Goal: Transaction & Acquisition: Purchase product/service

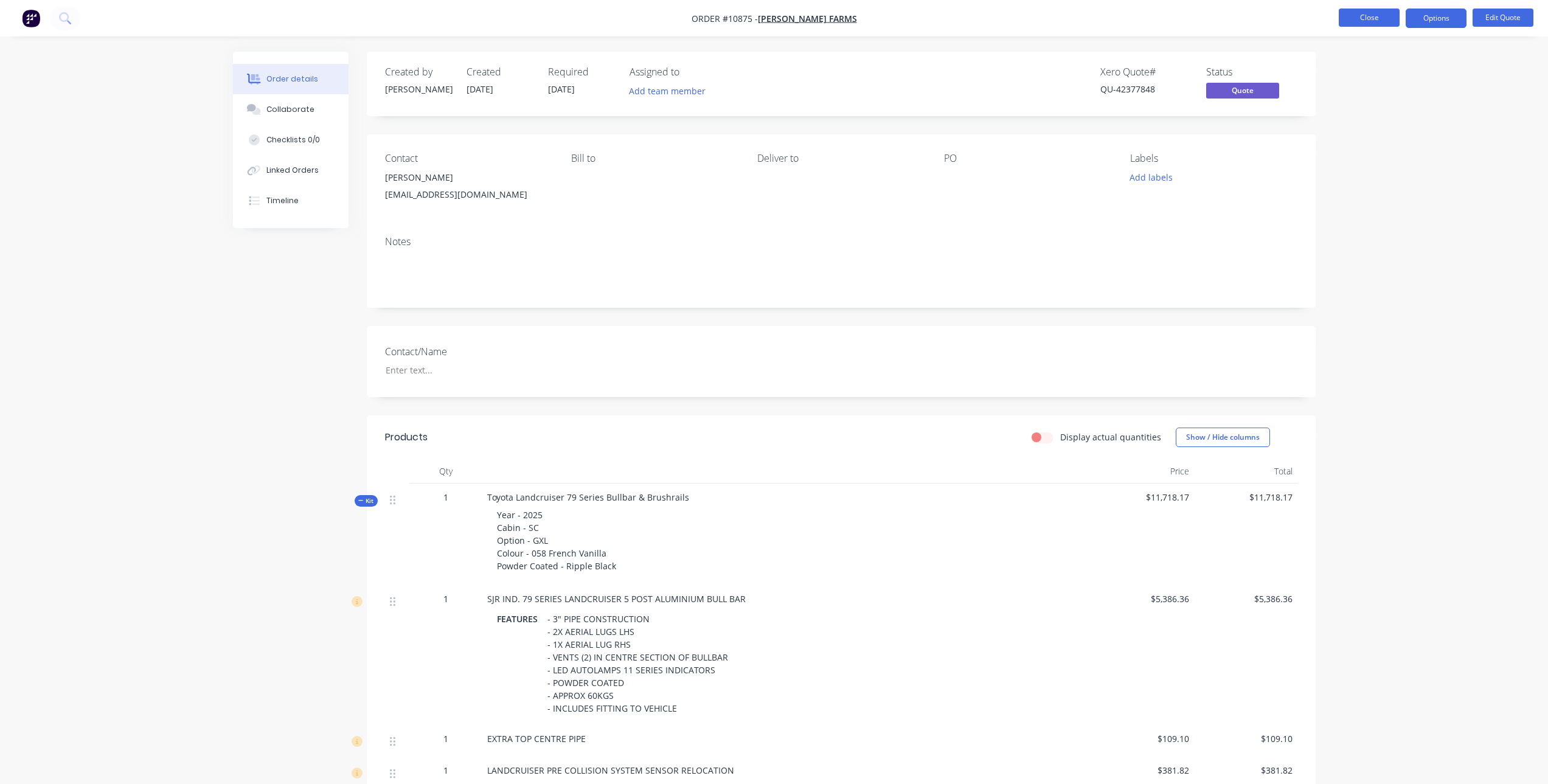
click at [1372, 16] on button "Close" at bounding box center [1369, 18] width 61 height 18
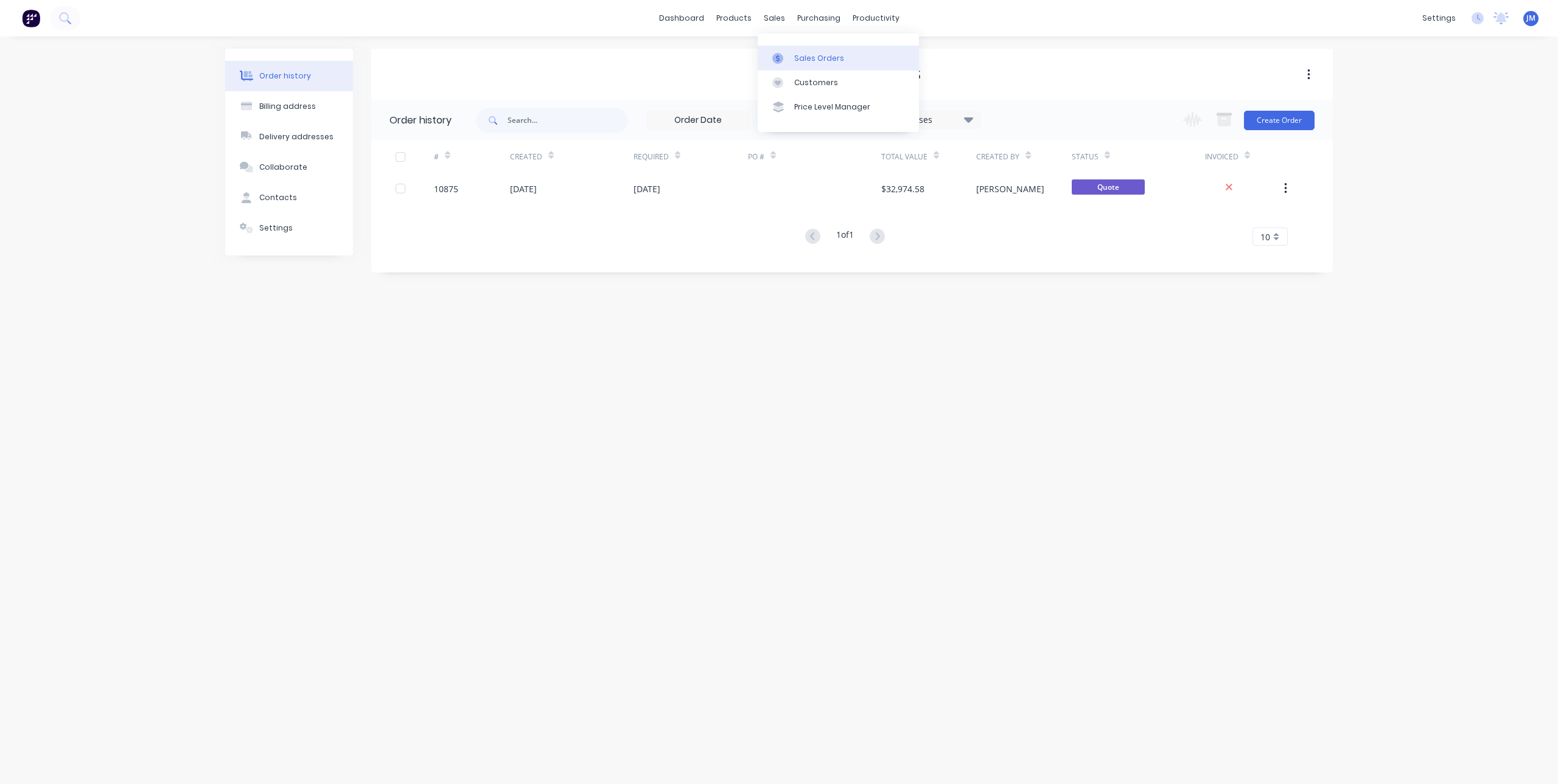
click at [777, 57] on icon at bounding box center [778, 59] width 11 height 11
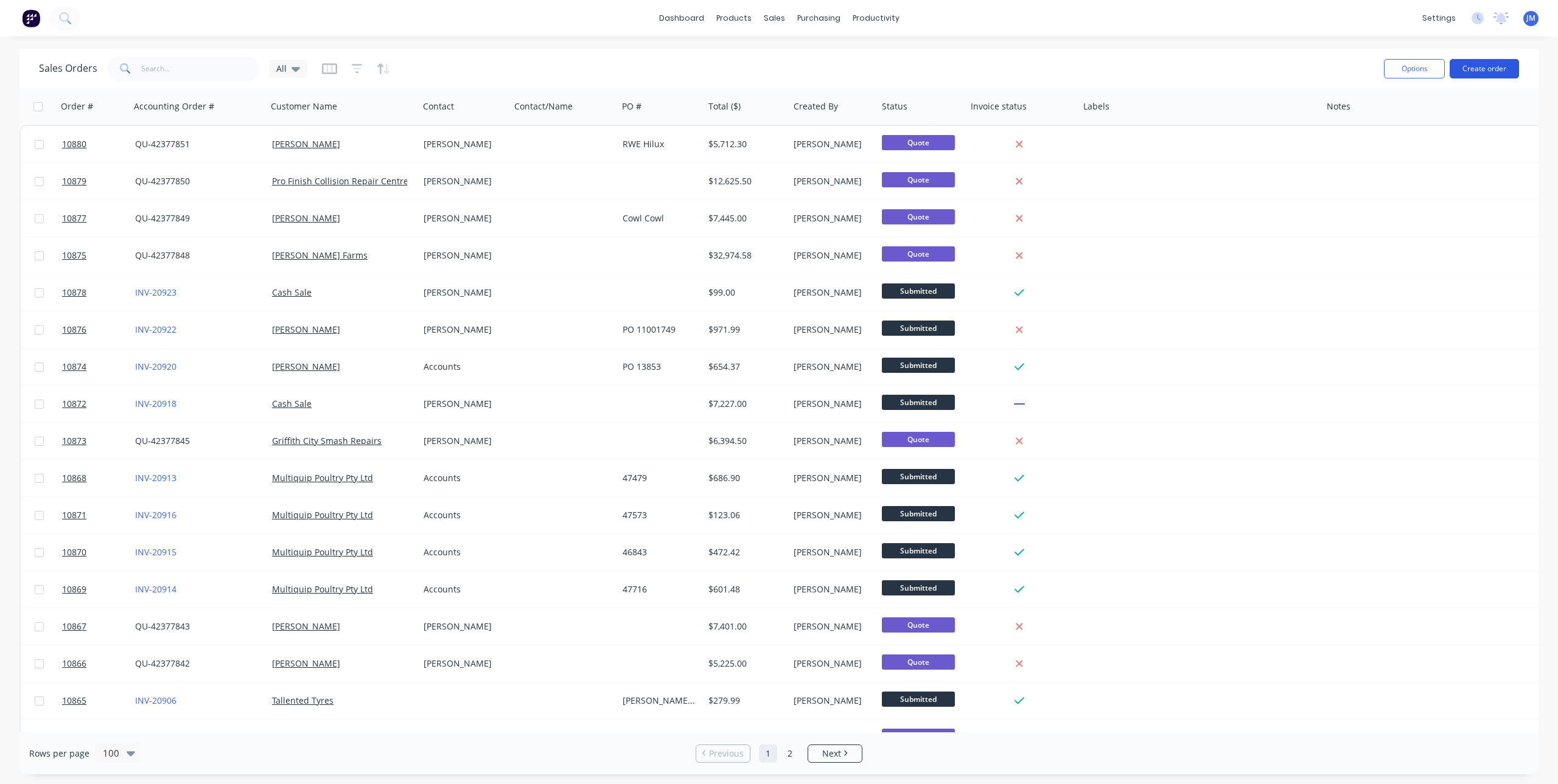
click at [1510, 70] on button "Create order" at bounding box center [1485, 69] width 70 height 20
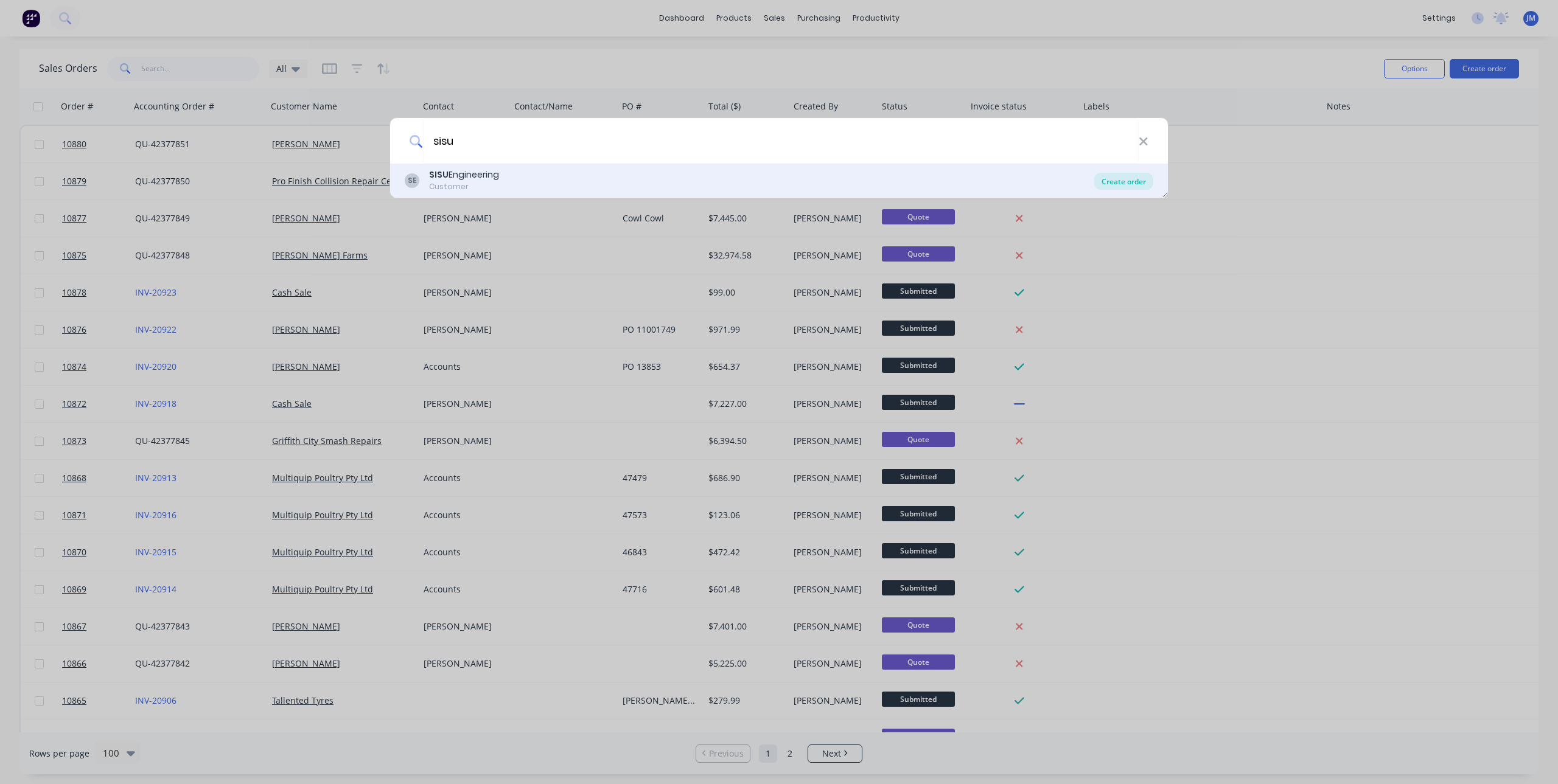
type input "sisu"
click at [1128, 178] on div "Create order" at bounding box center [1124, 181] width 59 height 17
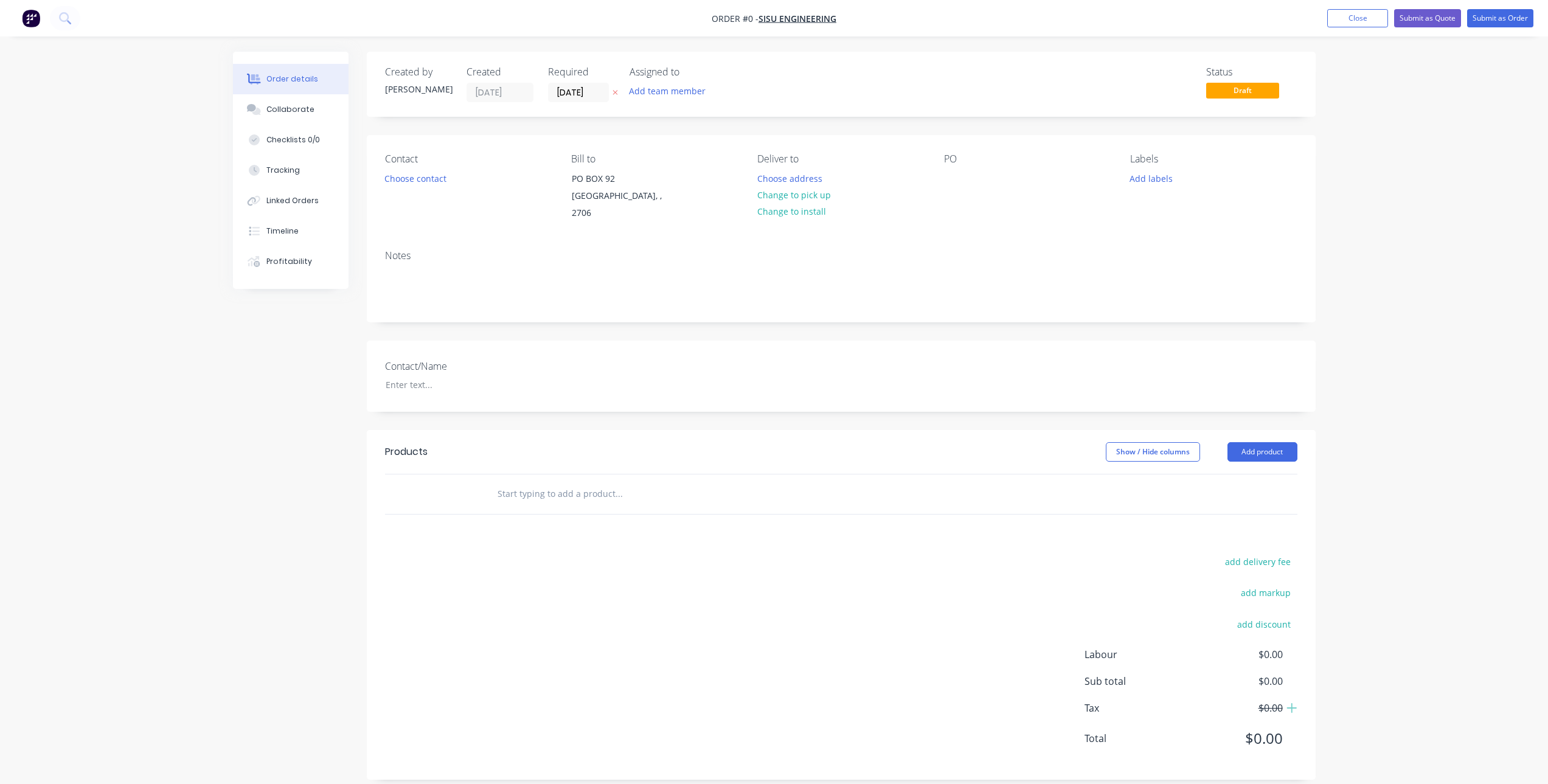
click at [549, 482] on input "text" at bounding box center [618, 494] width 243 height 24
click at [555, 482] on input "text" at bounding box center [618, 494] width 243 height 24
paste input "BMX1050/4 45mm ADJUSTABLE SHOCKS"
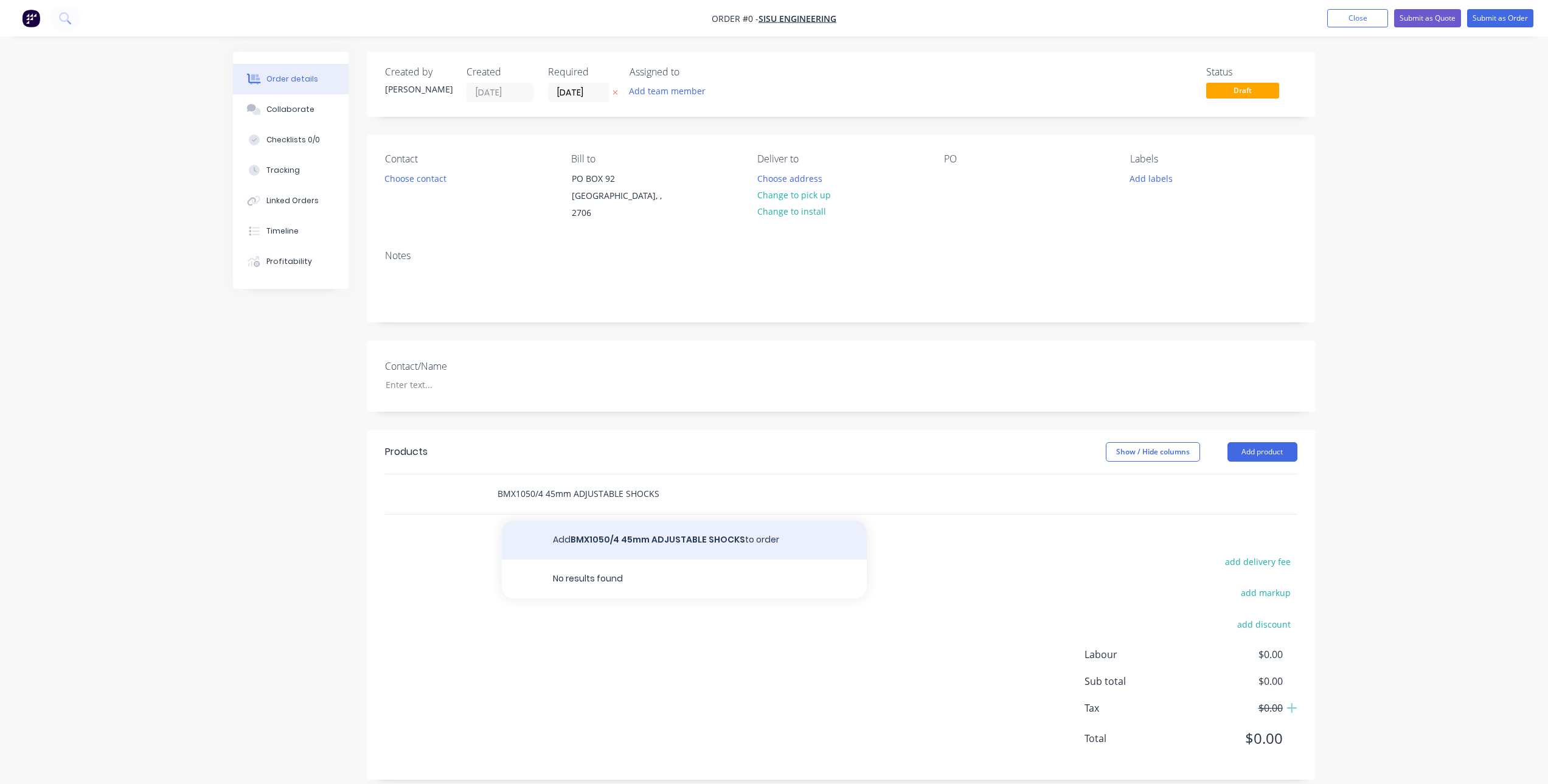
type input "BMX1050/4 45mm ADJUSTABLE SHOCKS"
click at [604, 521] on button "Add BMX1050/4 45mm ADJUSTABLE SHOCKS to order" at bounding box center [684, 540] width 365 height 39
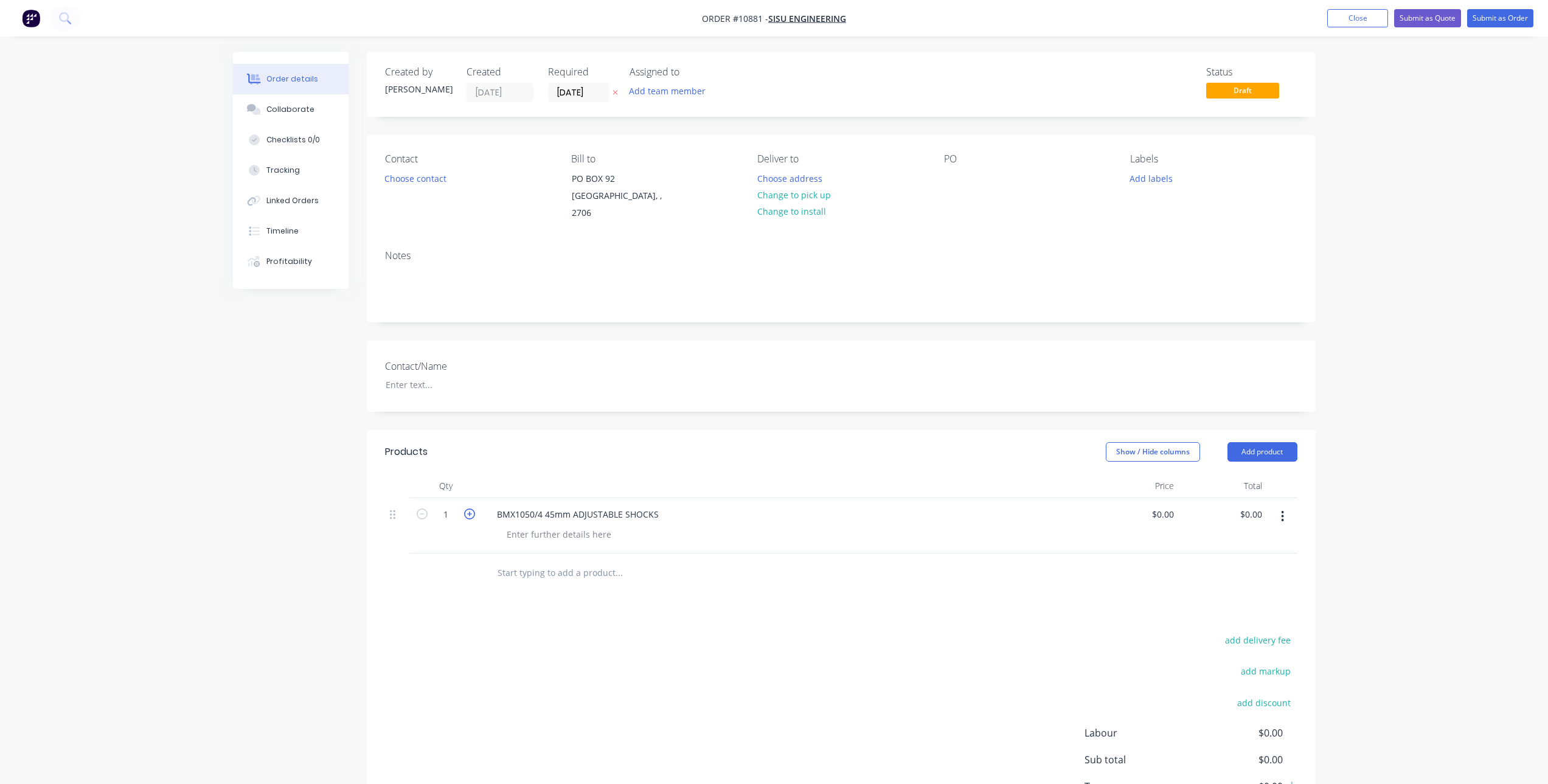
click at [473, 508] on icon "button" at bounding box center [469, 514] width 11 height 11
type input "2"
click at [1169, 505] on input "0" at bounding box center [1165, 514] width 28 height 18
type input "$272.7272"
type input "$545.45"
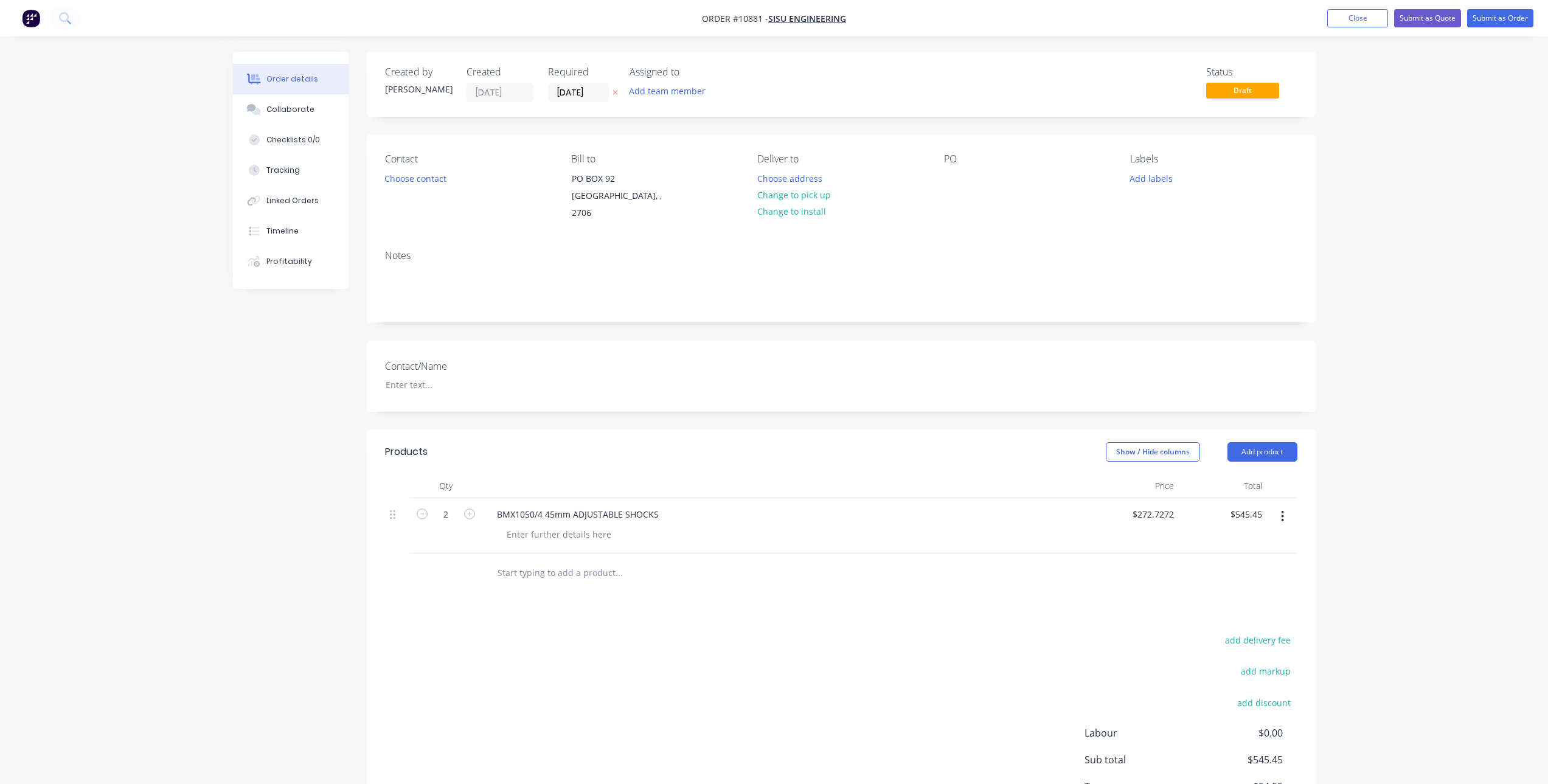
click at [1012, 579] on div at bounding box center [841, 573] width 913 height 40
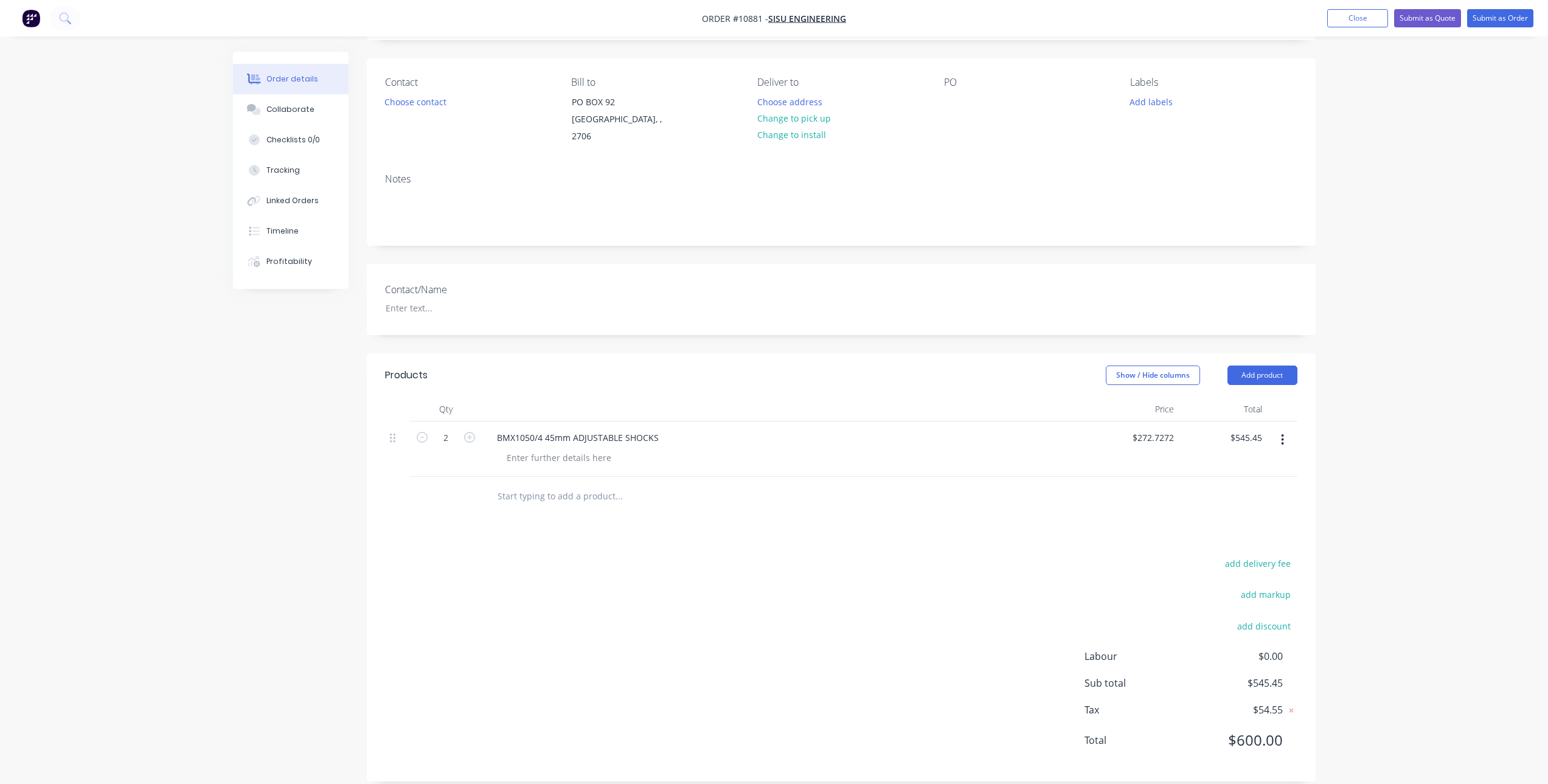
scroll to position [79, 0]
click at [545, 494] on div at bounding box center [701, 494] width 438 height 40
click at [545, 491] on input "text" at bounding box center [618, 494] width 243 height 24
paste input "Coil FR Toyota 70 Series LandCruiser Bar + Winch 75mm"
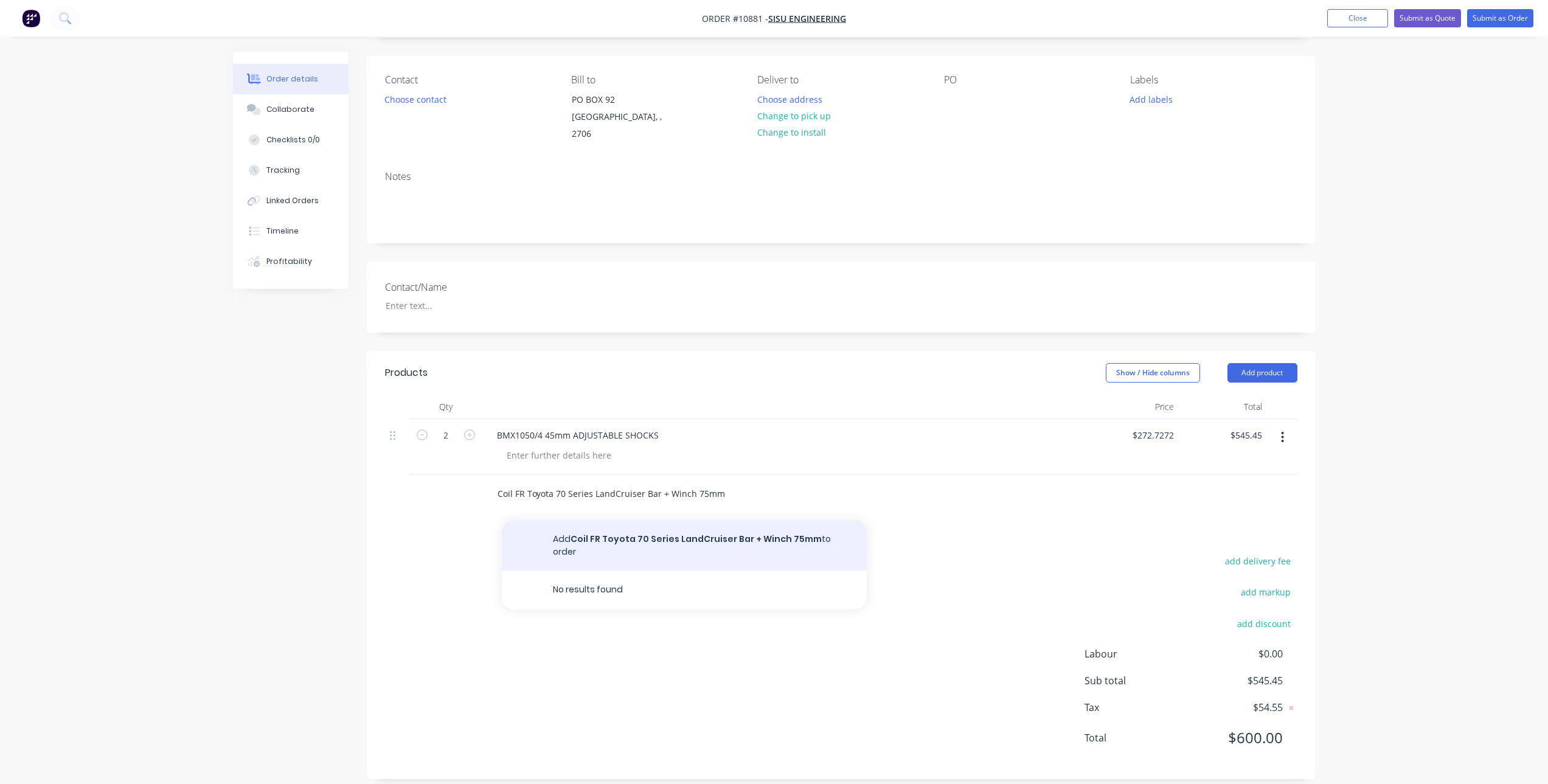
type input "Coil FR Toyota 70 Series LandCruiser Bar + Winch 75mm"
click at [632, 529] on button "Add Coil FR Toyota 70 Series LandCruiser Bar + Winch 75mm to order" at bounding box center [684, 546] width 365 height 50
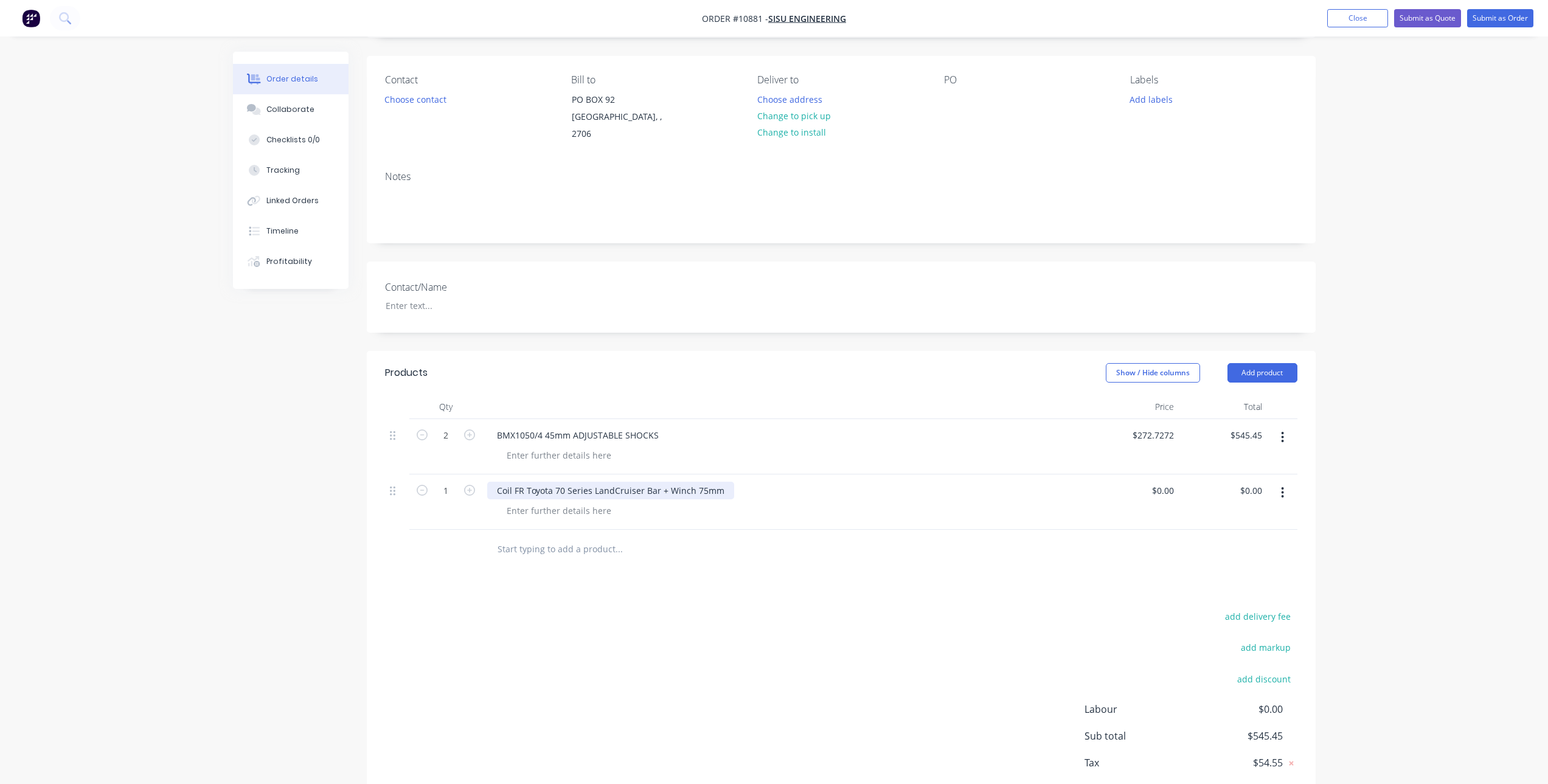
click at [494, 482] on div "Coil FR Toyota 70 Series LandCruiser Bar + Winch 75mm" at bounding box center [610, 490] width 247 height 18
paste div
click at [544, 426] on div "BMX1050/4 45mm ADJUSTABLE SHOCKS" at bounding box center [577, 435] width 181 height 18
click at [702, 625] on div "add delivery fee add markup add discount Labour $0.00 Sub total $545.45 Tax $54…" at bounding box center [841, 712] width 913 height 208
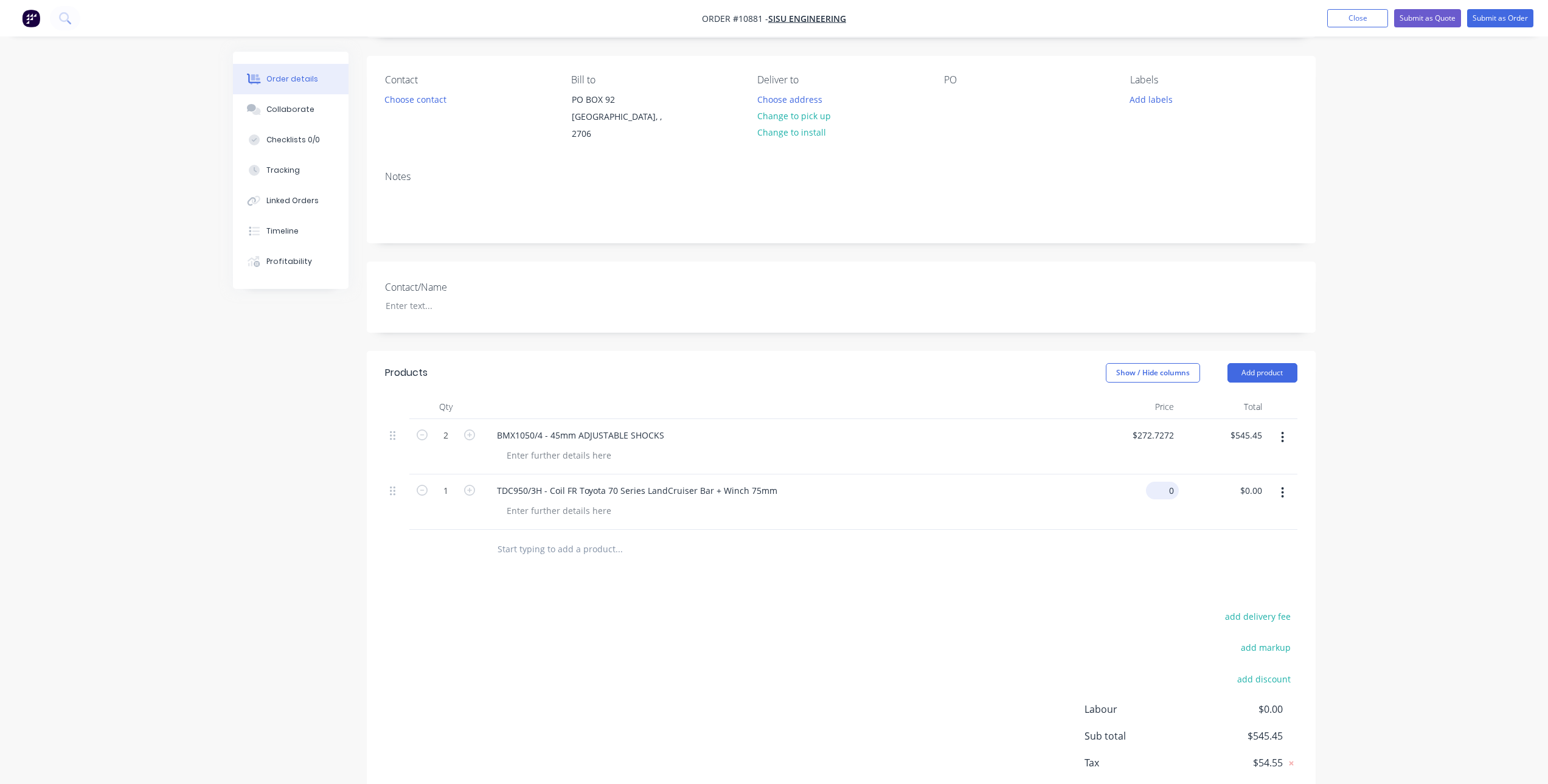
click at [1168, 482] on input "0" at bounding box center [1165, 490] width 28 height 18
type input "$354.5454"
type input "$354.55"
click at [785, 627] on div "add delivery fee add markup add discount Labour $0.00 Sub total $545.45 Tax $54…" at bounding box center [841, 712] width 913 height 208
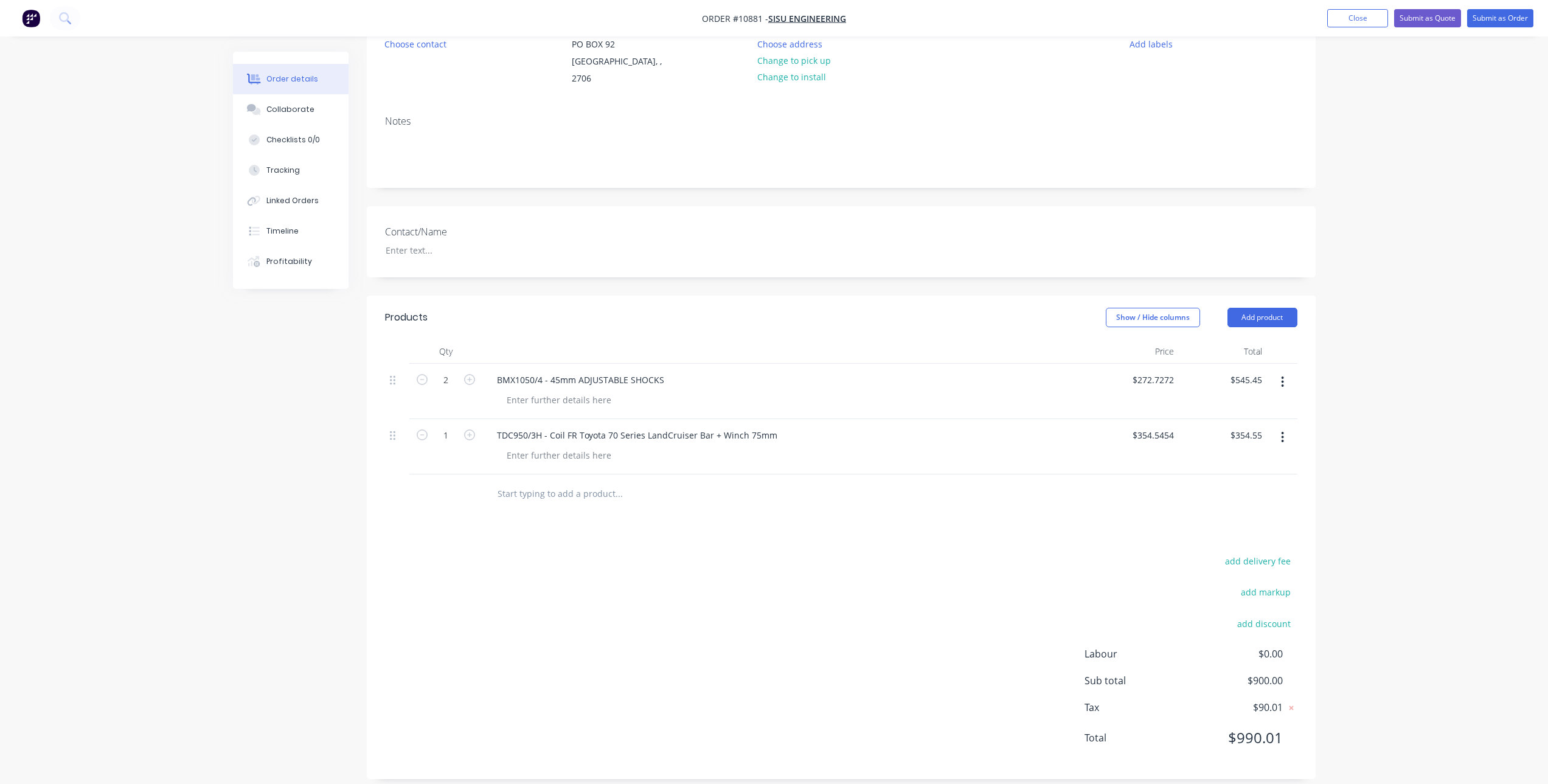
click at [539, 482] on input "text" at bounding box center [618, 494] width 243 height 24
paste input "BMX1377/4 45mm ADJUSTABLE SHOCKS"
click at [543, 483] on input "BMX1377/4 45mm ADJUSTABLE SHOCKS" at bounding box center [618, 494] width 243 height 24
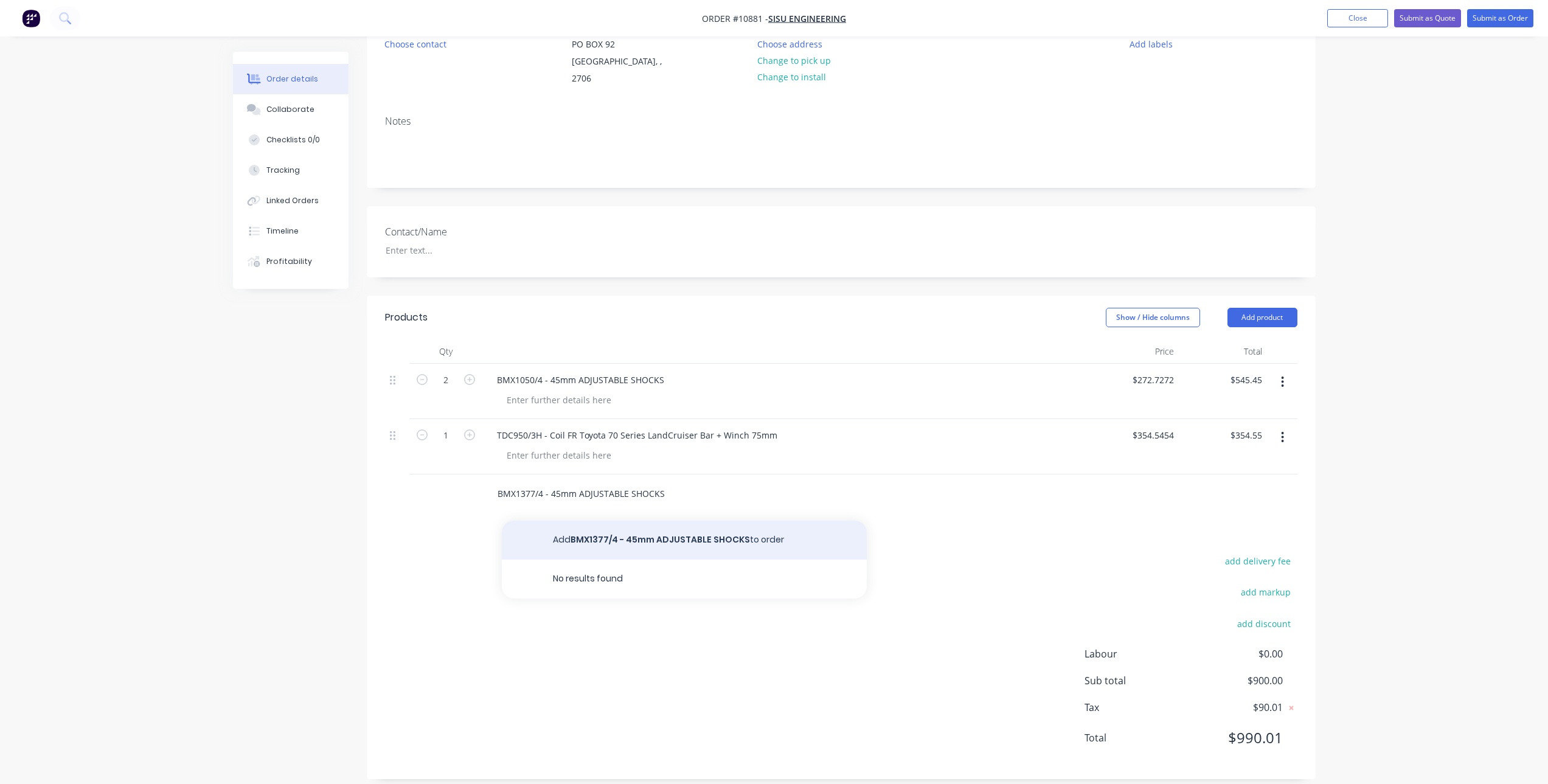
type input "BMX1377/4 - 45mm ADJUSTABLE SHOCKS"
click at [579, 521] on button "Add BMX1377/4 - 45mm ADJUSTABLE SHOCKS to order" at bounding box center [684, 540] width 365 height 39
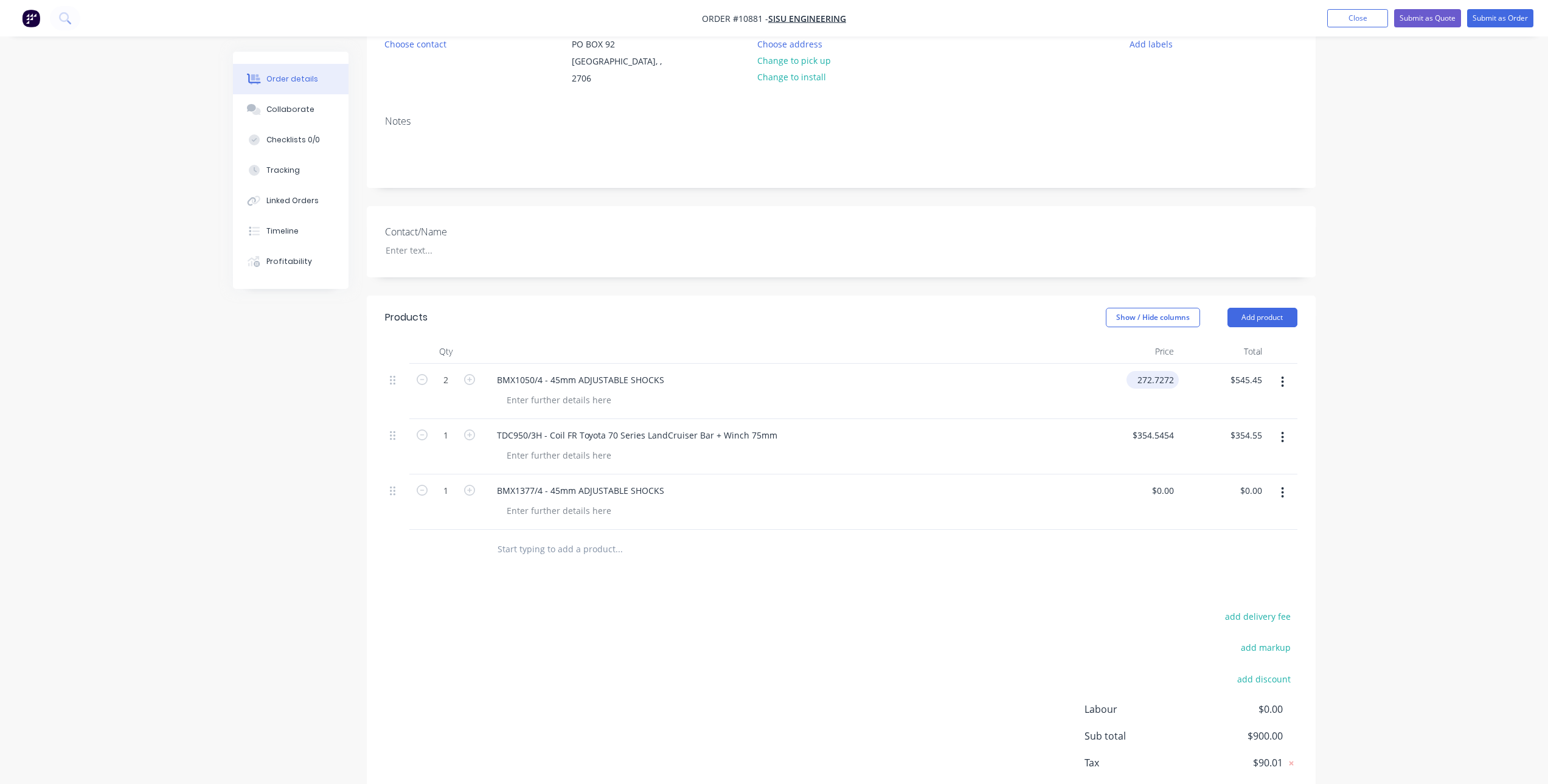
click at [1159, 371] on input "272.7272" at bounding box center [1155, 380] width 48 height 18
type input "$272.7272"
click at [1163, 483] on div "0 0" at bounding box center [1169, 490] width 19 height 18
paste input "272.7272"
type input "$272.7272"
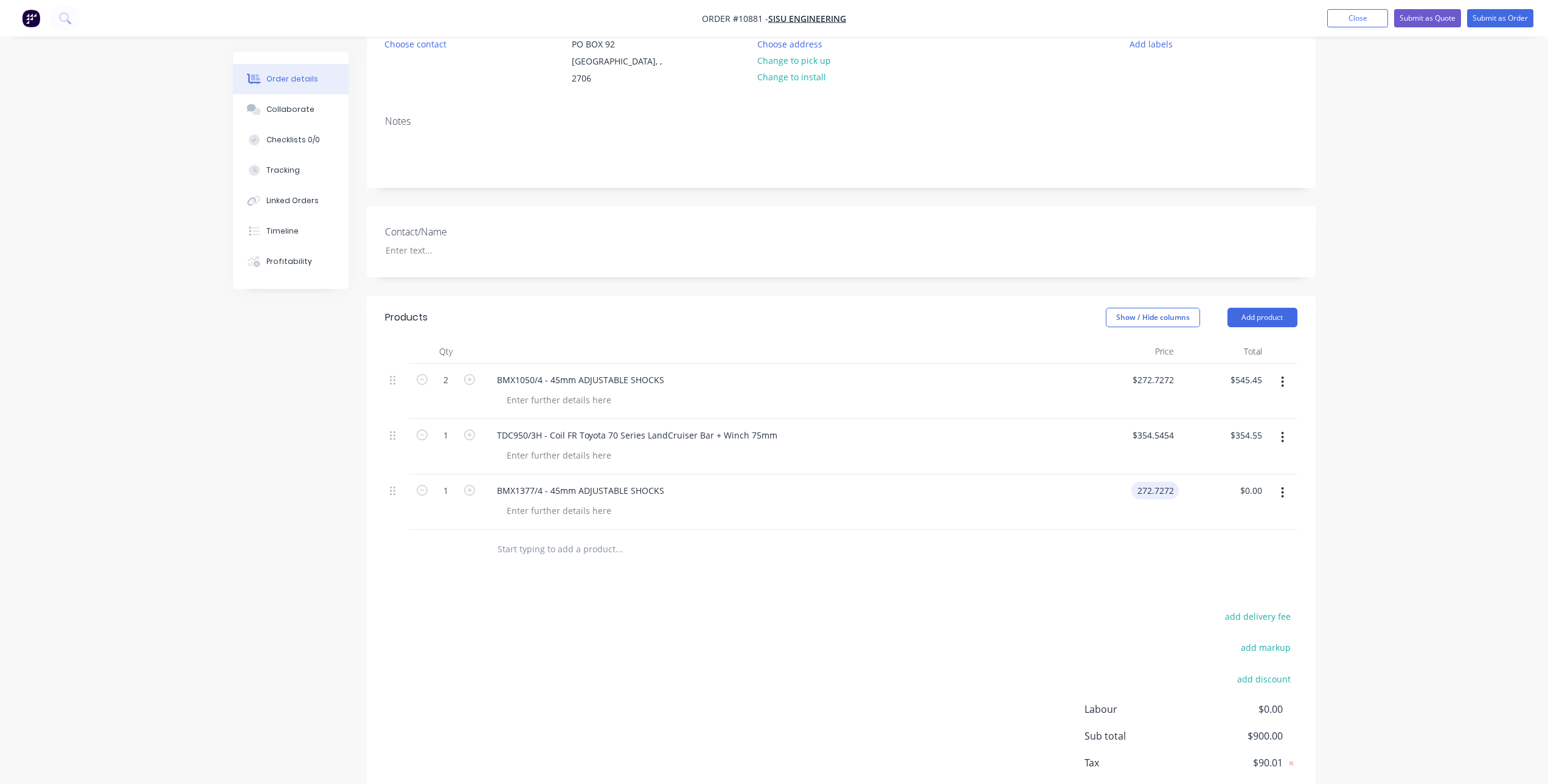
type input "$272.73"
click at [462, 483] on button "button" at bounding box center [469, 489] width 16 height 13
type input "2"
type input "$545.45"
click at [496, 584] on div "Products Show / Hide columns Add product Qty Price Total 2 BMX1050/4 - 45mm ADJ…" at bounding box center [841, 565] width 949 height 539
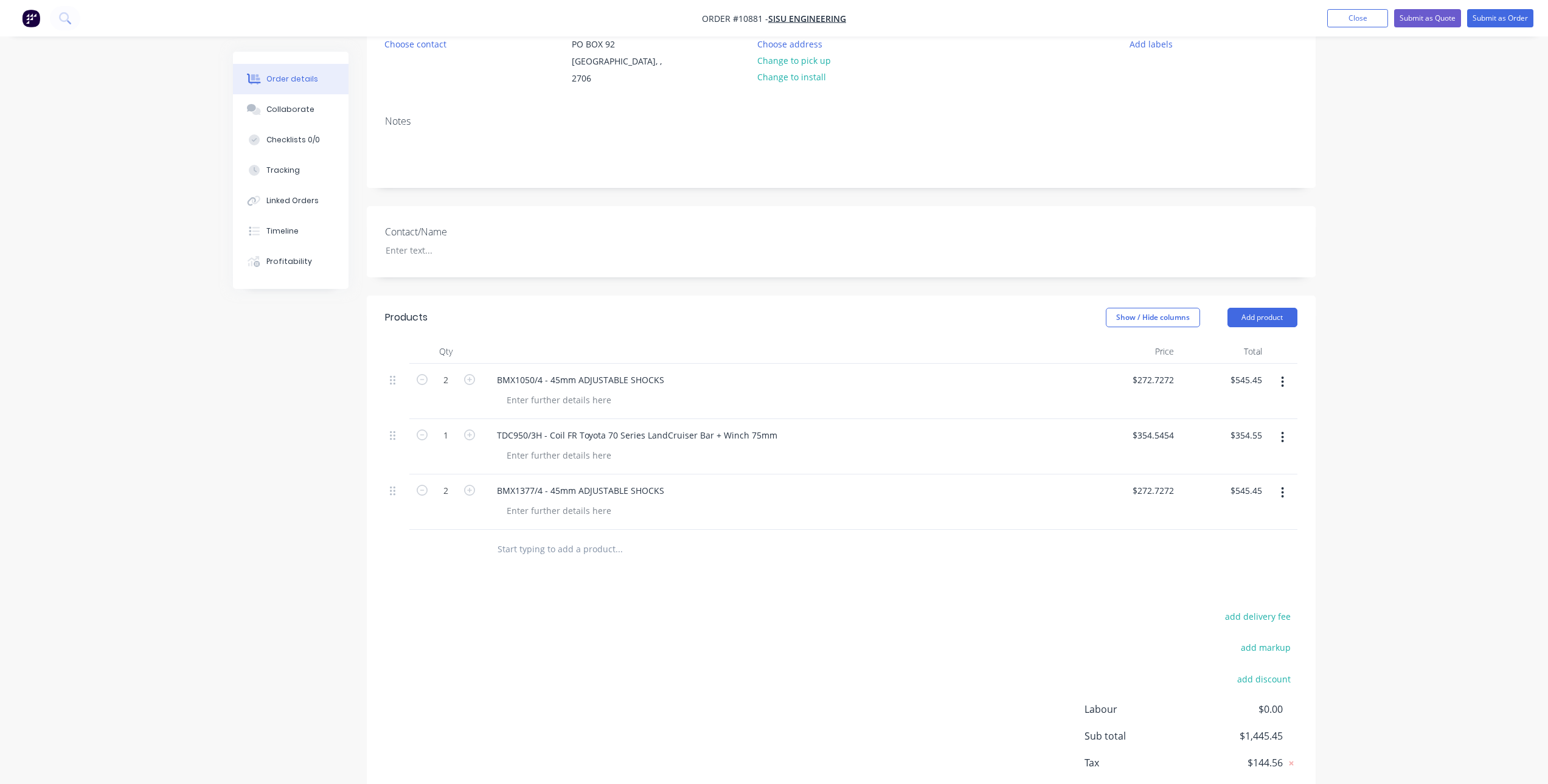
click at [530, 537] on input "text" at bounding box center [618, 549] width 243 height 24
paste input "TDUB-024"
type input "TDUB-024"
click at [613, 585] on div "Products Show / Hide columns Add product Qty Price Total 2 BMX1050/4 - 45mm ADJ…" at bounding box center [841, 565] width 949 height 539
click at [553, 538] on input "TDUB-024" at bounding box center [618, 549] width 243 height 24
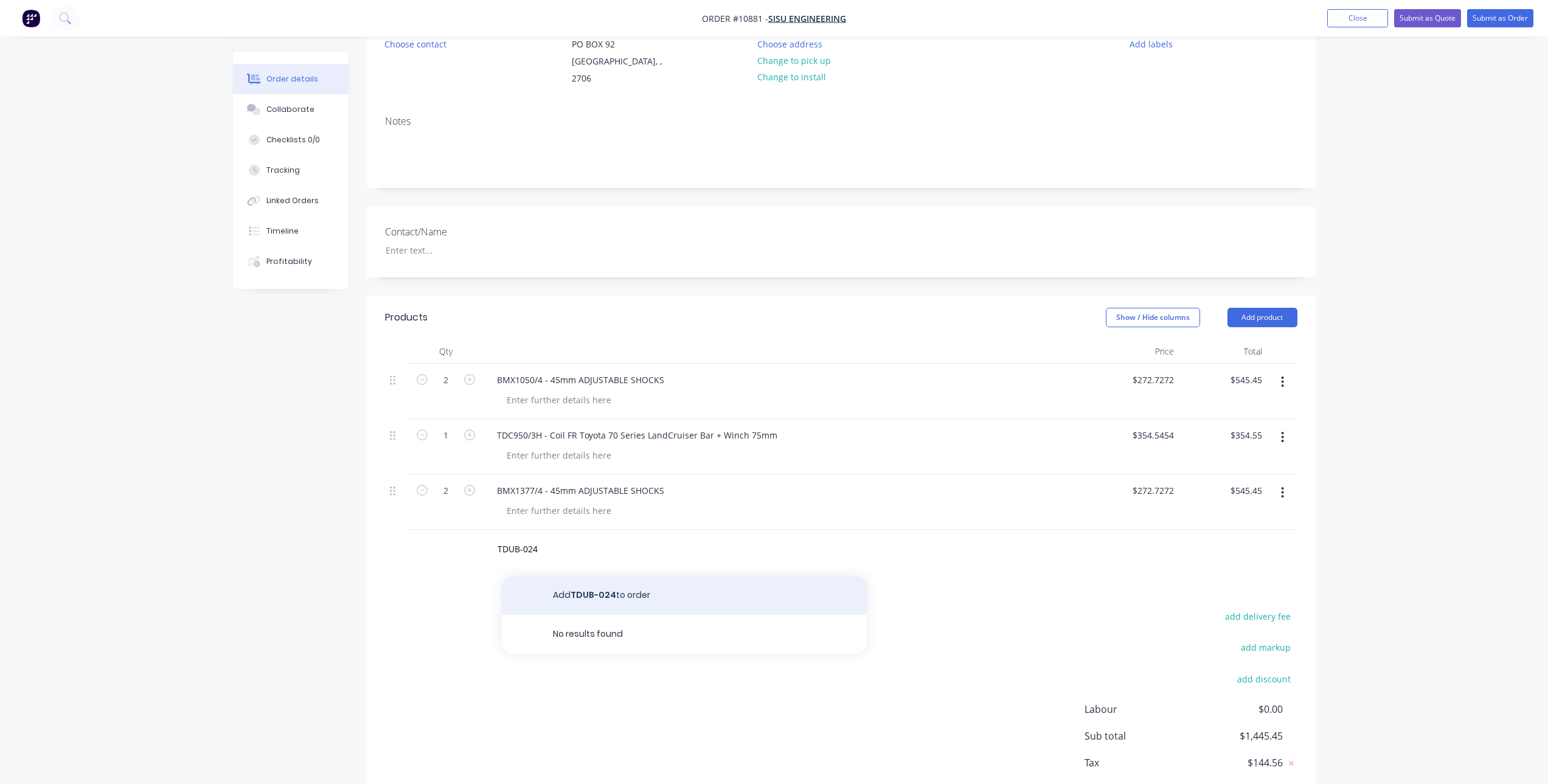
click at [596, 581] on button "Add TDUB-024 to order" at bounding box center [684, 596] width 365 height 39
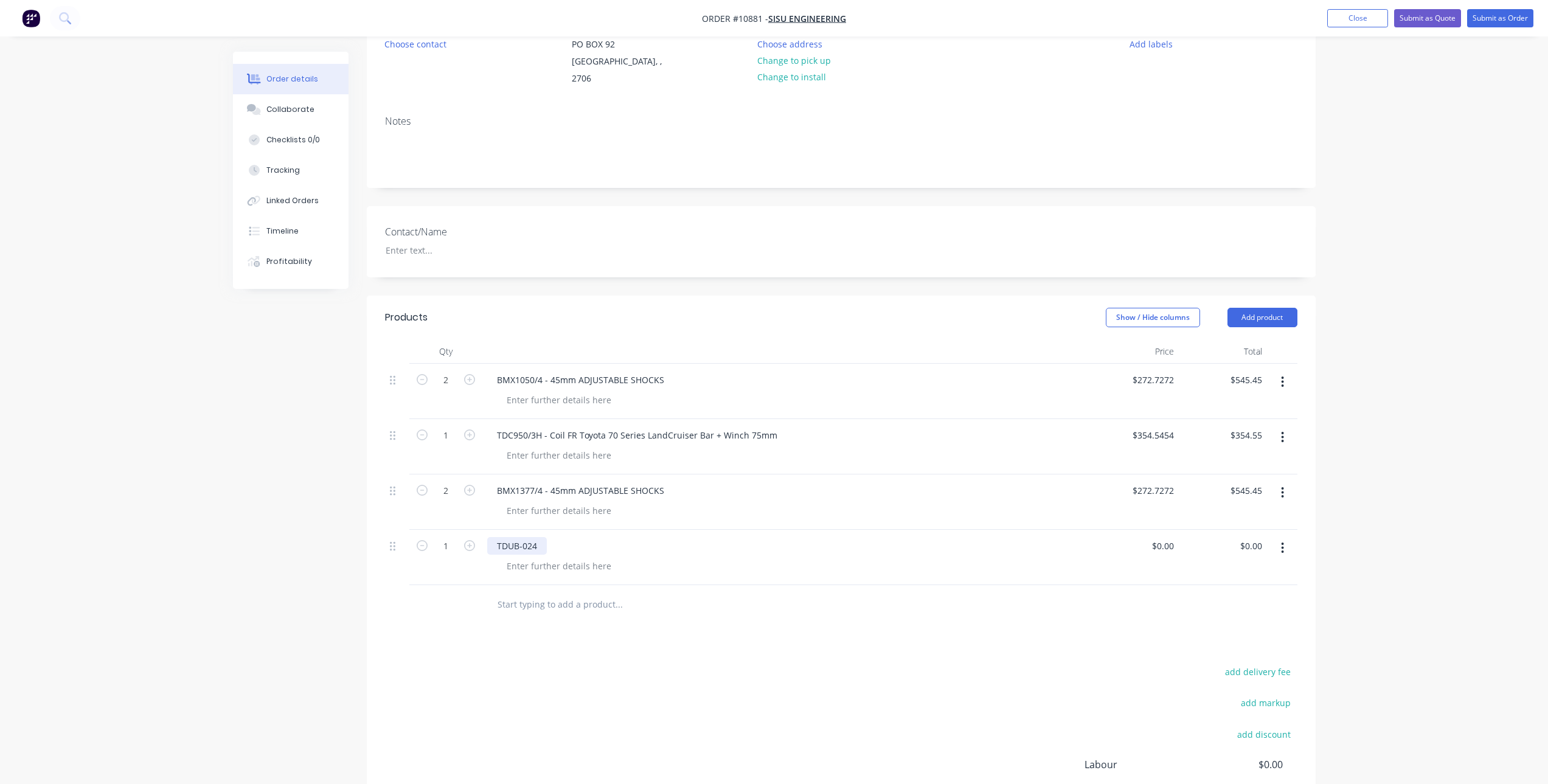
click at [537, 537] on div "TDUB-024" at bounding box center [517, 546] width 60 height 18
click at [555, 537] on div "TDUB-024 -" at bounding box center [786, 546] width 599 height 18
click at [543, 537] on div "TDUB-024 -" at bounding box center [519, 546] width 65 height 18
click at [1163, 537] on div "0 $0.00" at bounding box center [1163, 546] width 33 height 18
click at [1163, 537] on div "0 0" at bounding box center [1169, 546] width 19 height 18
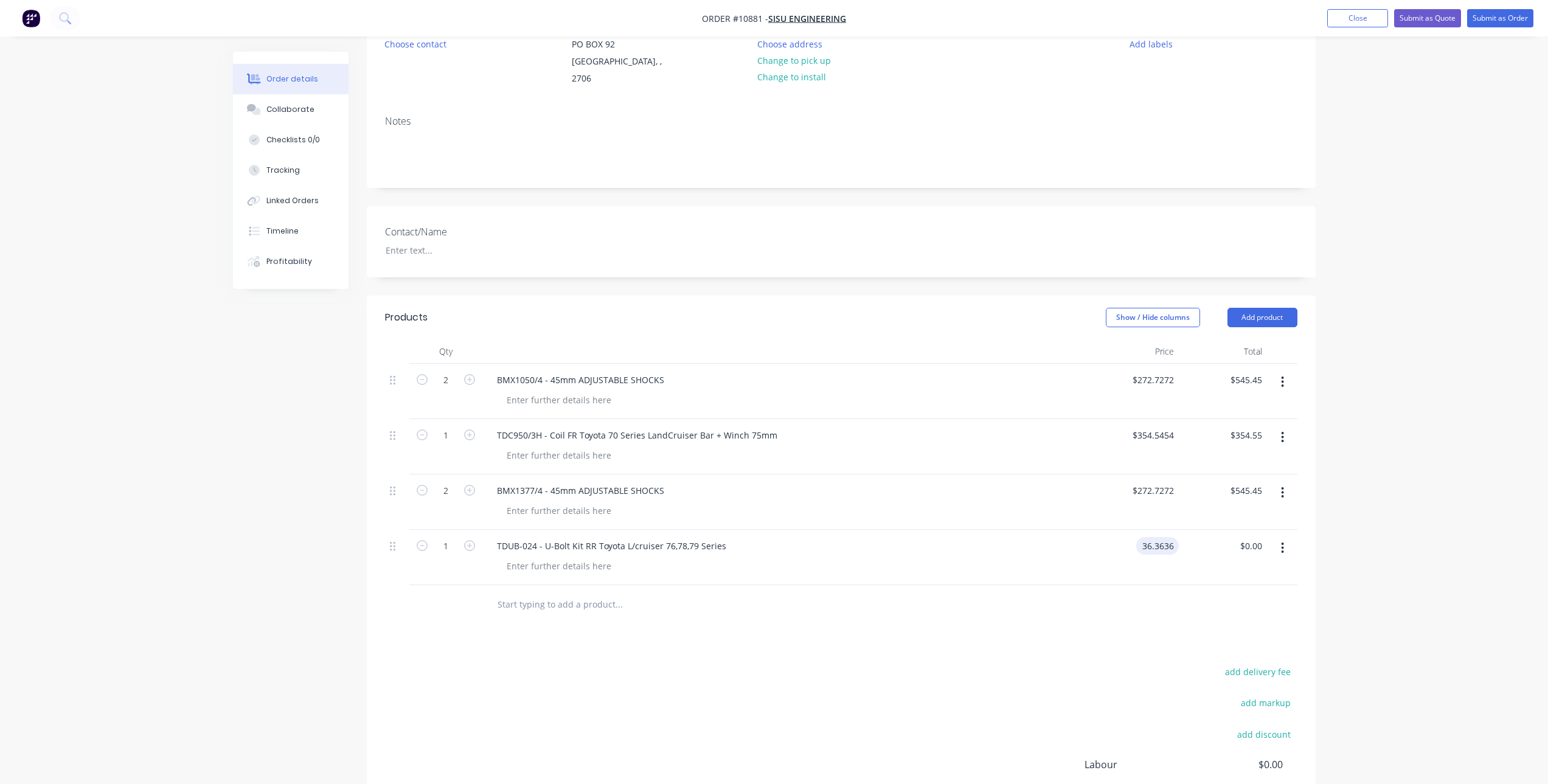
type input "$36.3636"
type input "$36.36"
click at [906, 643] on div "Products Show / Hide columns Add product Qty Price Total 2 BMX1050/4 - 45mm ADJ…" at bounding box center [841, 593] width 949 height 594
click at [463, 538] on button "button" at bounding box center [469, 544] width 16 height 13
type input "2"
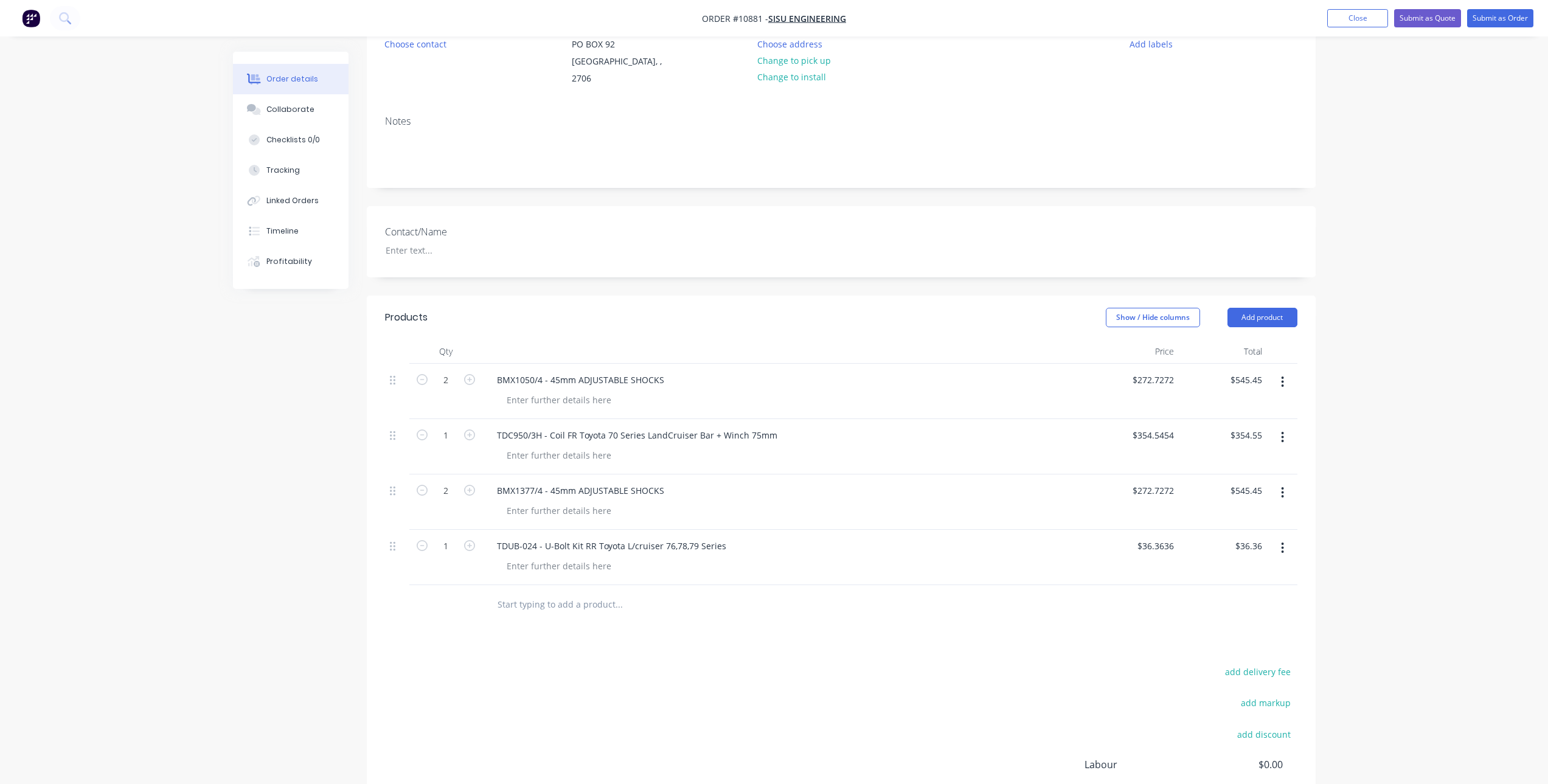
type input "$72.73"
click at [554, 593] on input "text" at bounding box center [618, 605] width 243 height 24
click at [523, 597] on input "text" at bounding box center [618, 605] width 243 height 24
paste input "FS761M"
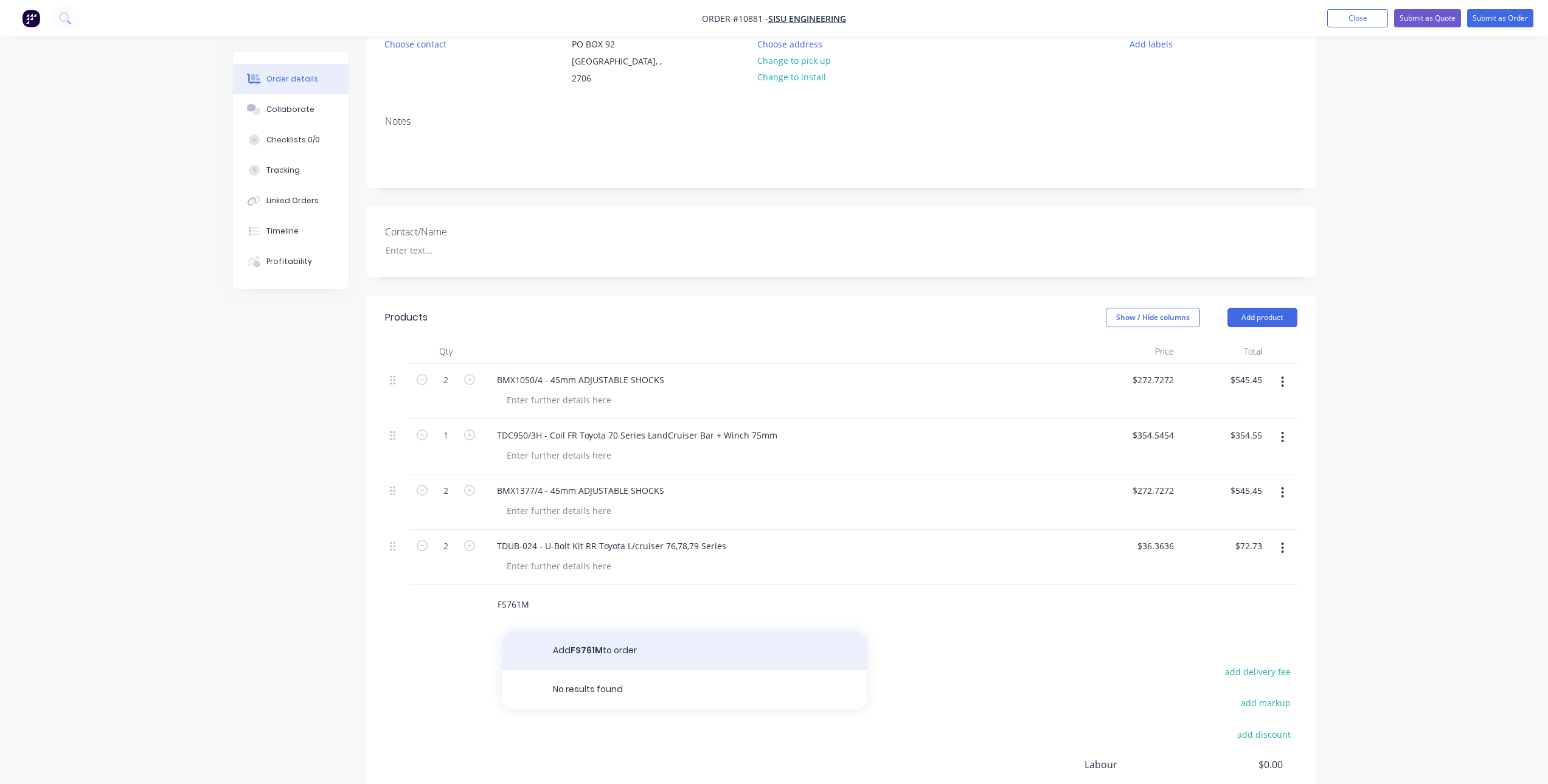
type input "FS761M"
click at [568, 640] on button "Add FS761M to order" at bounding box center [684, 651] width 365 height 39
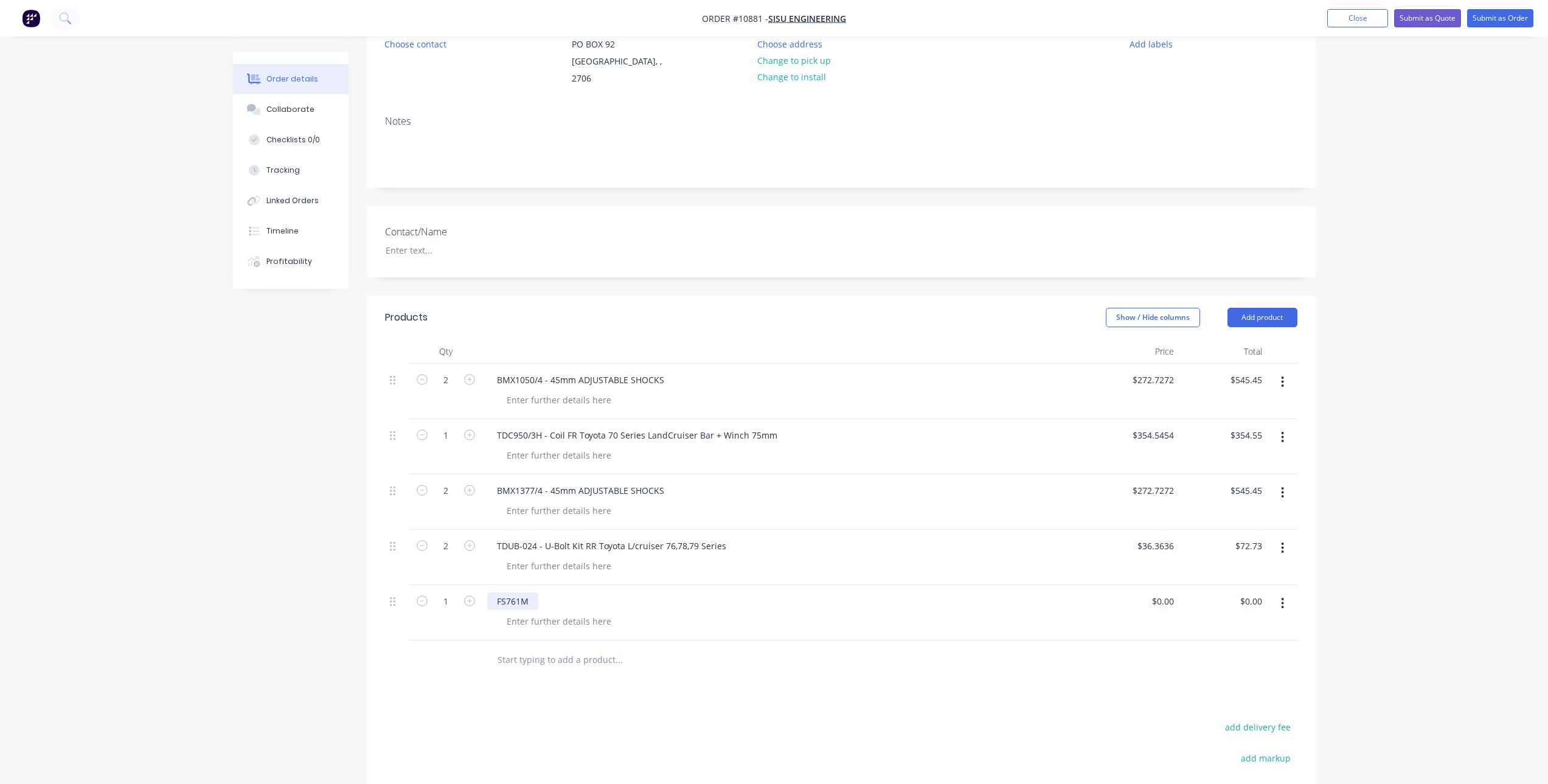
click at [535, 593] on div "FS761M" at bounding box center [513, 601] width 51 height 18
click at [543, 593] on div "FS761M -" at bounding box center [515, 601] width 57 height 18
click at [1161, 593] on div "0 $0.00" at bounding box center [1163, 601] width 33 height 18
type input "$445.4545"
type input "$445.45"
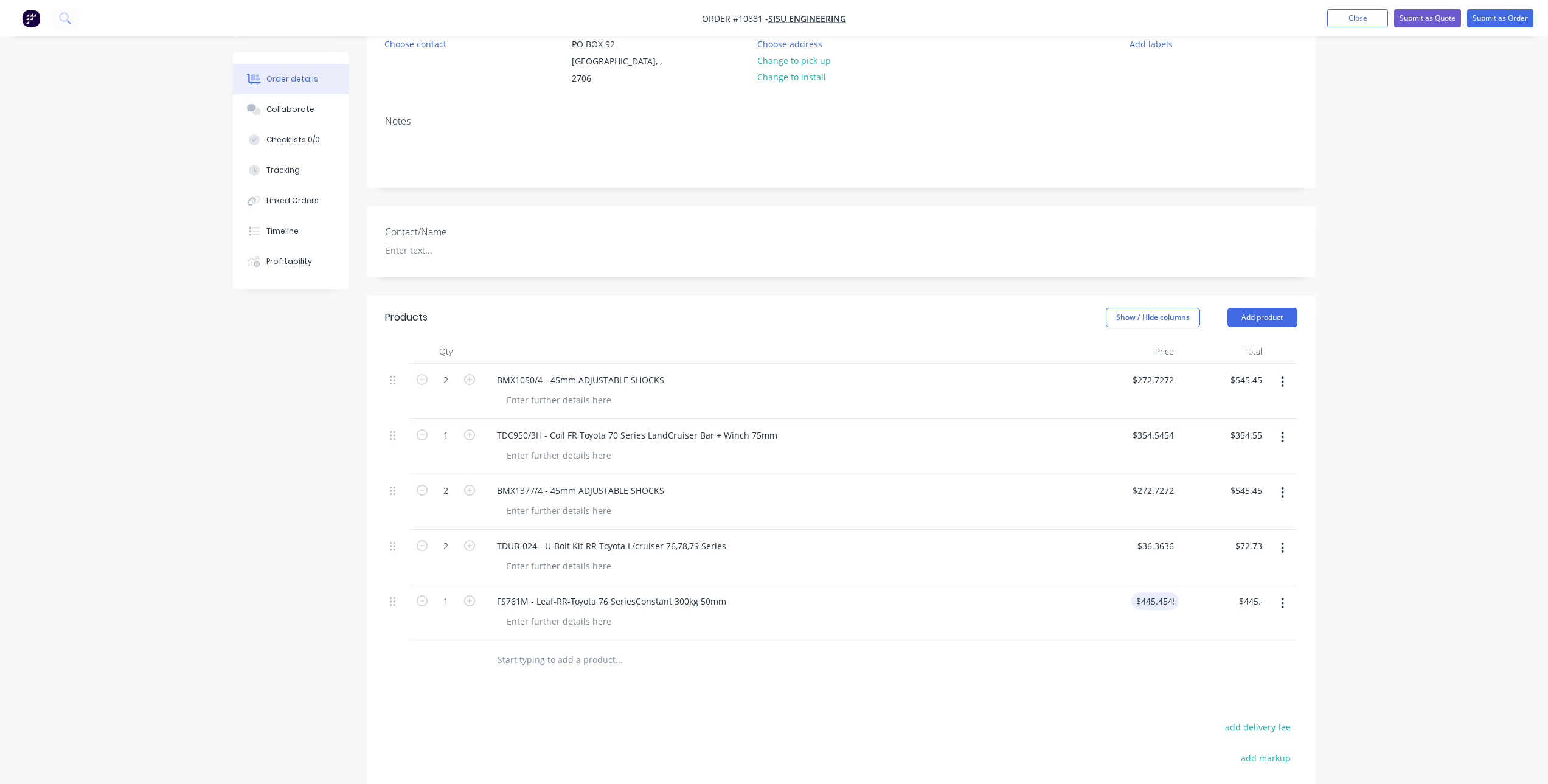
click at [963, 680] on div "Products Show / Hide columns Add product Qty Price Total 2 BMX1050/4 - 45mm ADJ…" at bounding box center [841, 621] width 949 height 650
click at [474, 596] on icon "button" at bounding box center [469, 601] width 11 height 11
type input "2"
type input "$890.91"
click at [597, 660] on div at bounding box center [701, 660] width 438 height 40
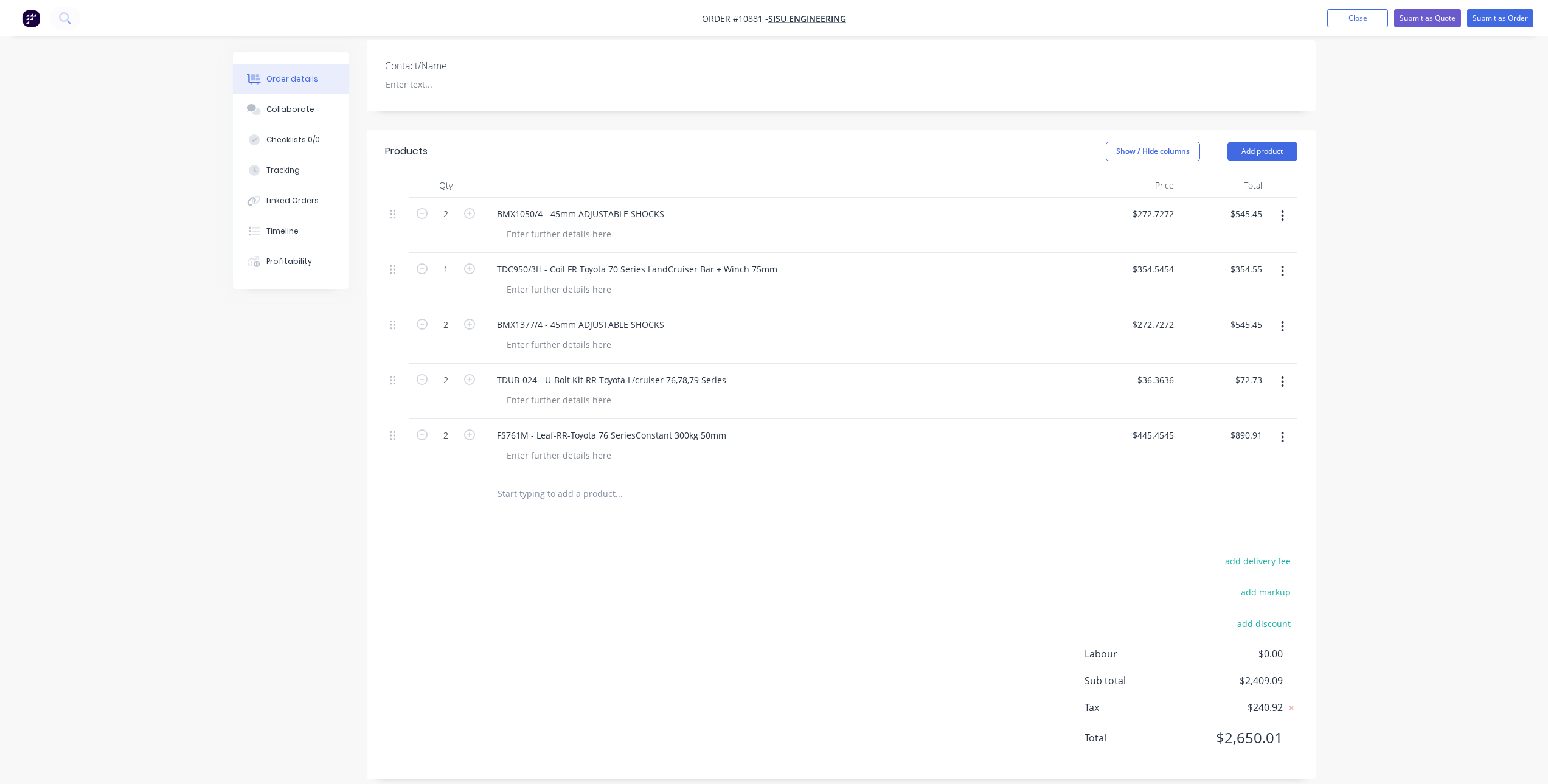
scroll to position [240, 0]
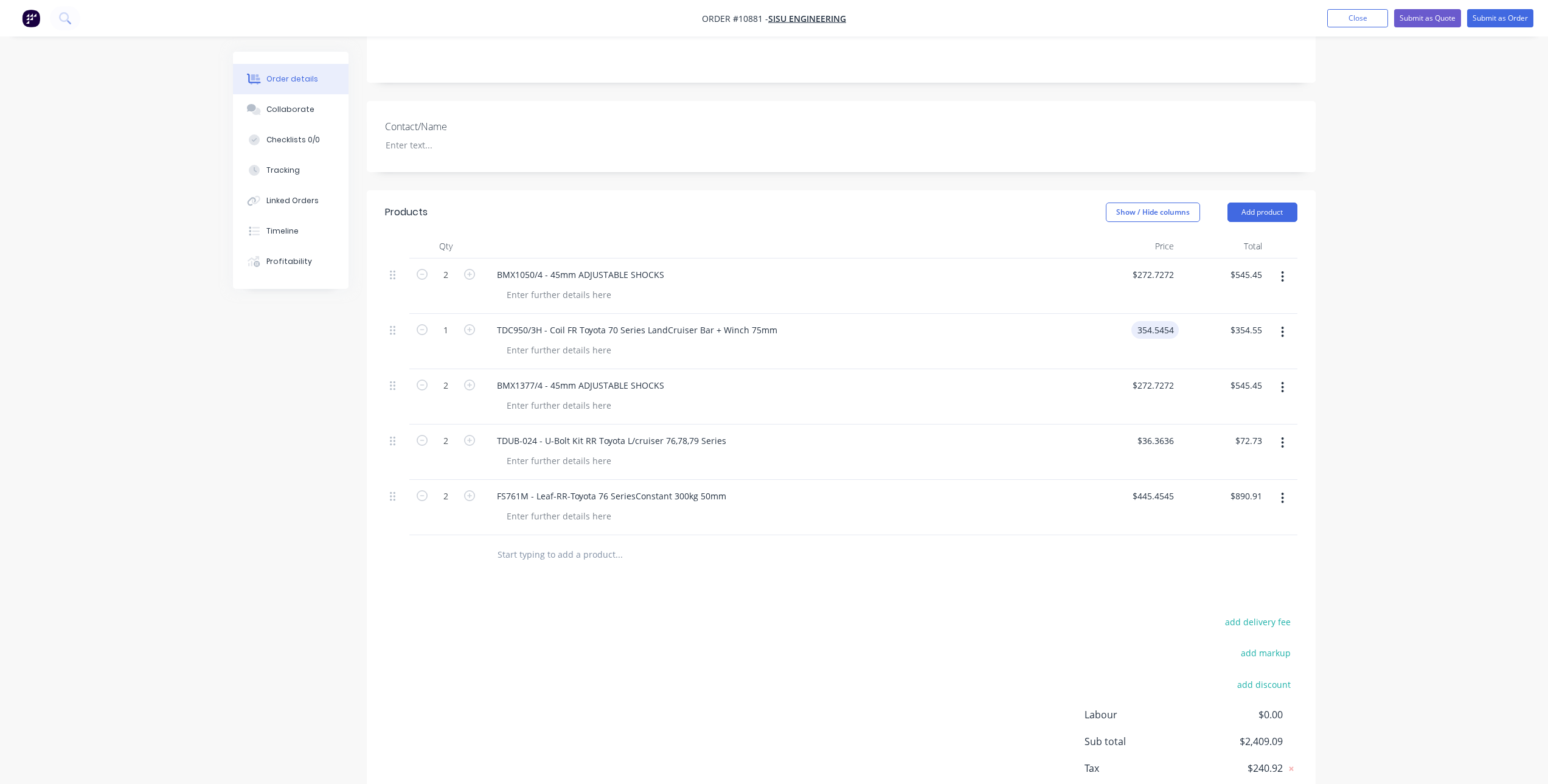
click at [1160, 321] on input "354.5454" at bounding box center [1158, 330] width 43 height 18
click at [1165, 321] on input "354.5454" at bounding box center [1158, 330] width 43 height 18
click at [1167, 321] on input "354.5454" at bounding box center [1158, 330] width 43 height 18
click at [1160, 321] on input "354.5454" at bounding box center [1158, 330] width 43 height 18
type input "$354.5454"
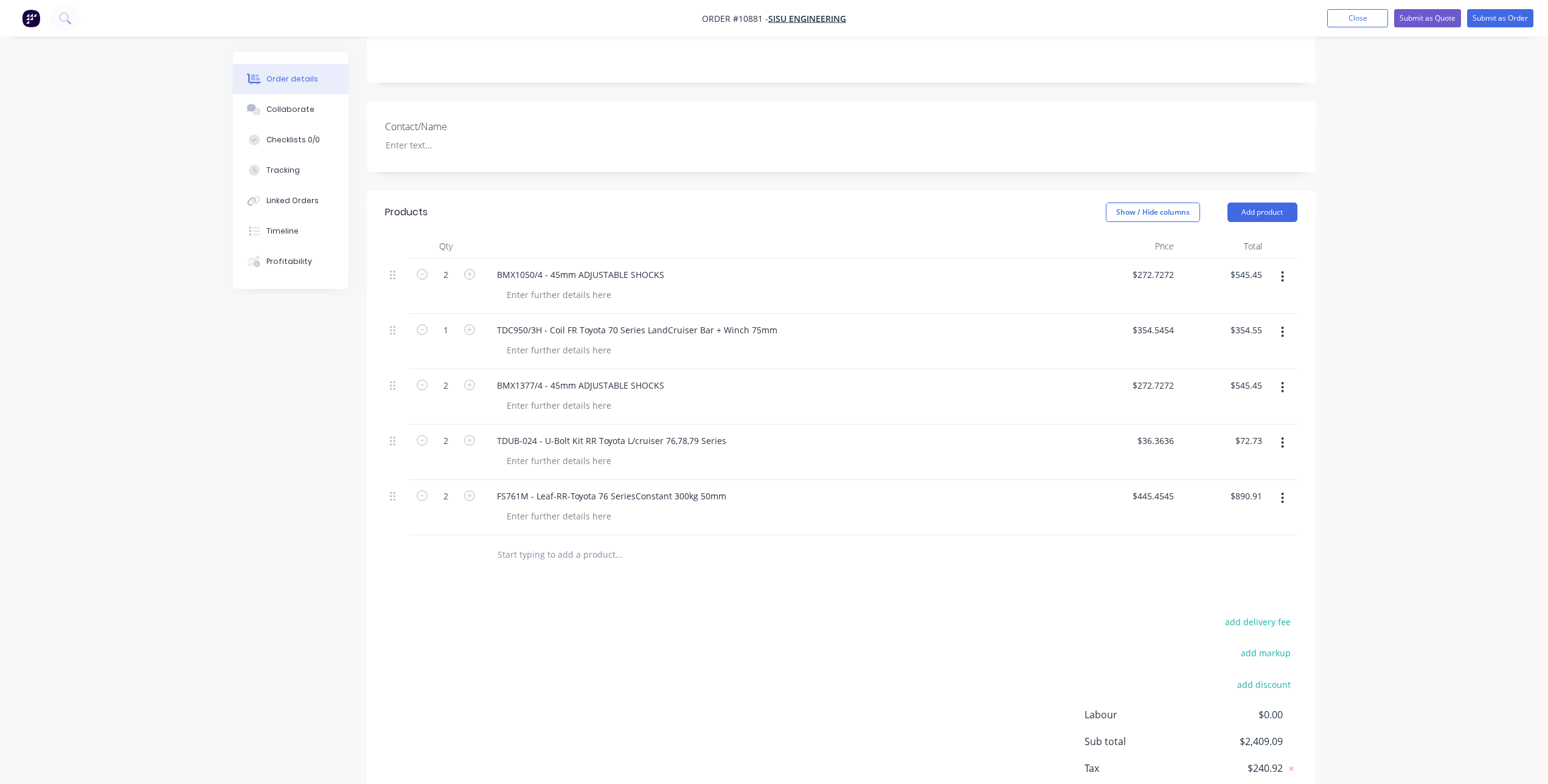
click at [1111, 341] on div "$354.5454 $354.5454" at bounding box center [1135, 341] width 88 height 55
click at [561, 544] on input "text" at bounding box center [618, 555] width 243 height 24
paste input "TDUK-048"
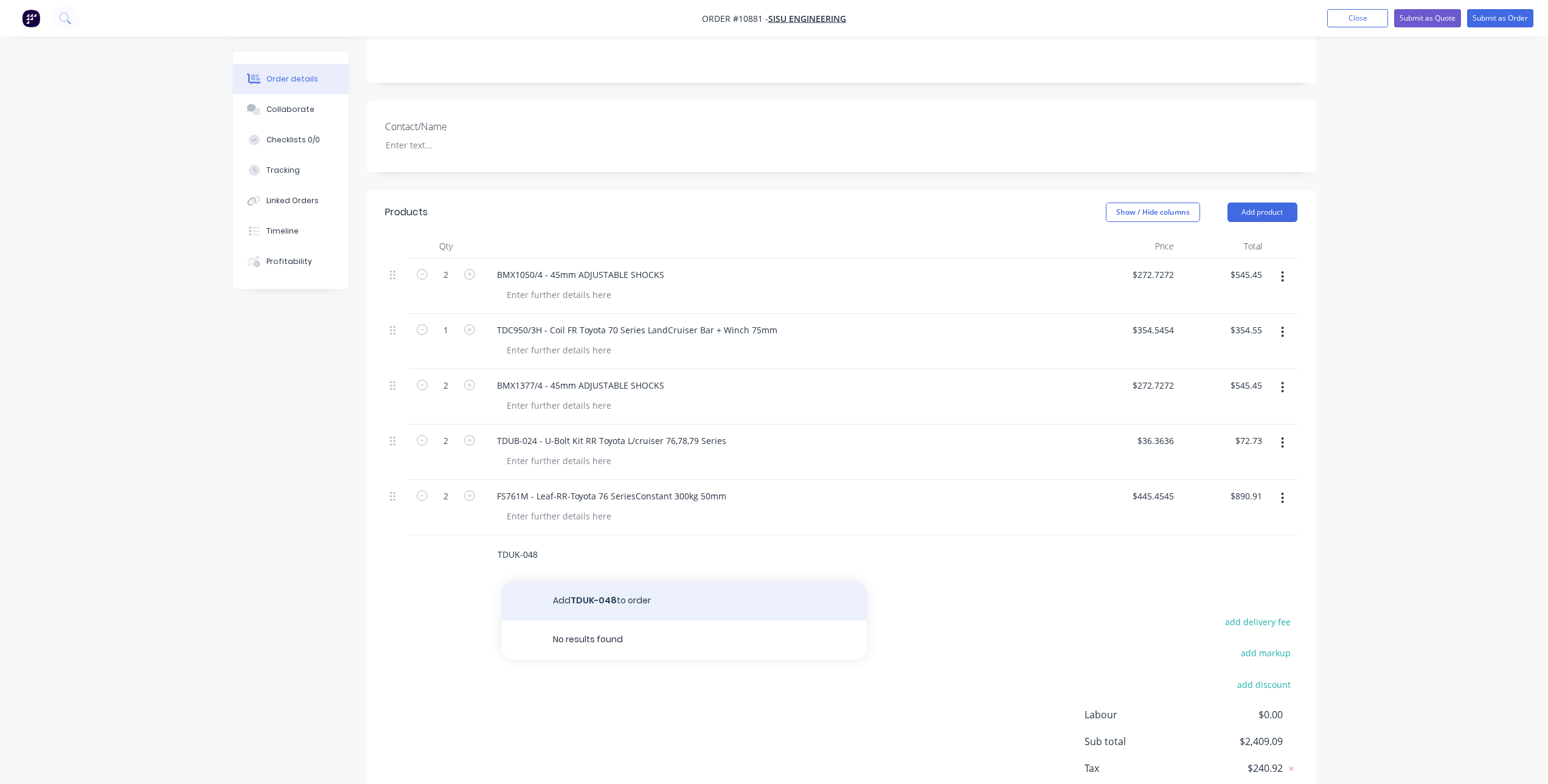
type input "TDUK-048"
click at [580, 582] on button "Add TDUK-048 to order" at bounding box center [684, 601] width 365 height 39
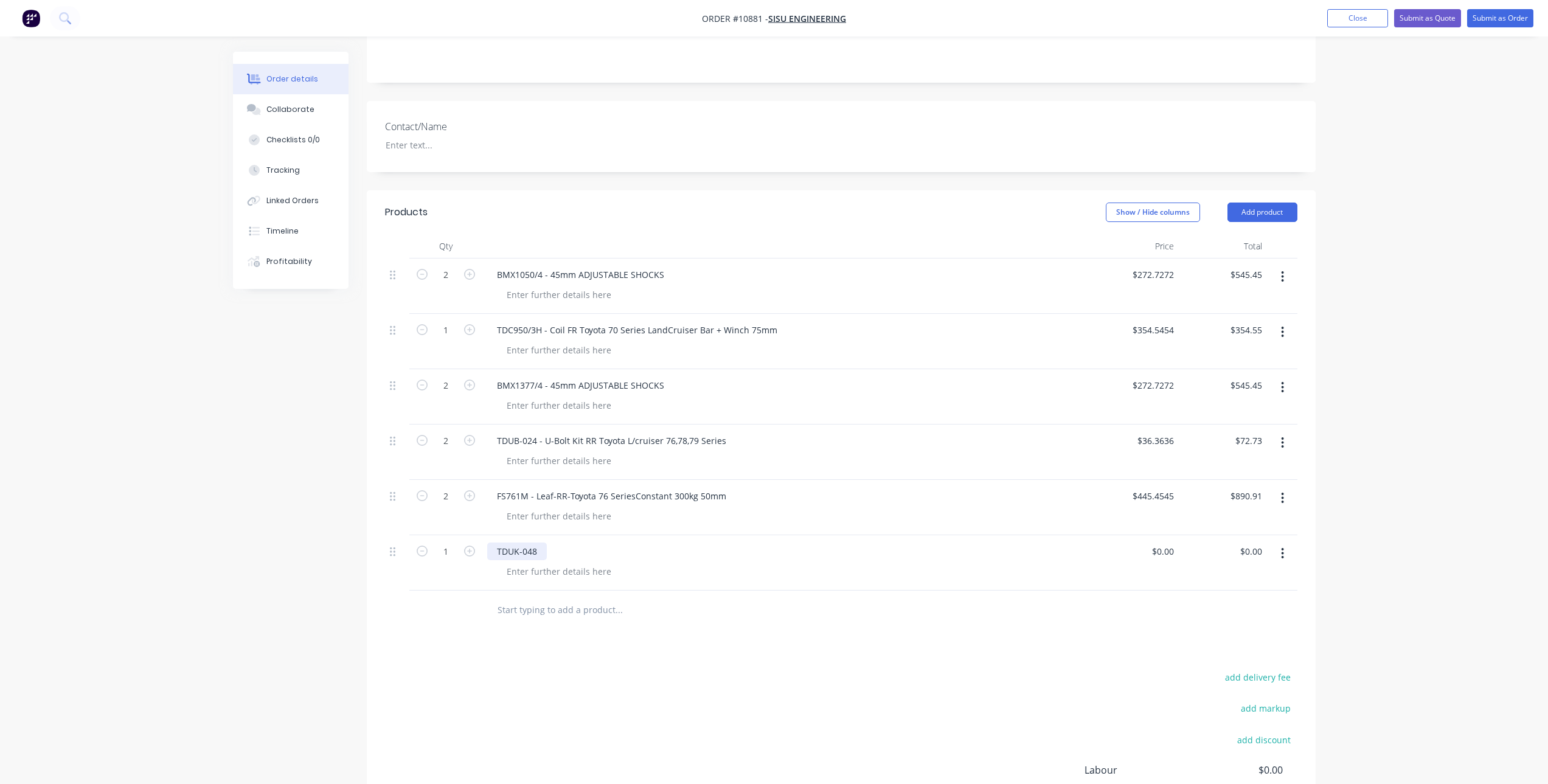
click at [538, 543] on div "TDUK-048" at bounding box center [517, 551] width 60 height 18
click at [1165, 543] on input "0" at bounding box center [1165, 551] width 28 height 18
type input "$90.909"
type input "$90.91"
click at [1065, 615] on div at bounding box center [841, 610] width 913 height 40
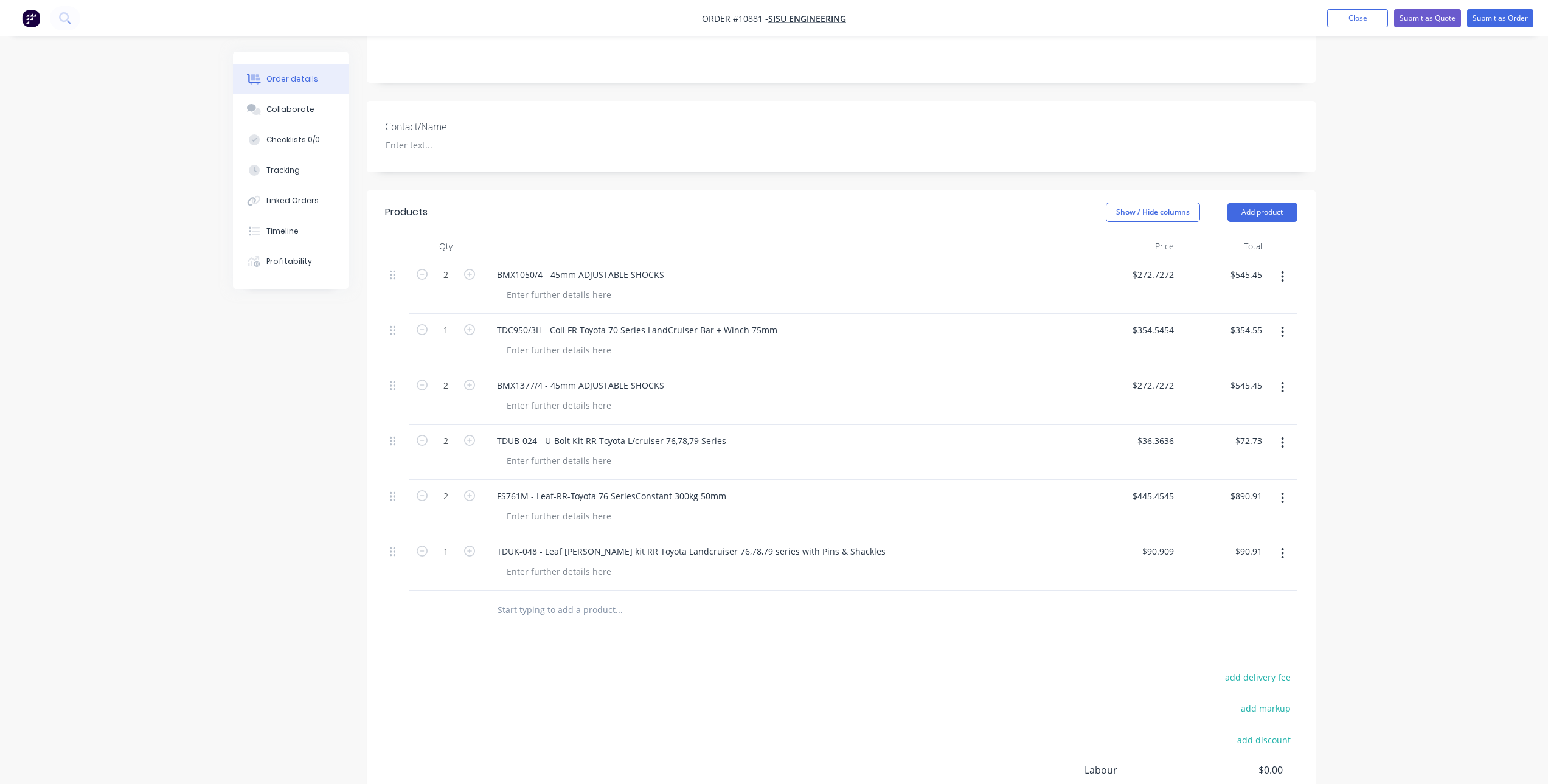
scroll to position [356, 0]
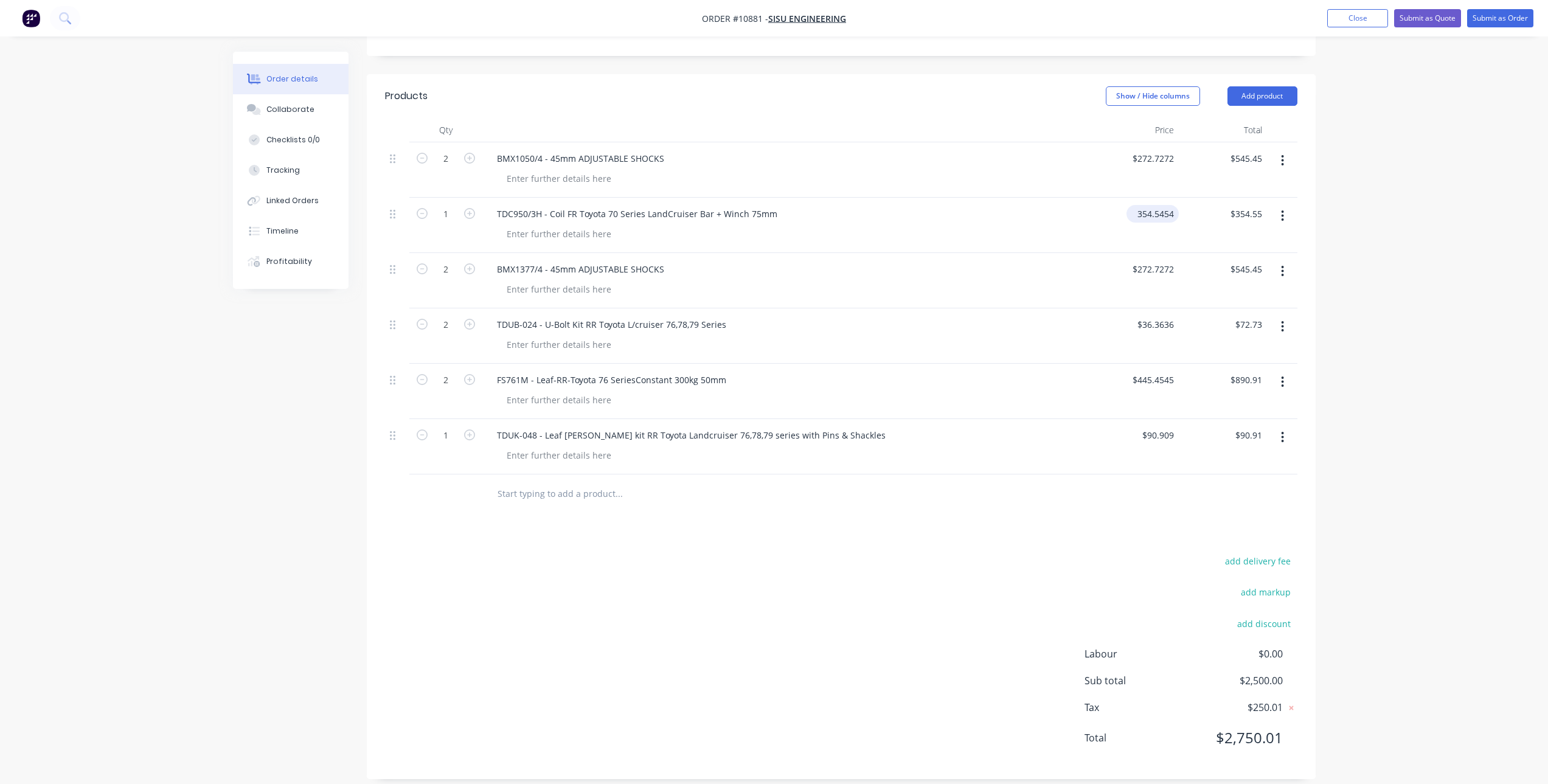
click at [1169, 205] on input "354.5454" at bounding box center [1155, 213] width 48 height 18
click at [1158, 205] on input "354.5454" at bounding box center [1158, 213] width 43 height 18
type input "$354.54"
click at [1005, 490] on div at bounding box center [841, 494] width 913 height 40
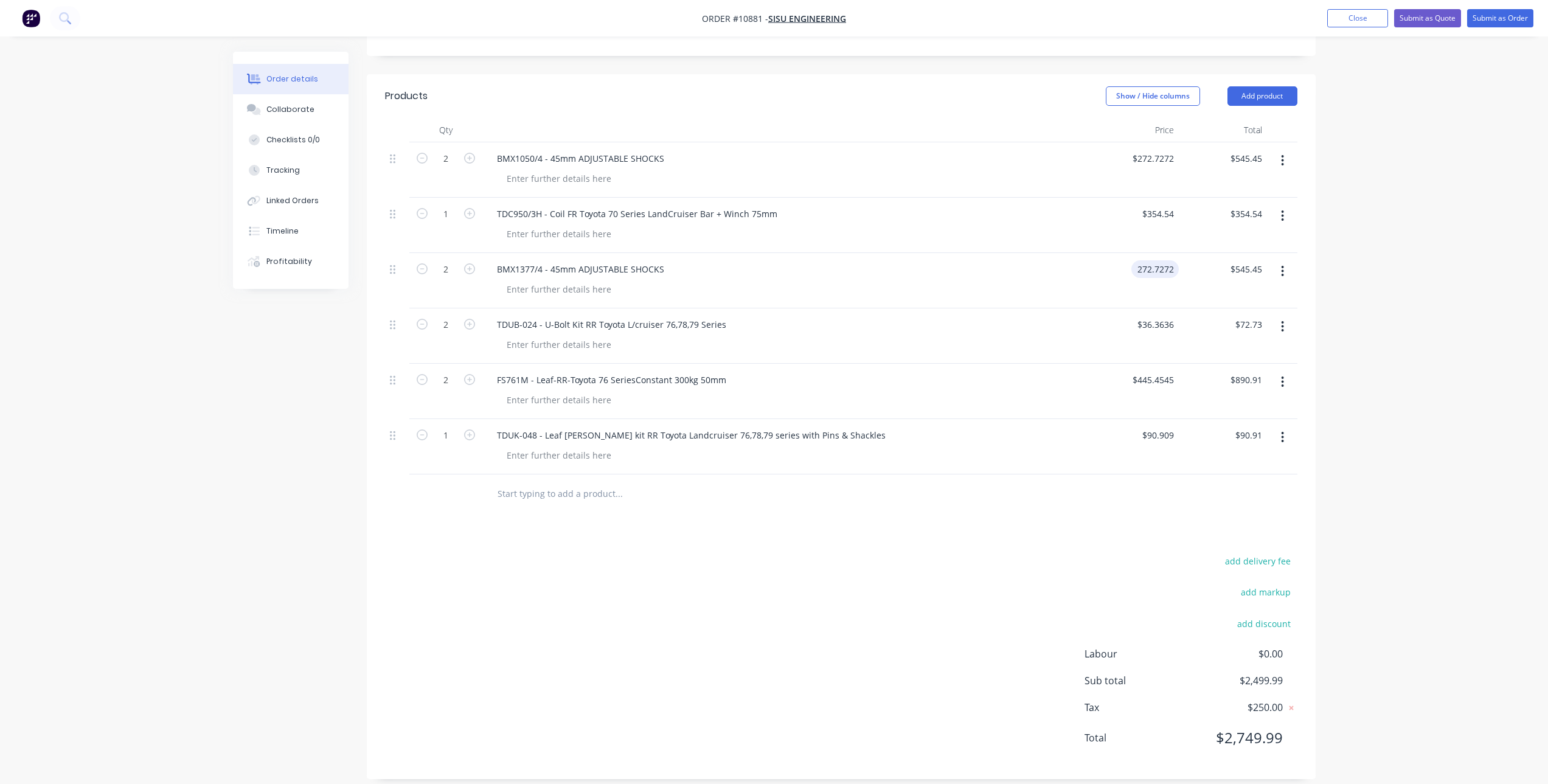
click at [1171, 260] on input "272.7272" at bounding box center [1158, 269] width 43 height 18
click at [1166, 495] on div at bounding box center [841, 494] width 913 height 40
click at [1174, 260] on input "272.7273" at bounding box center [1155, 269] width 48 height 18
click at [1170, 260] on input "272.7273" at bounding box center [1158, 269] width 43 height 18
type input "$272.7275"
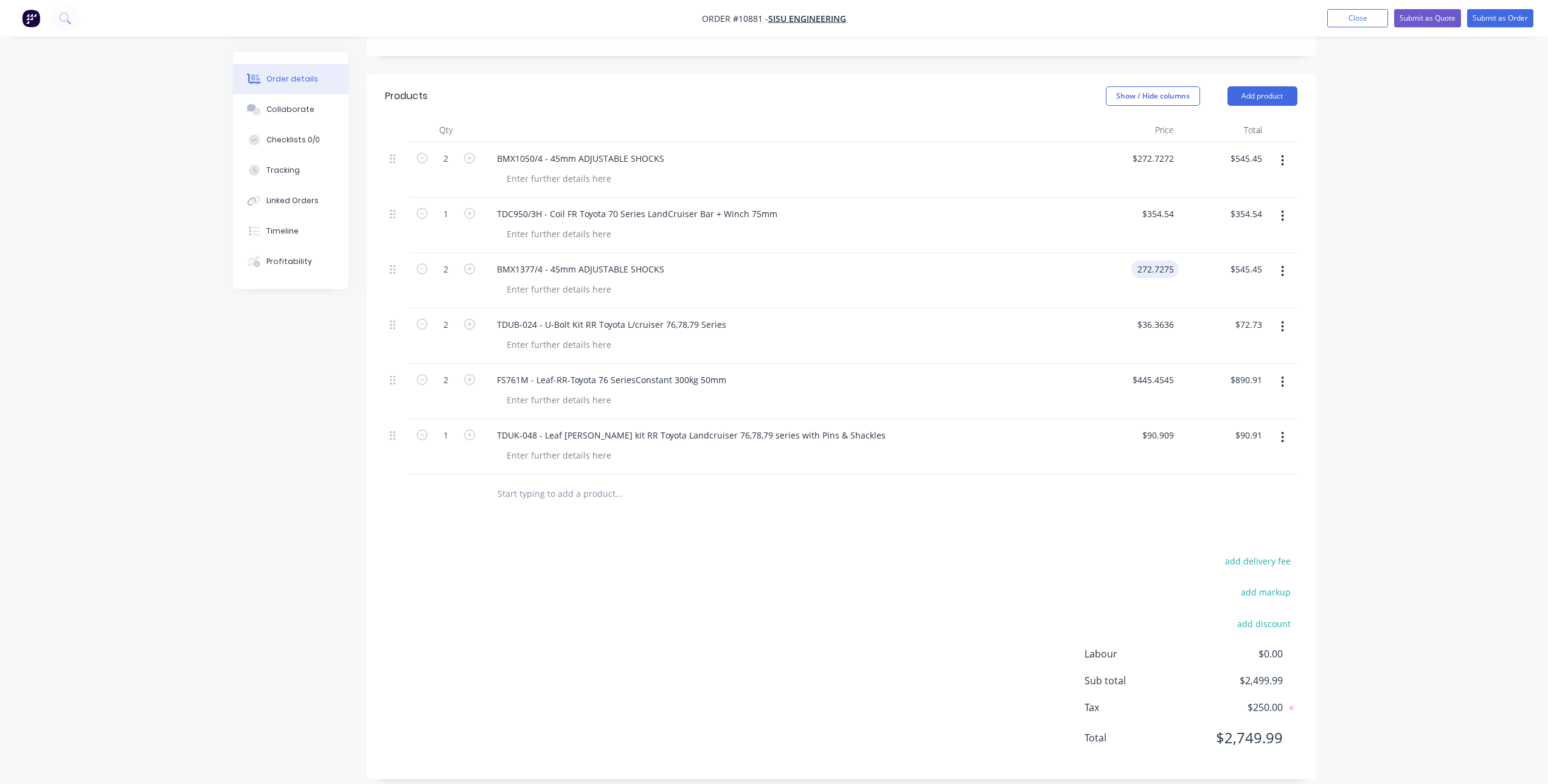
type input "$545.46"
click at [1062, 446] on div at bounding box center [791, 455] width 589 height 18
click at [802, 490] on div at bounding box center [669, 494] width 365 height 24
click at [532, 482] on input "text" at bounding box center [618, 494] width 243 height 24
paste input "SV5004"
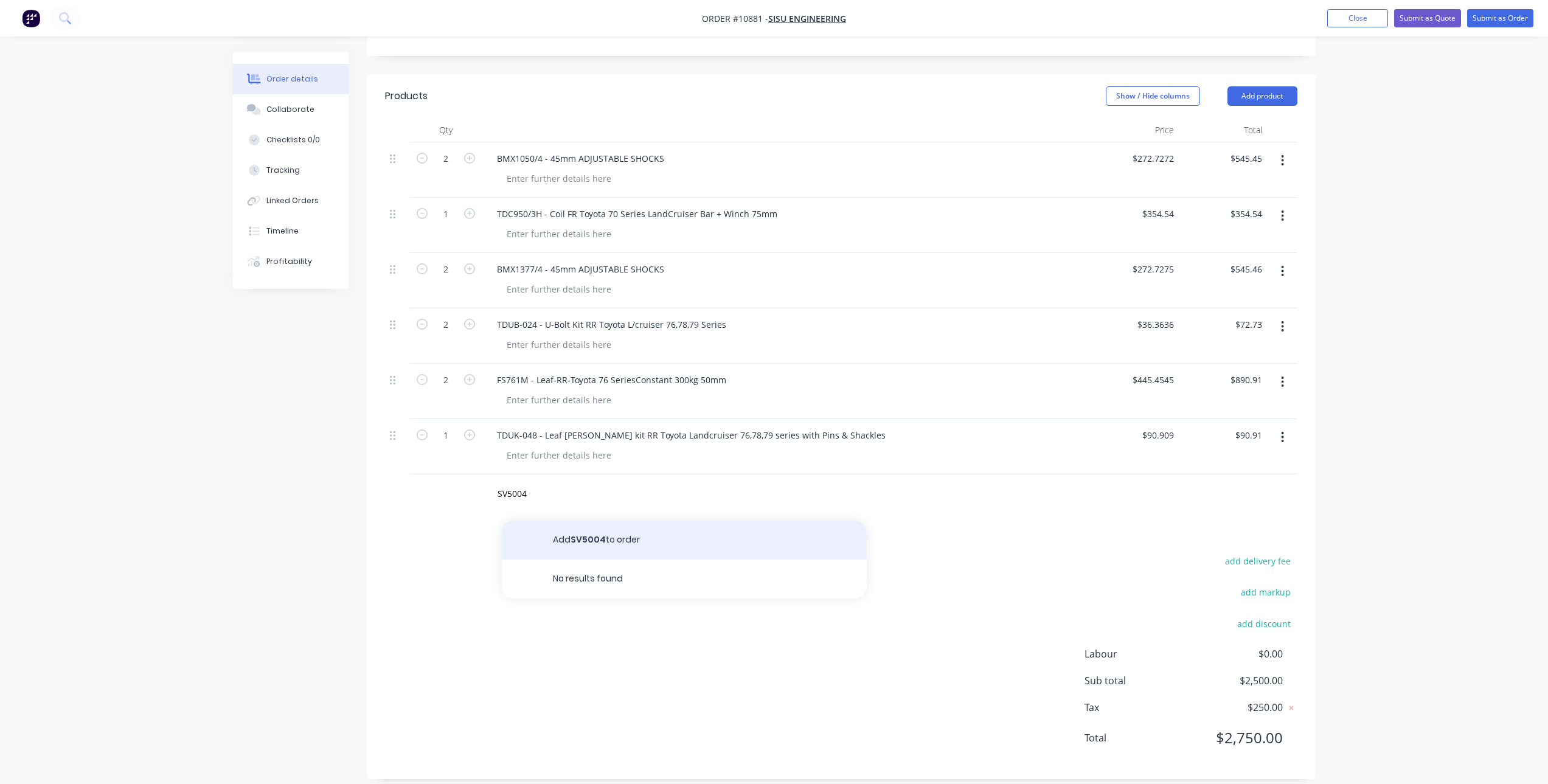
click at [568, 535] on div "Products Show / Hide columns Add product Qty Price Total 2 BMX1050/4 - 45mm ADJ…" at bounding box center [841, 427] width 949 height 705
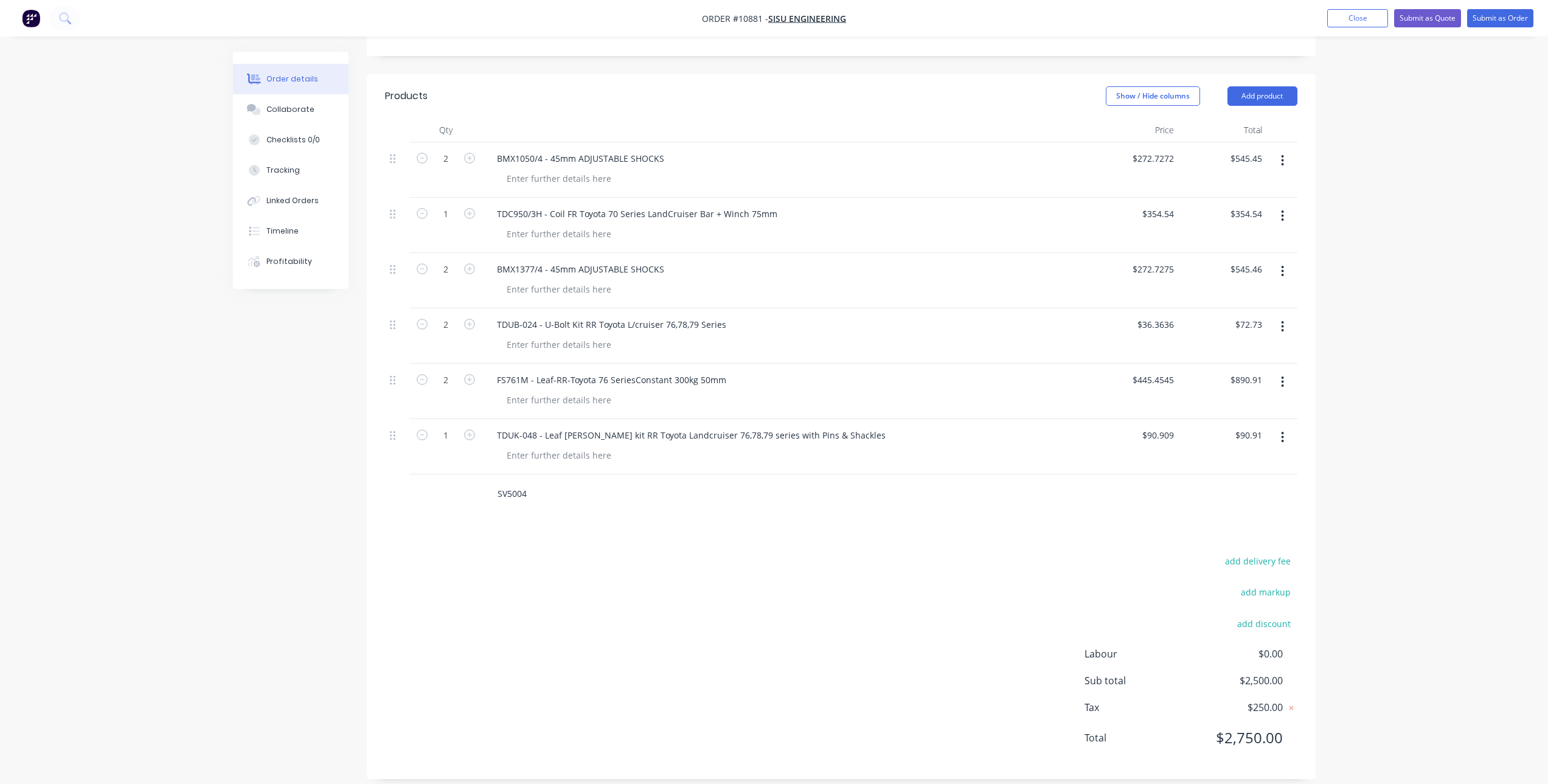
click at [527, 482] on input "SV5004" at bounding box center [618, 494] width 243 height 24
paste input "Steering Stabiliser ADJ Toyota L/cruiser 76,78,79 Series V8 only"
type input "SV5004 - Steering Stabiliser ADJ Toyota L/cruiser 76,78,79 Series V8 only"
click at [582, 534] on button "Add SV5004 - Steering Stabiliser ADJ Toyota L/cruiser 76,78,79 Series V8 only t…" at bounding box center [684, 546] width 365 height 50
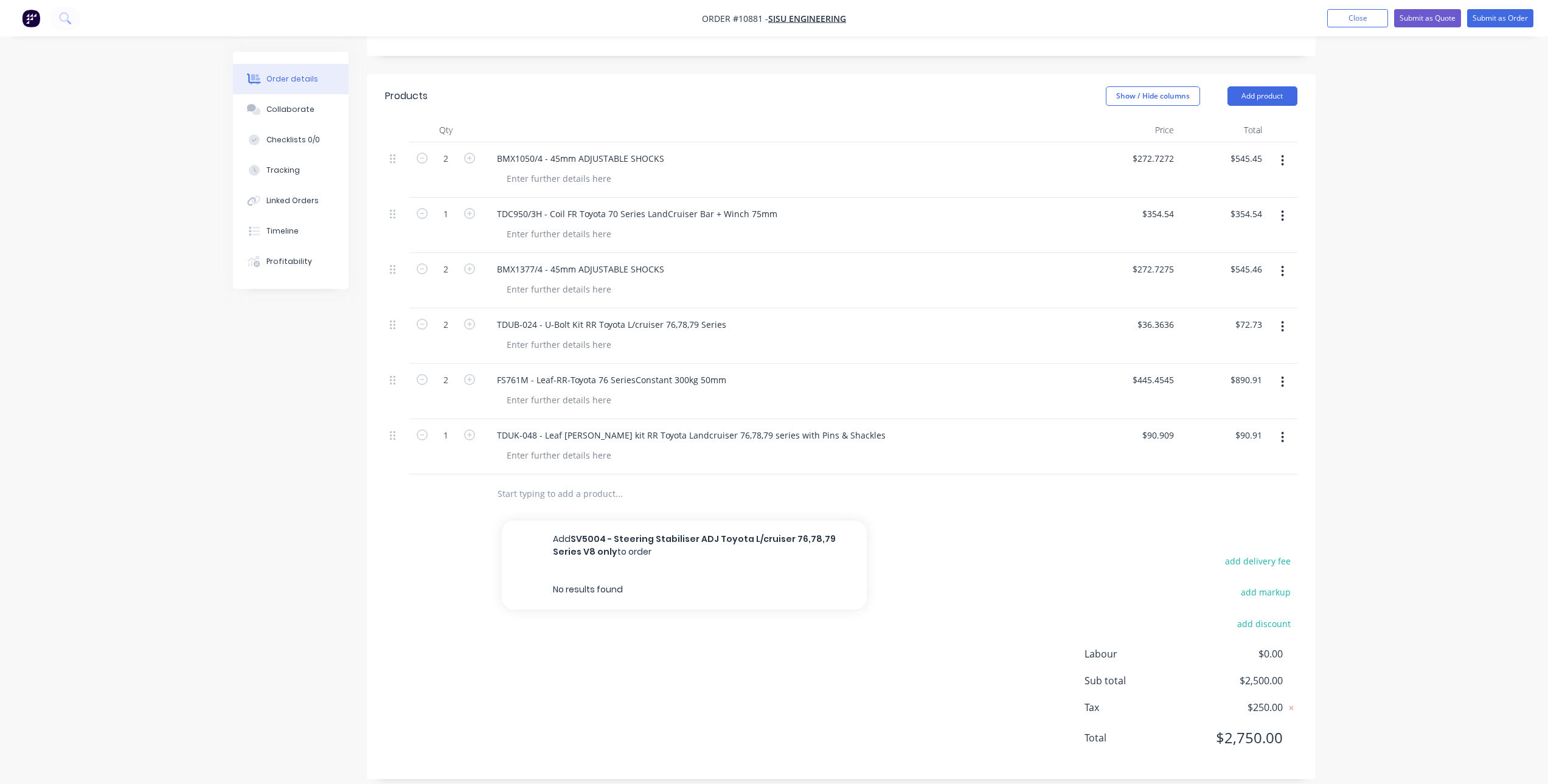
scroll to position [0, 0]
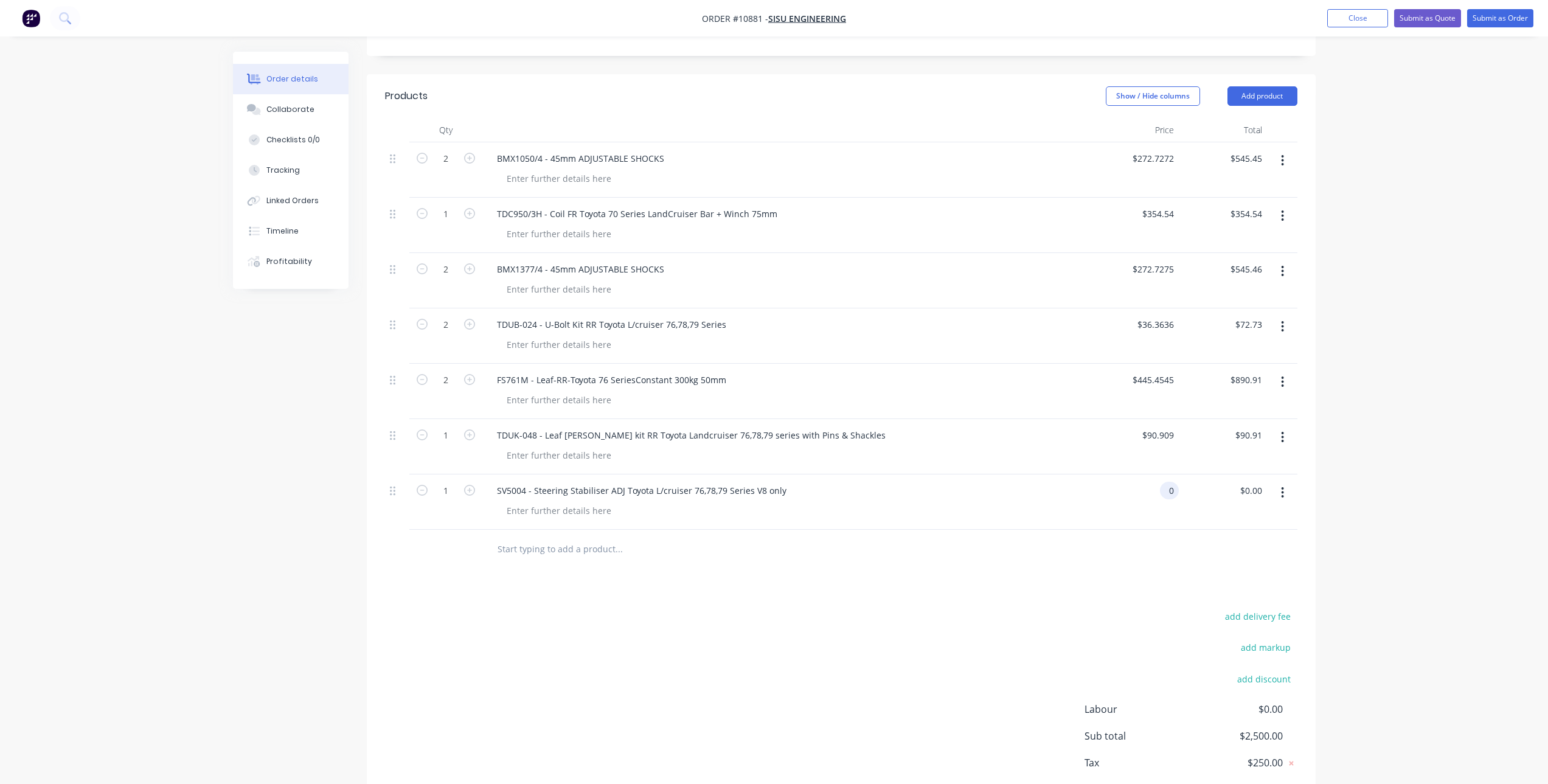
click at [1165, 482] on input "0" at bounding box center [1172, 490] width 14 height 18
type input "$209.0909"
type input "$209.09"
click at [1062, 564] on div "Products Show / Hide columns Add product Qty Price Total 2 BMX1050/4 - 45mm ADJ…" at bounding box center [841, 454] width 949 height 760
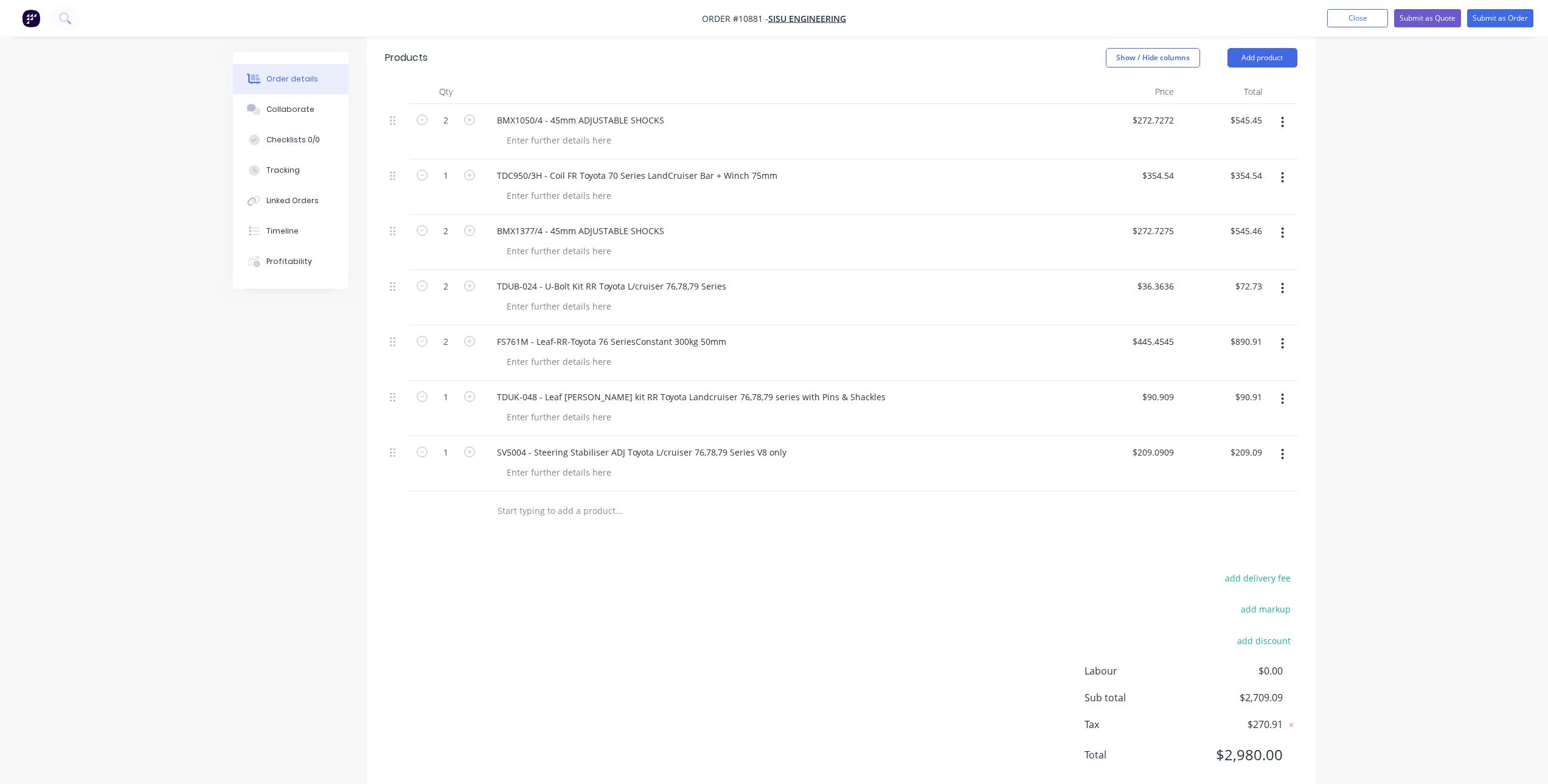
scroll to position [411, 0]
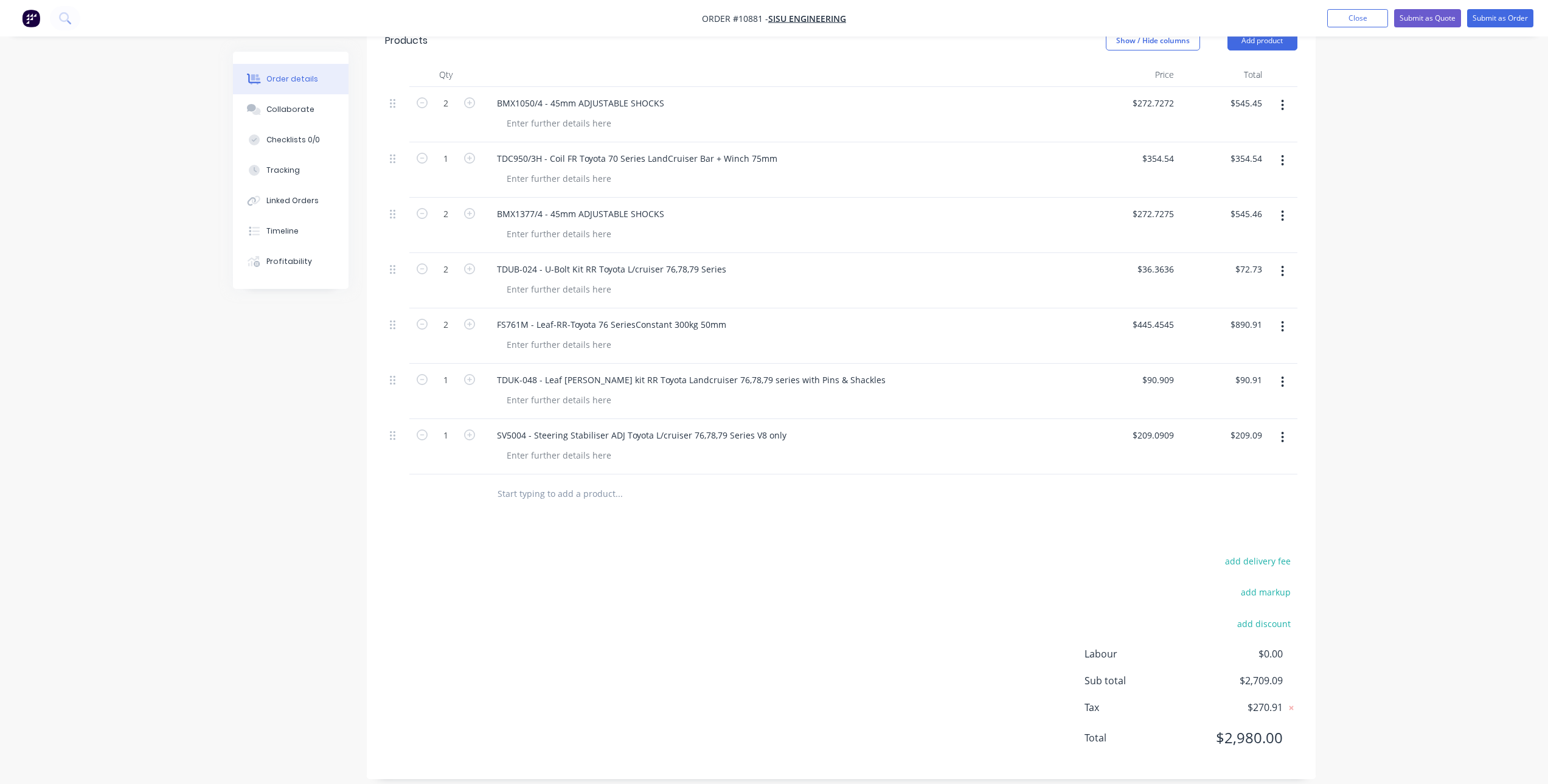
click at [543, 483] on input "text" at bounding box center [618, 494] width 243 height 24
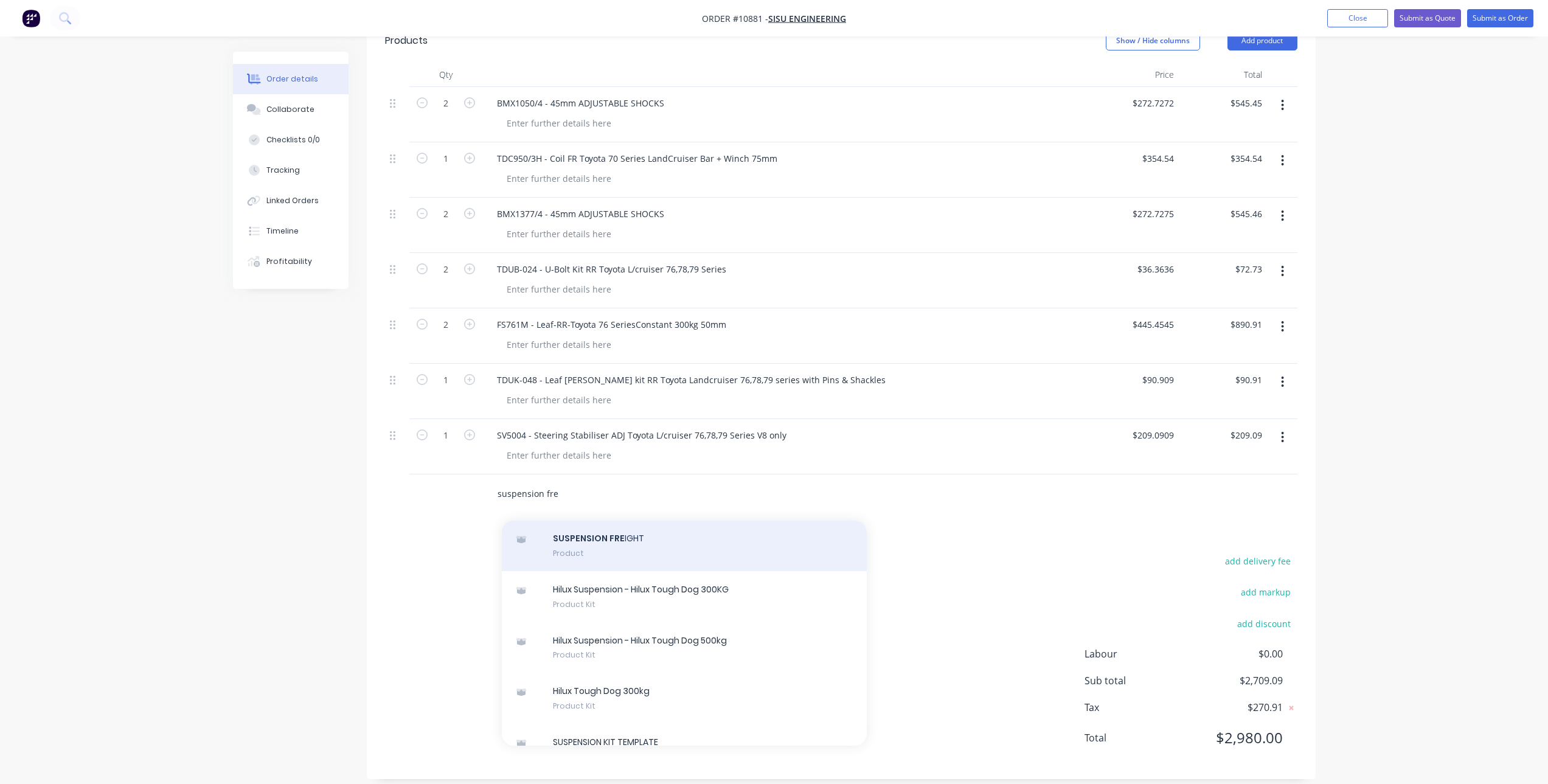
type input "suspension fre"
click at [655, 530] on div "SUSPENSION FRE IGHT Product" at bounding box center [684, 546] width 365 height 51
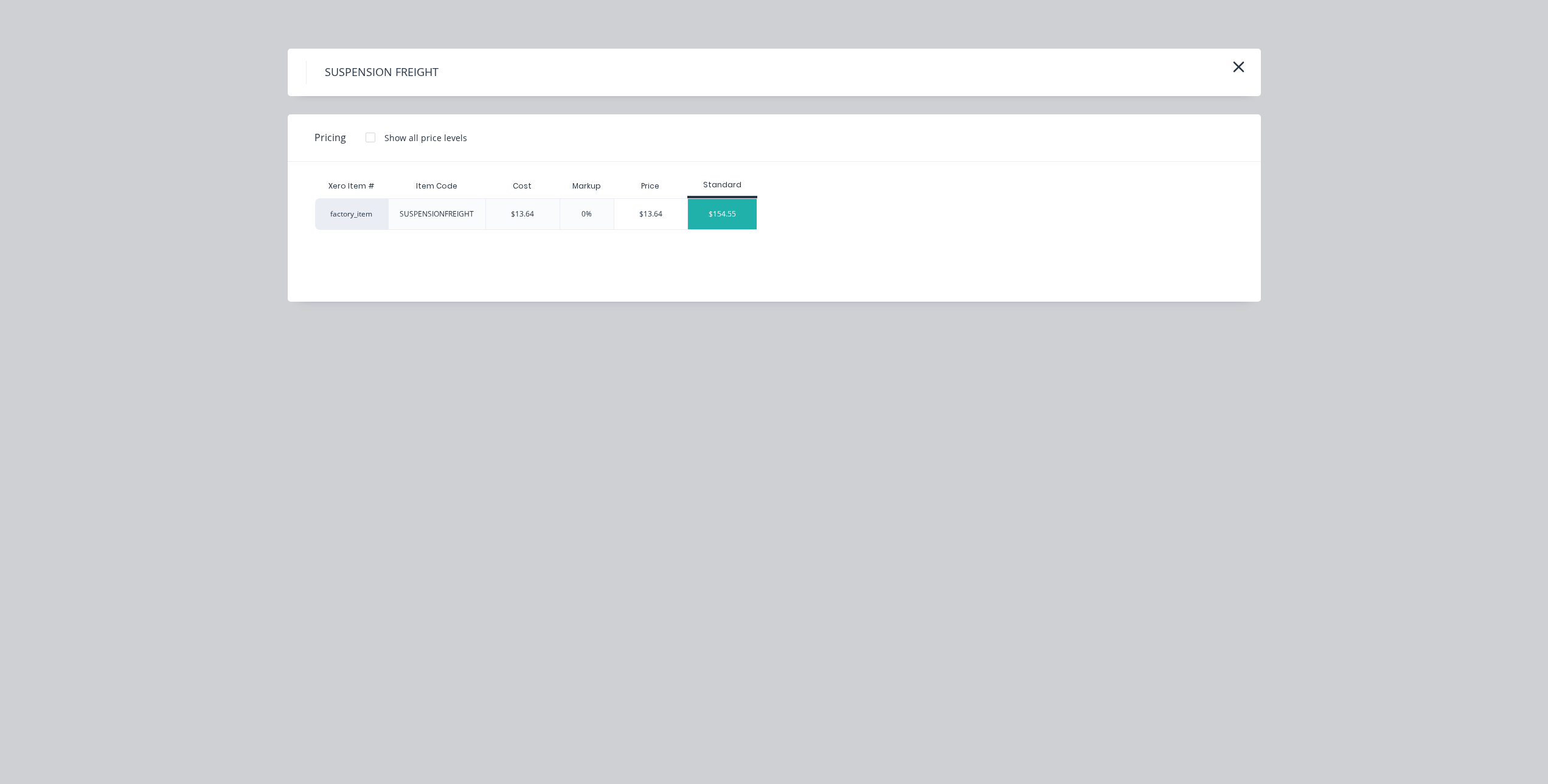
click at [715, 207] on div "$154.55" at bounding box center [722, 214] width 69 height 30
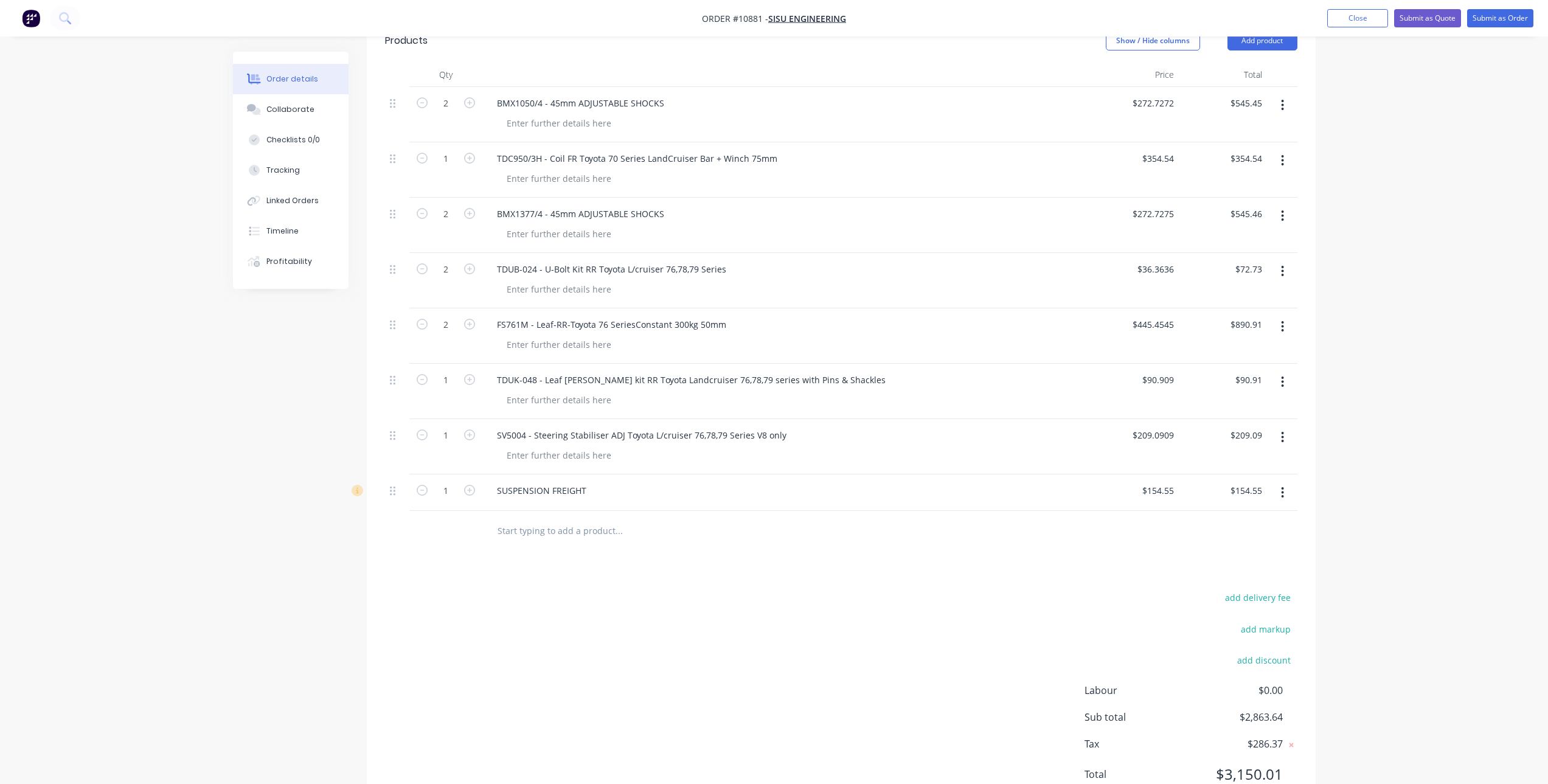
click at [802, 630] on div "add delivery fee add markup add discount Labour $0.00 Sub total $2,863.64 Tax $…" at bounding box center [841, 693] width 913 height 208
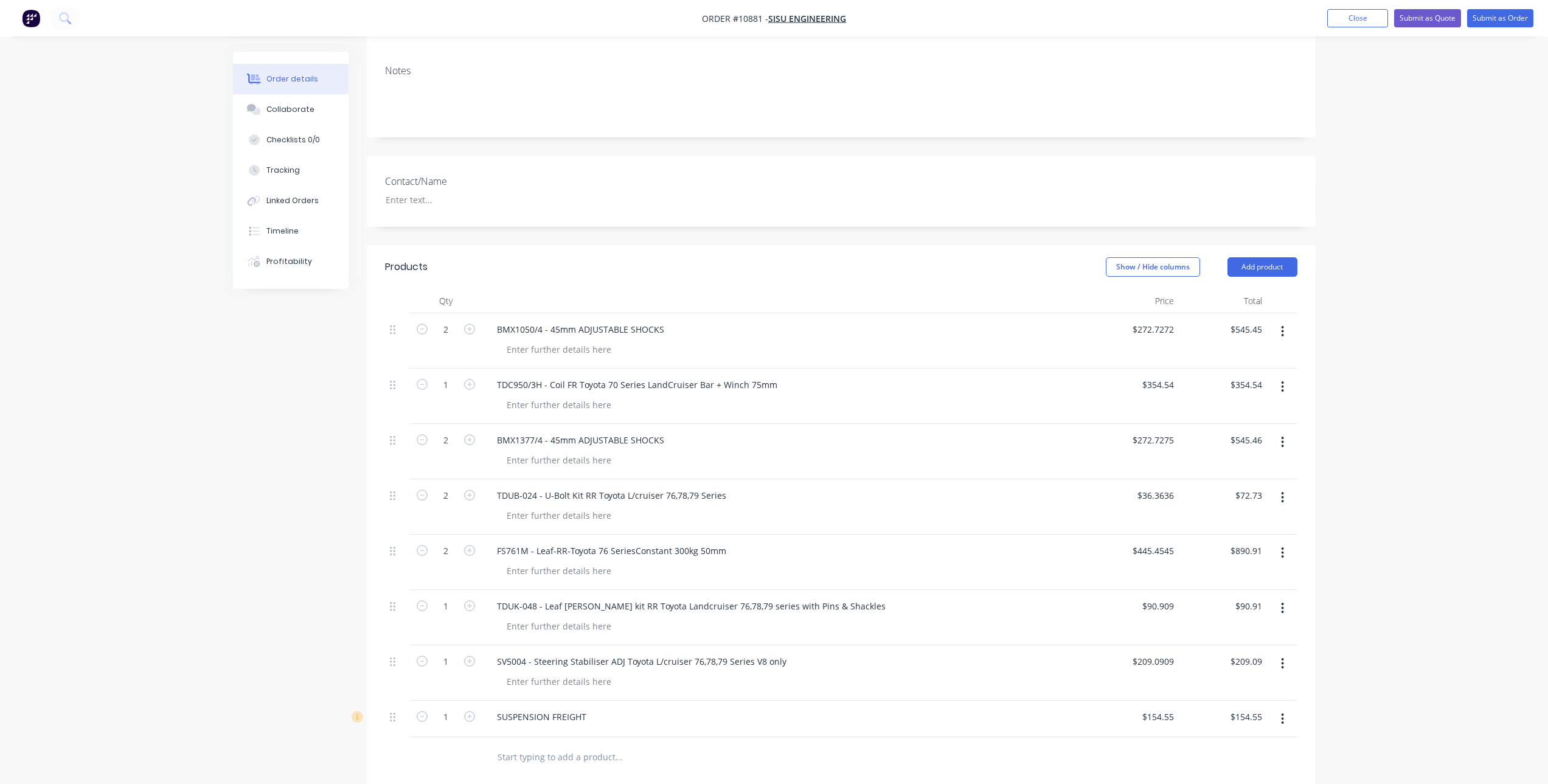
scroll to position [0, 0]
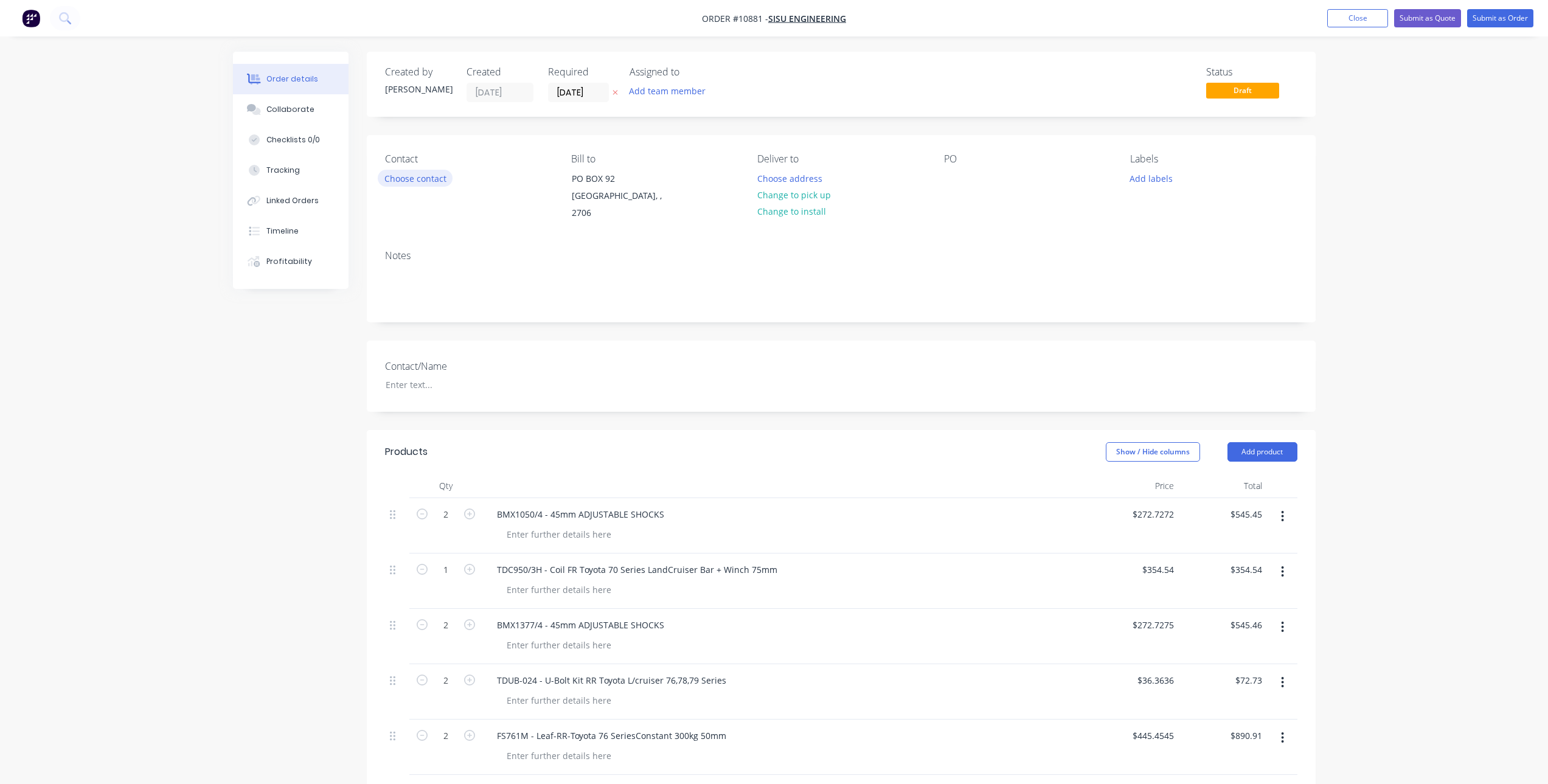
click at [416, 173] on button "Choose contact" at bounding box center [415, 177] width 75 height 16
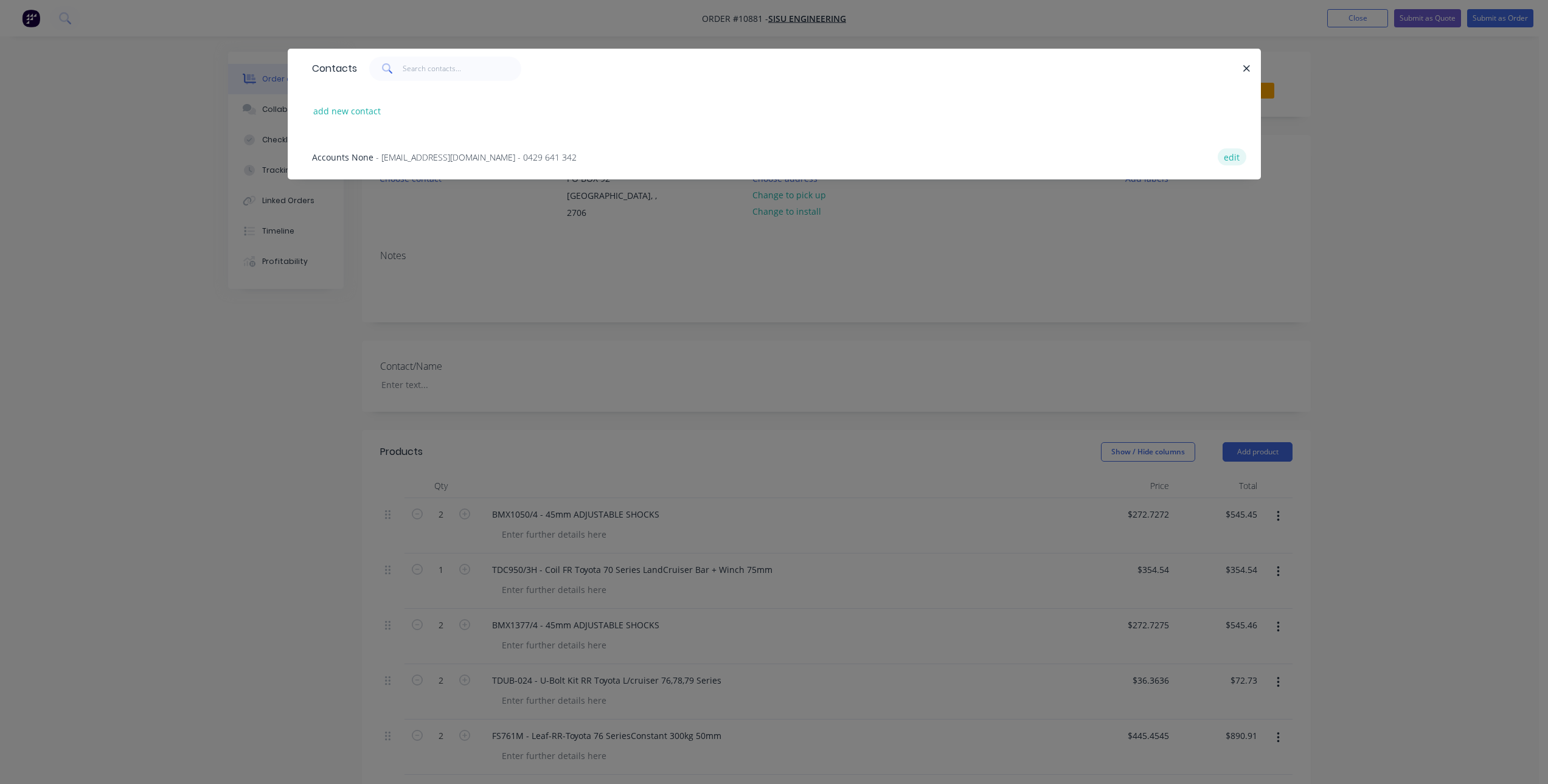
click at [1239, 154] on button "edit" at bounding box center [1232, 156] width 29 height 16
select select "AU"
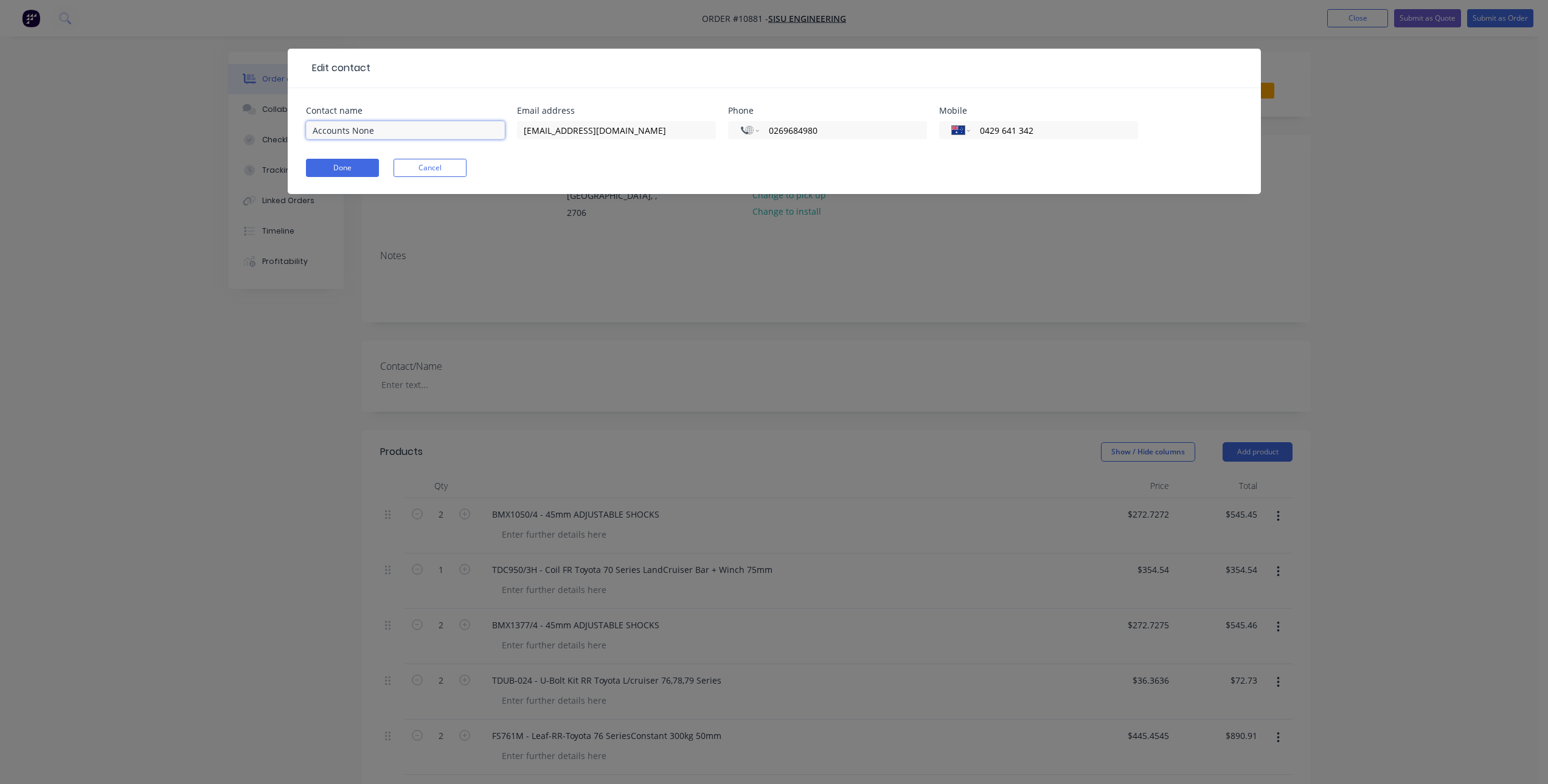
click at [383, 132] on input "Accounts None" at bounding box center [405, 130] width 199 height 18
type input "Accounts"
click at [468, 90] on div "Contact name Accounts Email address [EMAIL_ADDRESS][DOMAIN_NAME] Phone Internat…" at bounding box center [774, 141] width 973 height 106
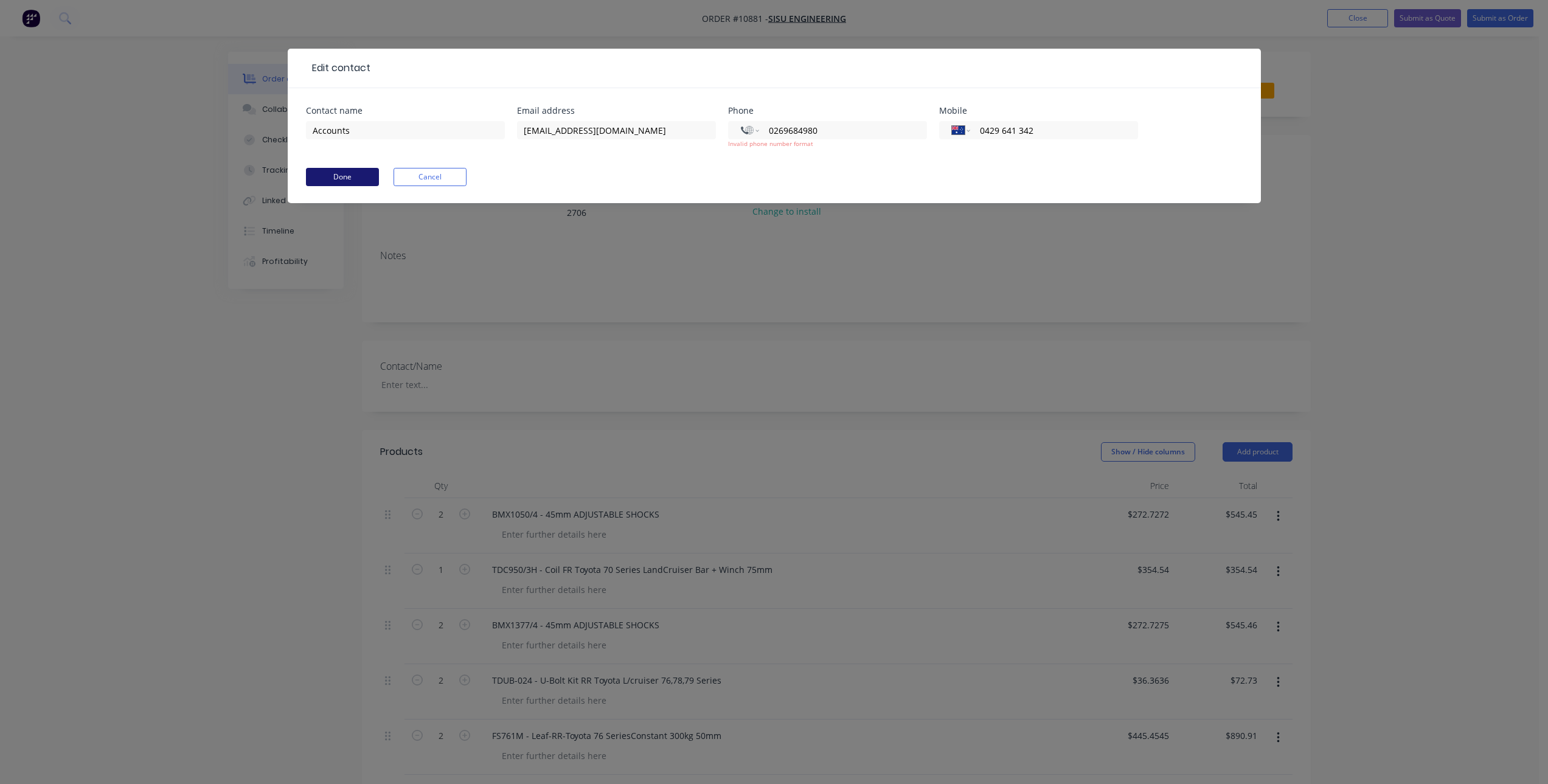
click at [352, 177] on button "Done" at bounding box center [343, 177] width 73 height 18
click at [799, 126] on input "0269684980" at bounding box center [840, 130] width 146 height 14
click at [769, 130] on input "0269684980" at bounding box center [840, 130] width 146 height 14
drag, startPoint x: 778, startPoint y: 132, endPoint x: 766, endPoint y: 133, distance: 12.0
click at [766, 133] on div "International [GEOGRAPHIC_DATA] [GEOGRAPHIC_DATA] [GEOGRAPHIC_DATA] [GEOGRAPHIC…" at bounding box center [827, 130] width 199 height 18
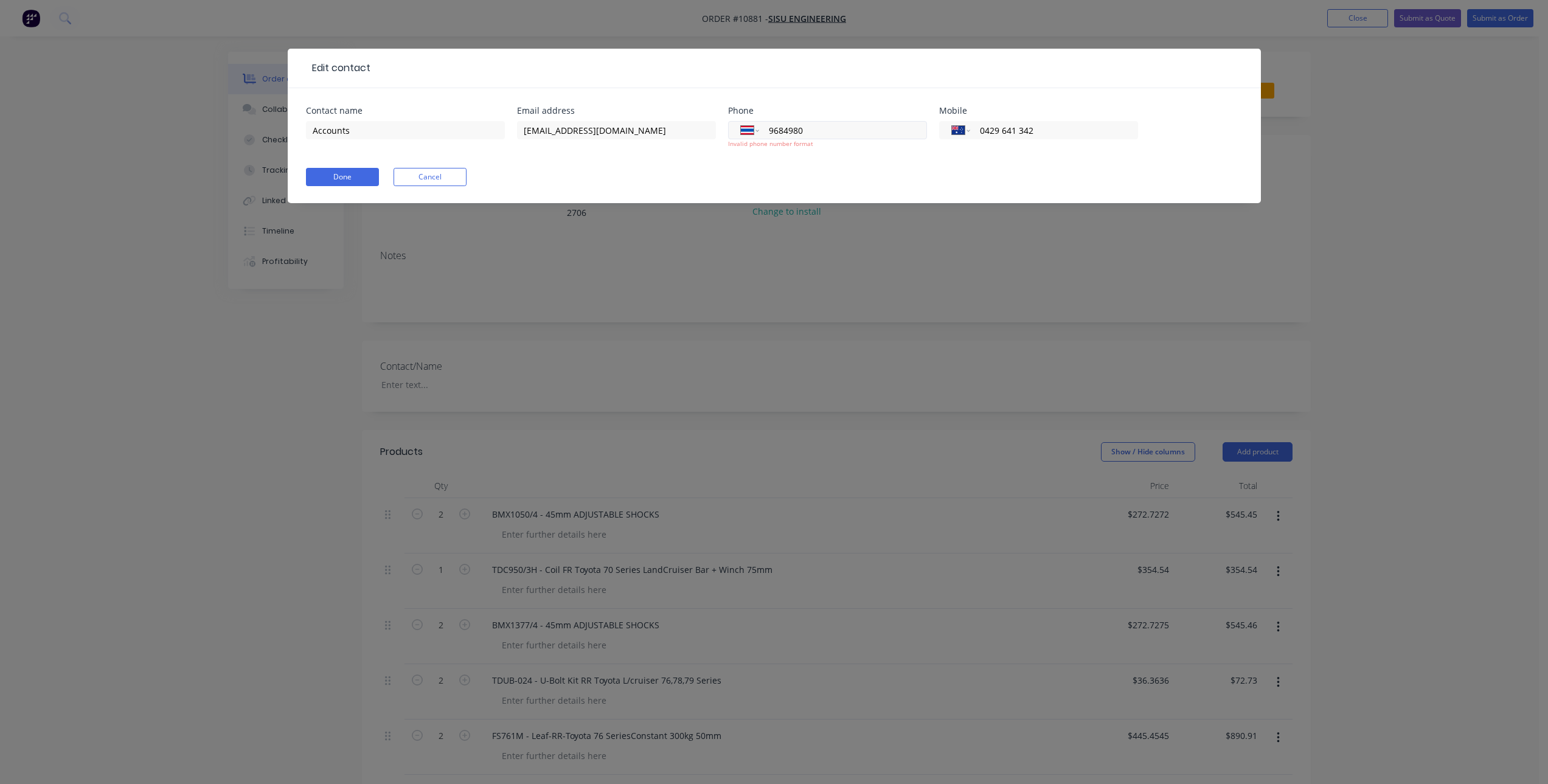
select select "TH"
type input "9684980"
type input "Accounts None"
click at [444, 176] on button "Cancel" at bounding box center [430, 177] width 73 height 18
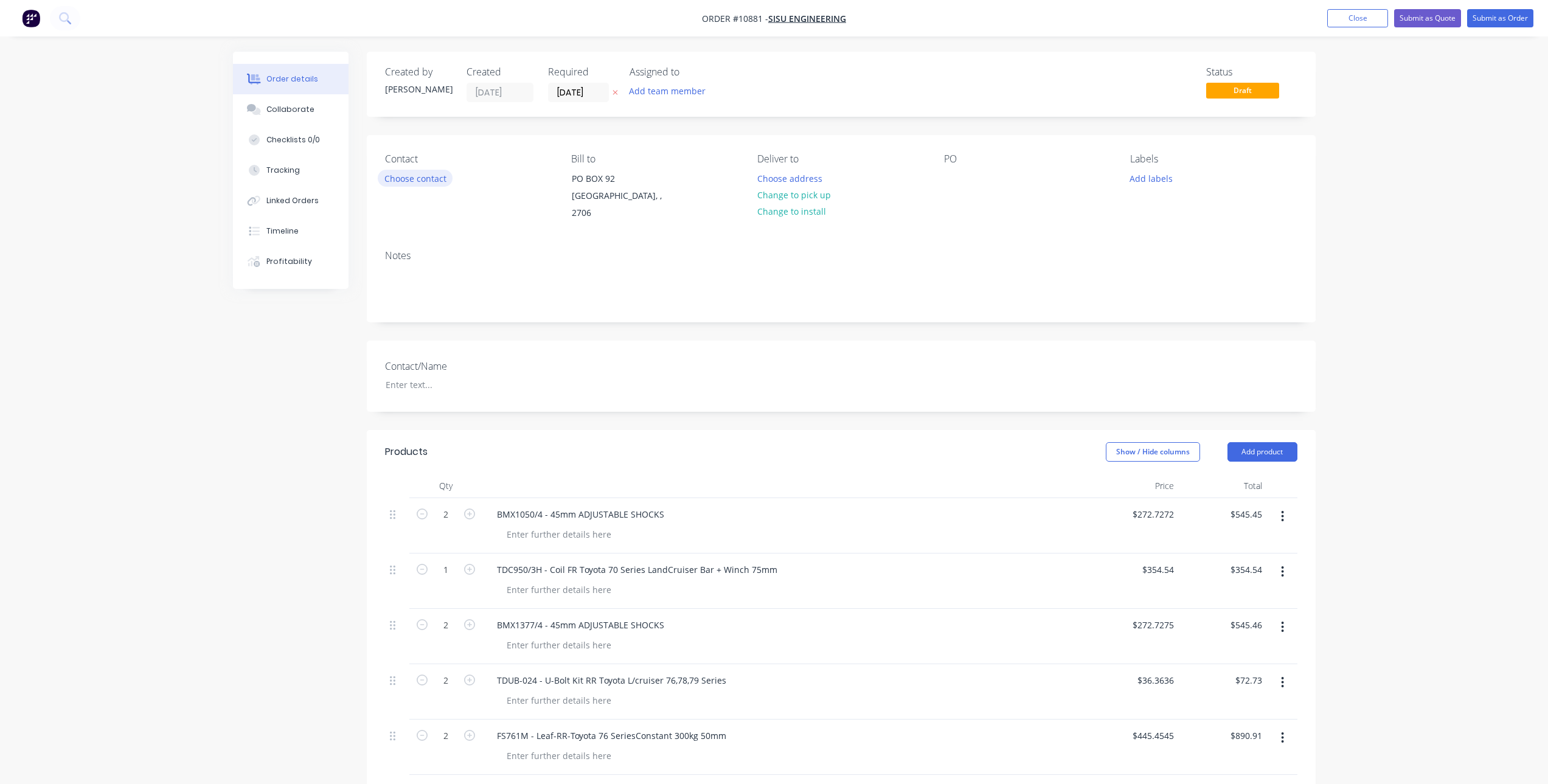
click at [433, 180] on button "Choose contact" at bounding box center [415, 177] width 75 height 16
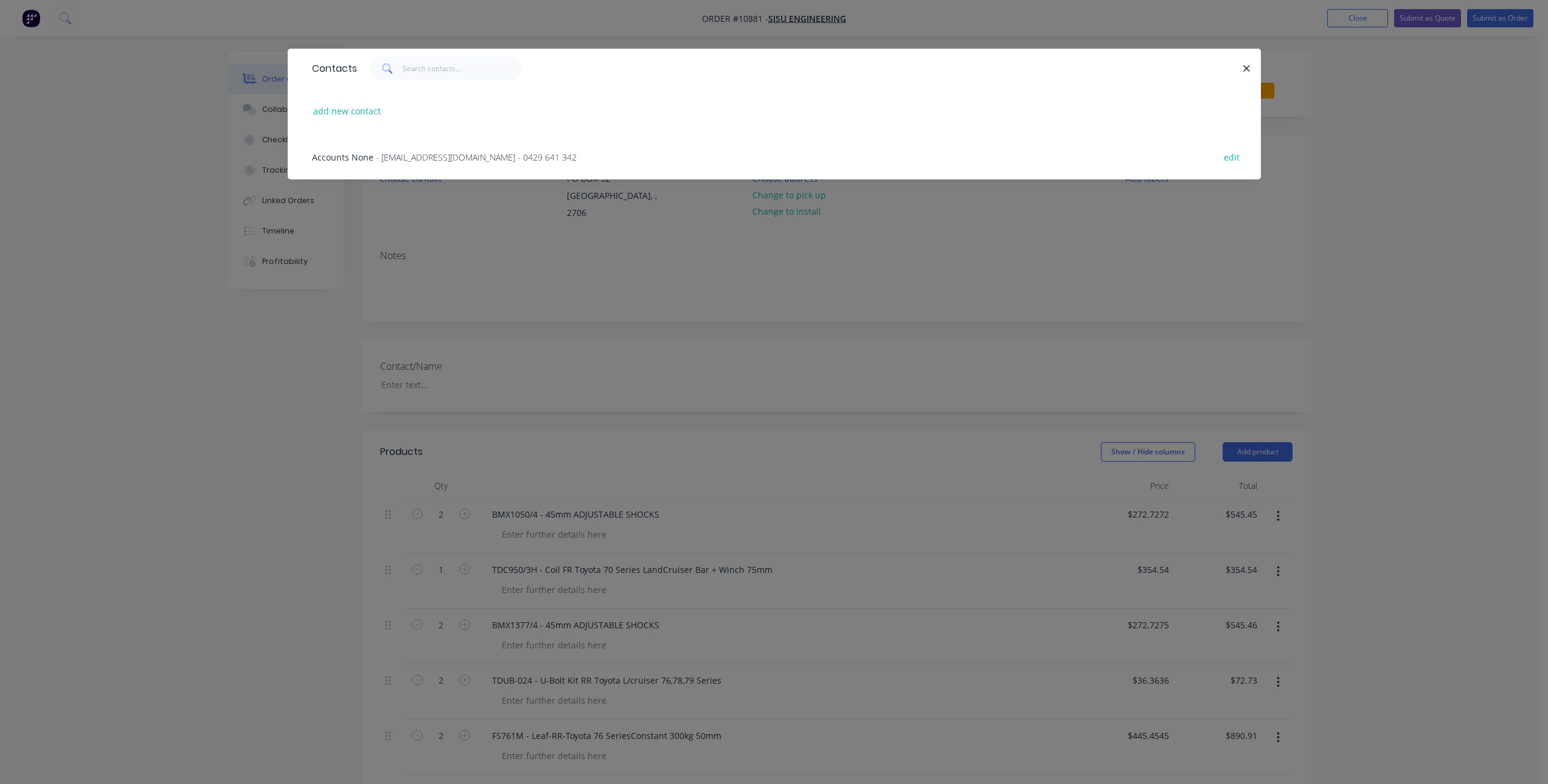
click at [467, 154] on span "- [EMAIL_ADDRESS][DOMAIN_NAME] - 0429 641 342" at bounding box center [476, 157] width 201 height 12
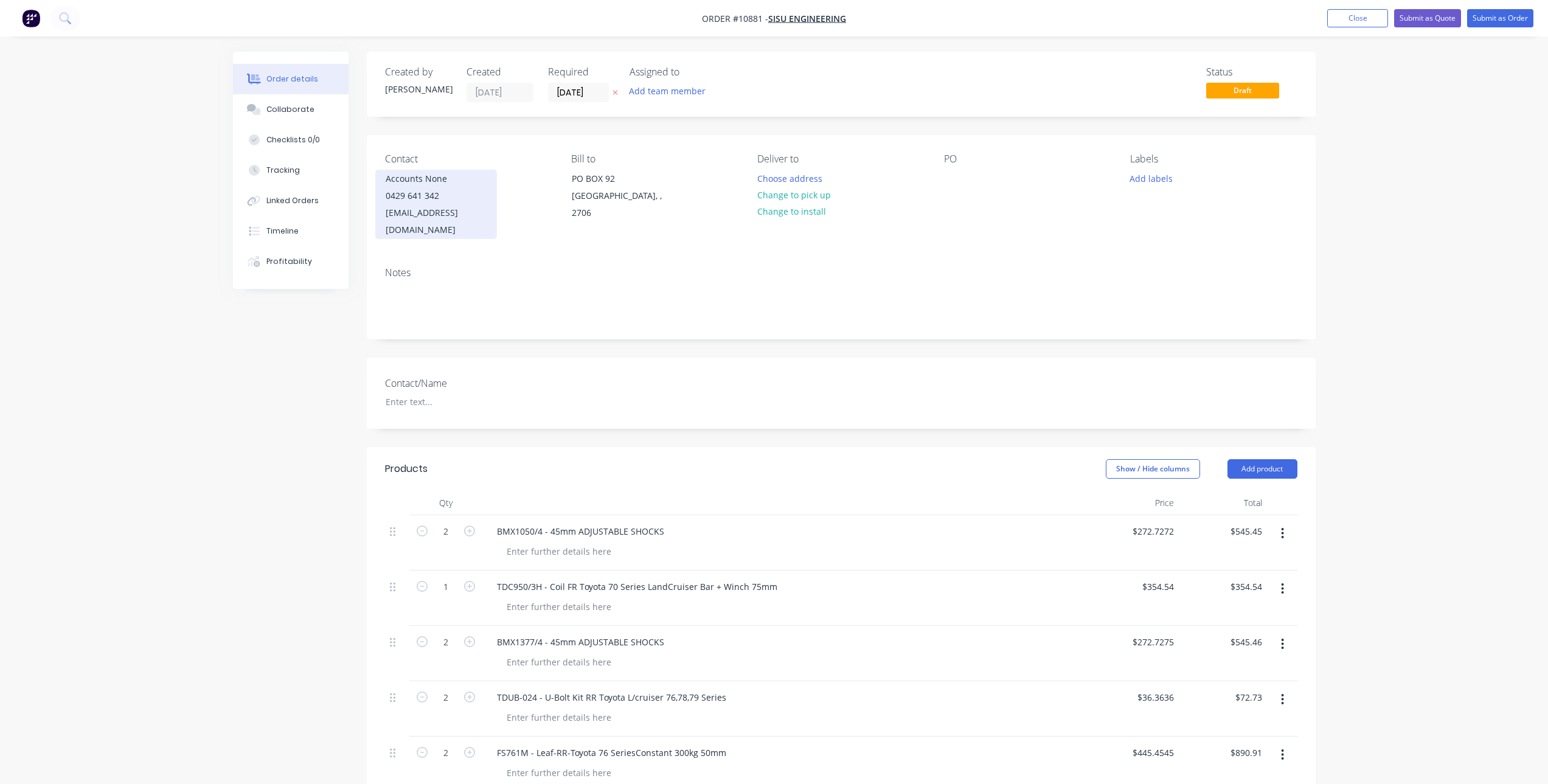
click at [452, 179] on div "Accounts None" at bounding box center [437, 179] width 101 height 17
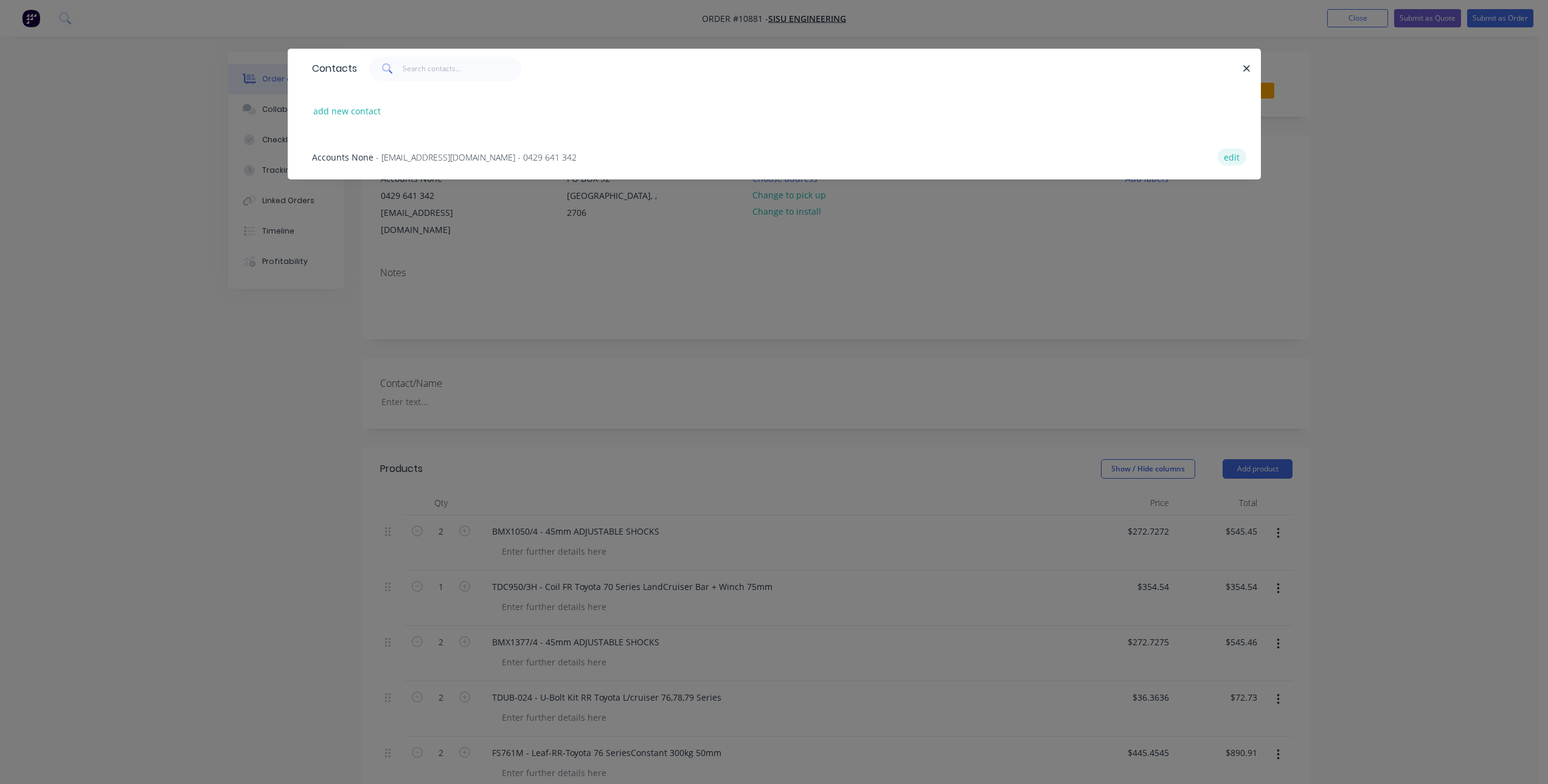
click at [1231, 157] on button "edit" at bounding box center [1232, 156] width 29 height 16
select select "AU"
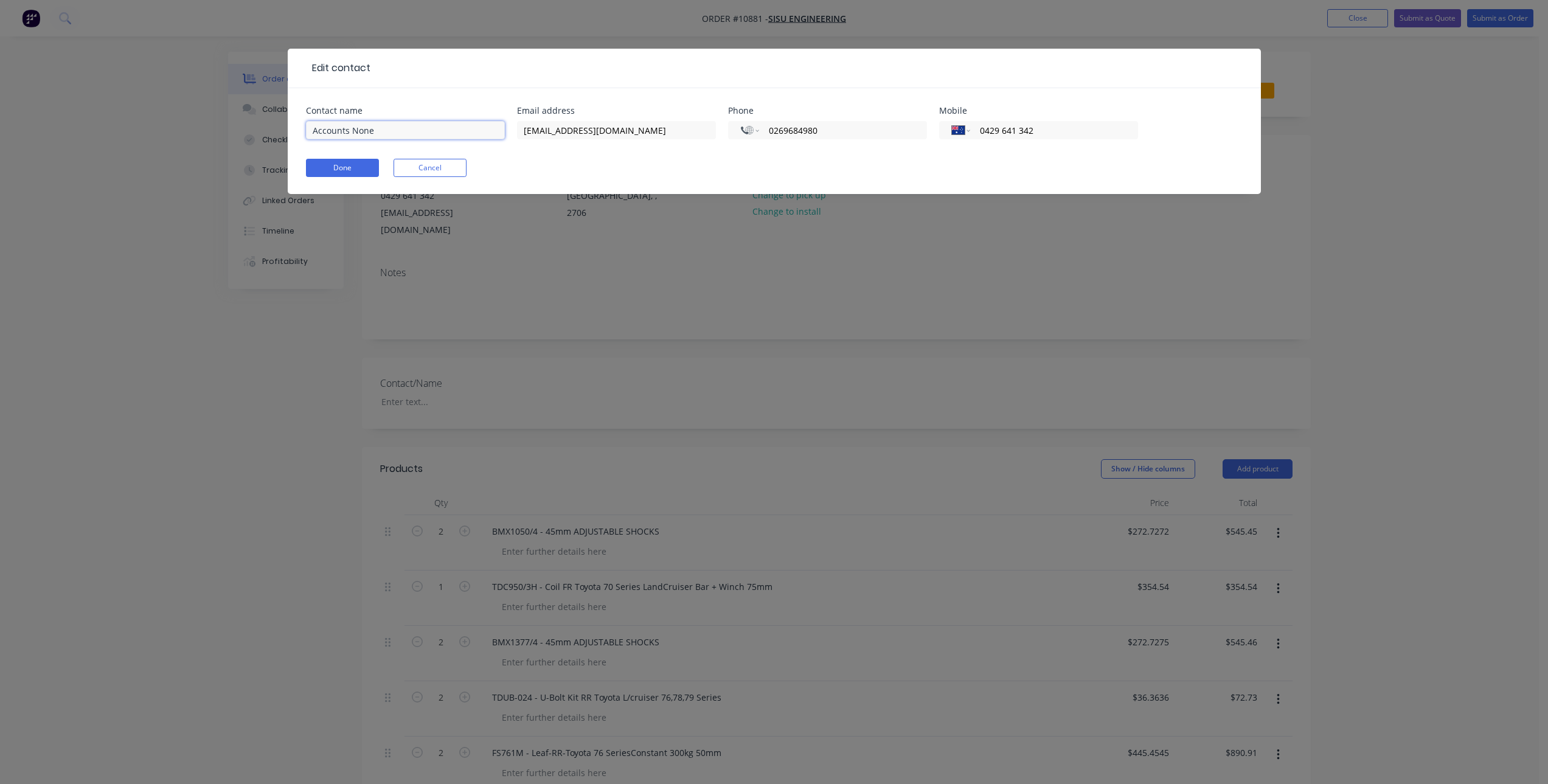
click at [416, 137] on input "Accounts None" at bounding box center [405, 130] width 199 height 18
type input "Accounts"
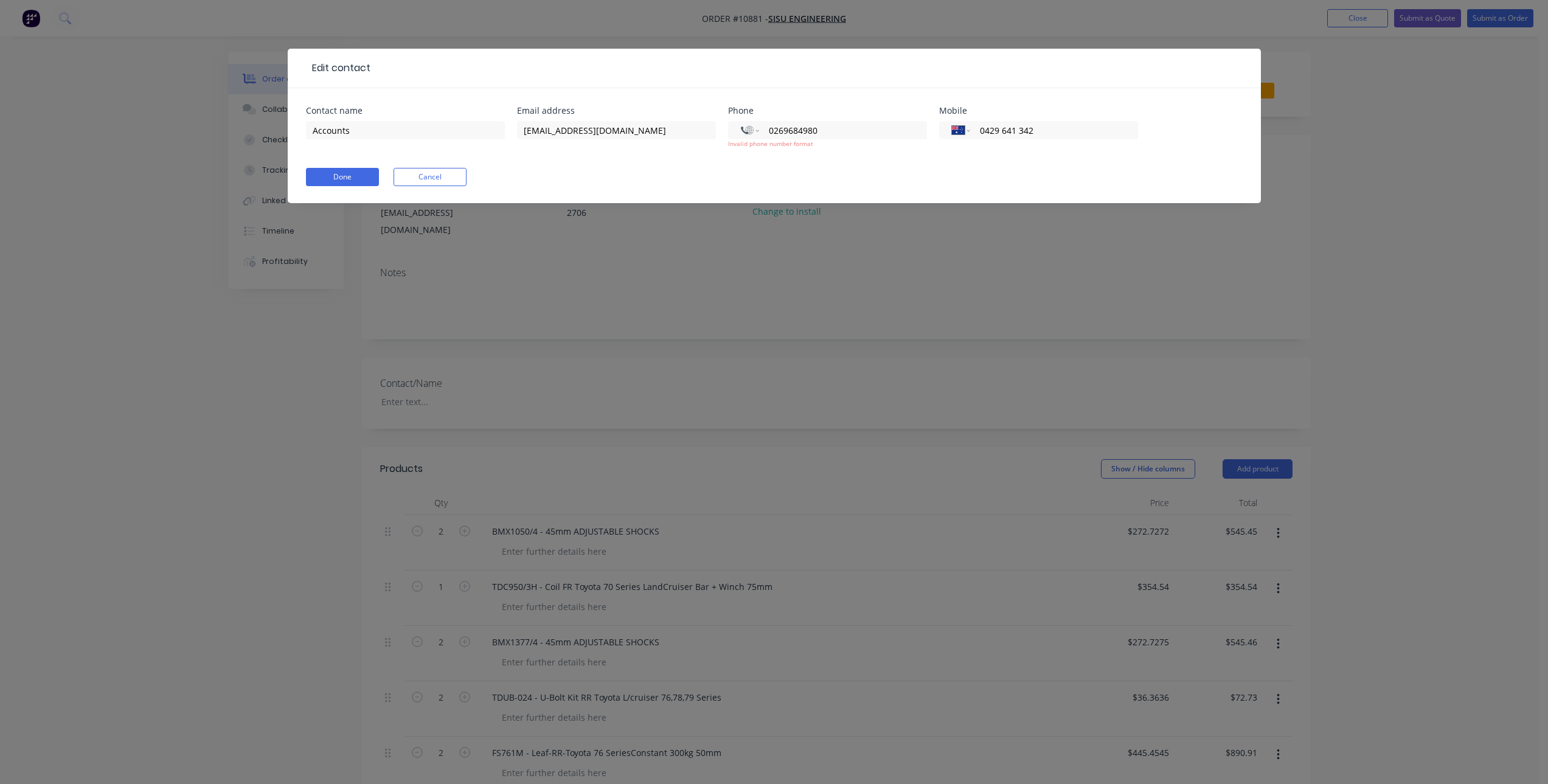
click at [601, 160] on form "Contact name Accounts Email address [EMAIL_ADDRESS][DOMAIN_NAME] Phone Internat…" at bounding box center [774, 155] width 936 height 97
click at [350, 178] on button "Done" at bounding box center [343, 177] width 73 height 18
click at [810, 130] on input "0269684980" at bounding box center [840, 130] width 146 height 14
click at [785, 132] on input "0269684980" at bounding box center [840, 130] width 146 height 14
click at [779, 130] on input "0269684980" at bounding box center [840, 130] width 146 height 14
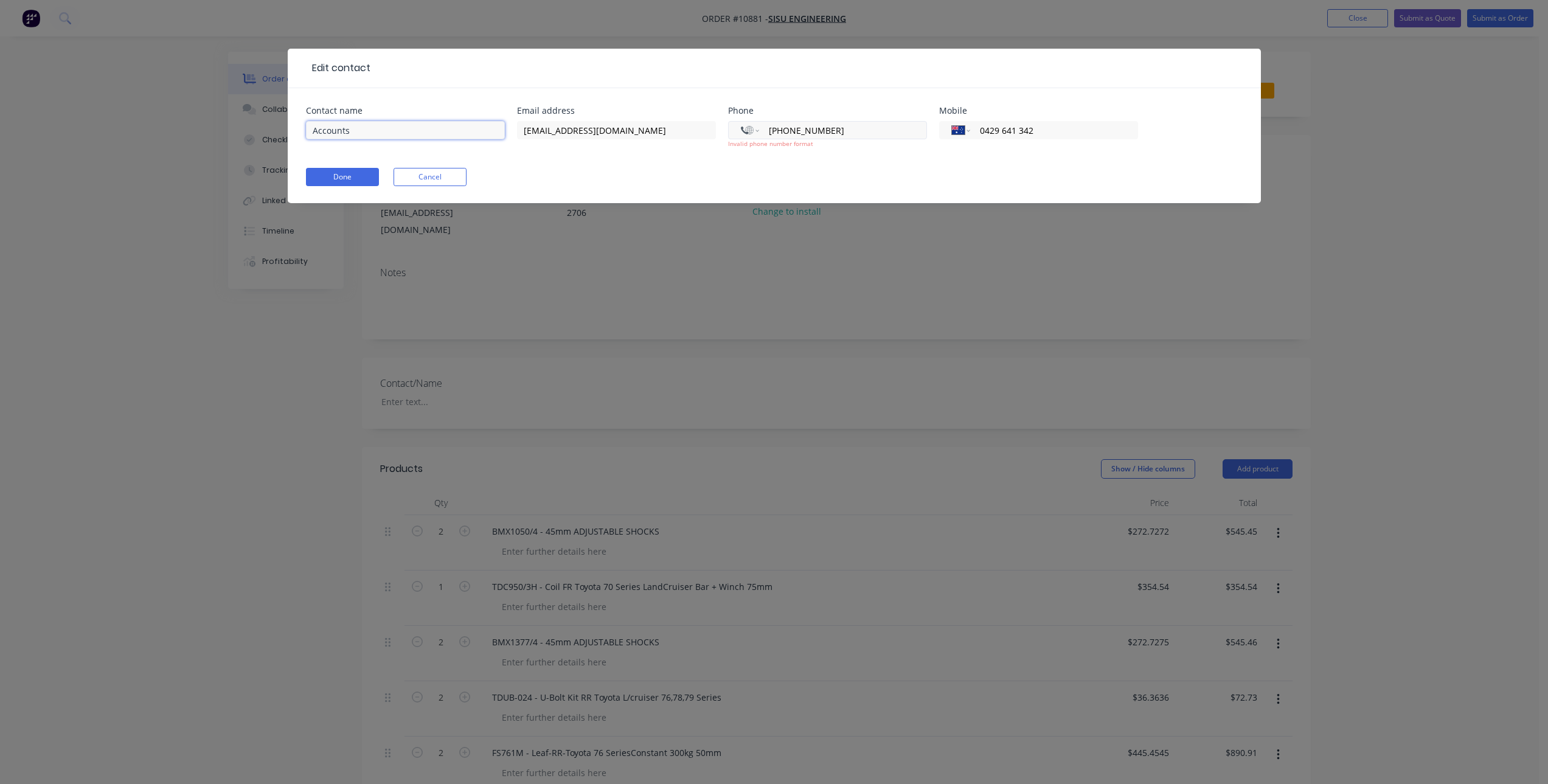
type input "[PHONE_NUMBER]"
type input "Accounts None"
drag, startPoint x: 848, startPoint y: 137, endPoint x: 757, endPoint y: 149, distance: 91.8
click at [757, 149] on div "International [GEOGRAPHIC_DATA] [GEOGRAPHIC_DATA] [GEOGRAPHIC_DATA] [GEOGRAPHIC…" at bounding box center [827, 141] width 199 height 45
select select "AU"
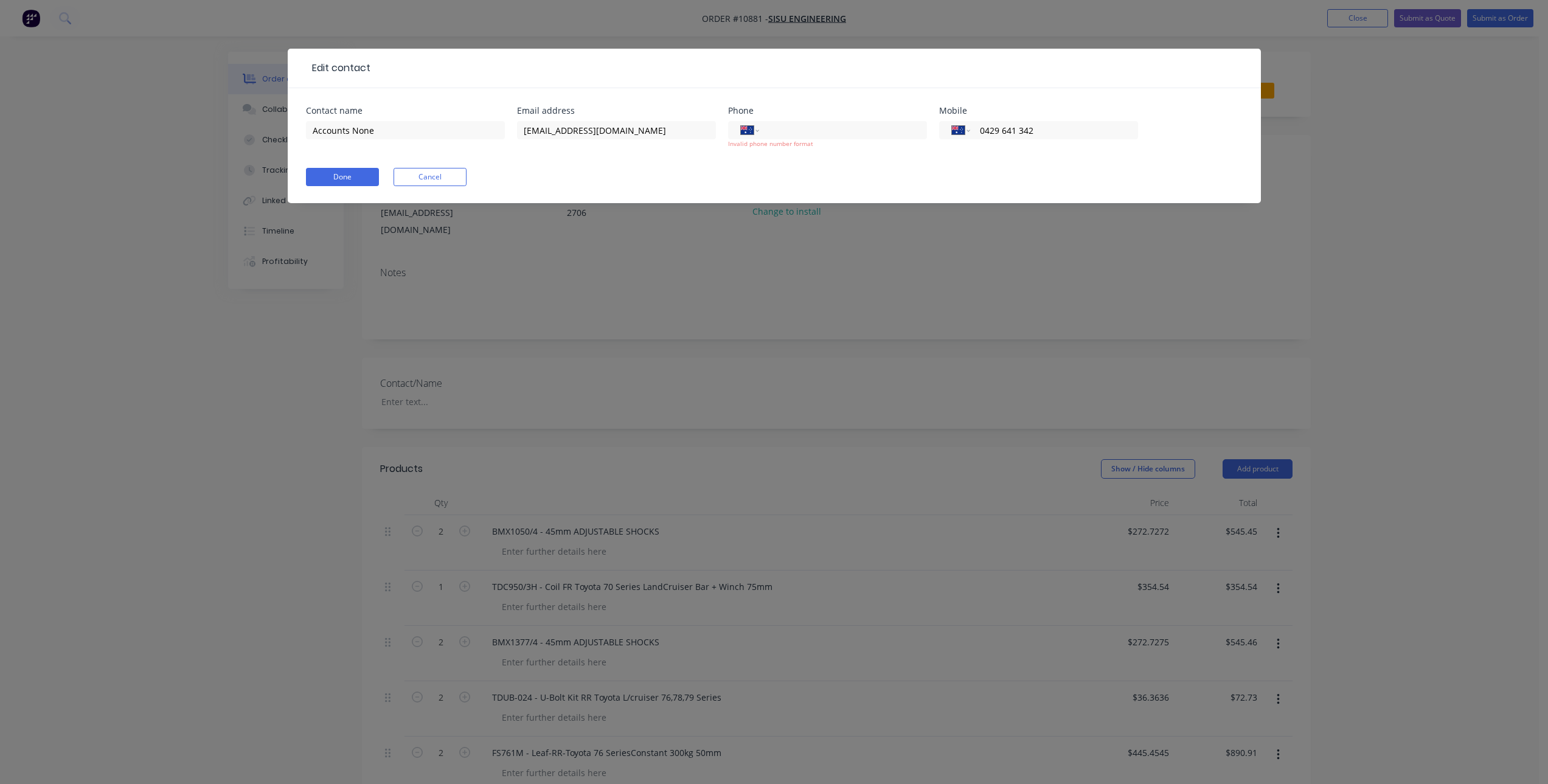
click at [763, 152] on div "International [GEOGRAPHIC_DATA] [GEOGRAPHIC_DATA] [GEOGRAPHIC_DATA] [GEOGRAPHIC…" at bounding box center [827, 141] width 199 height 45
click at [356, 177] on button "Done" at bounding box center [343, 177] width 73 height 18
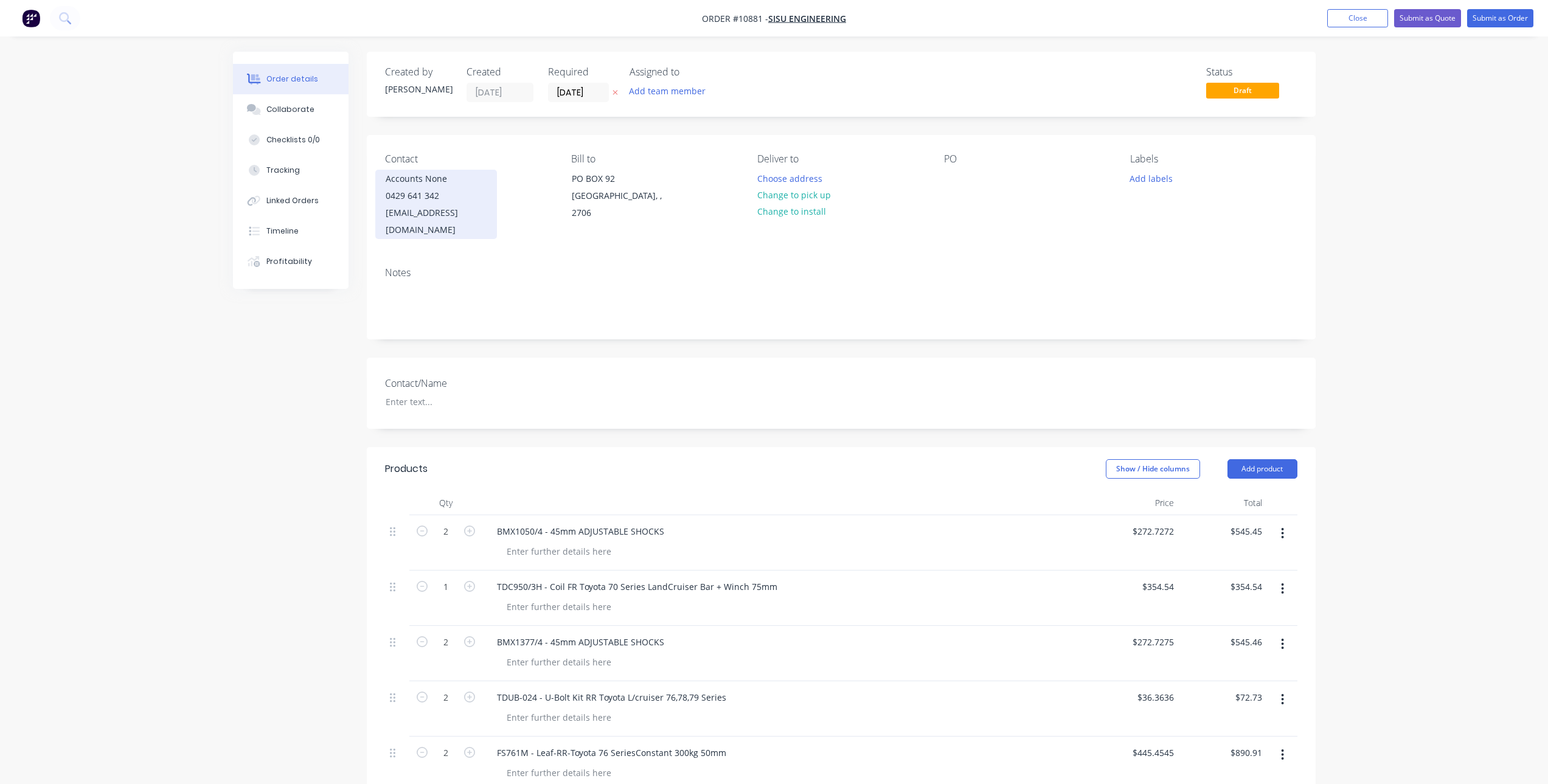
click at [458, 190] on div "0429 641 342" at bounding box center [437, 196] width 101 height 17
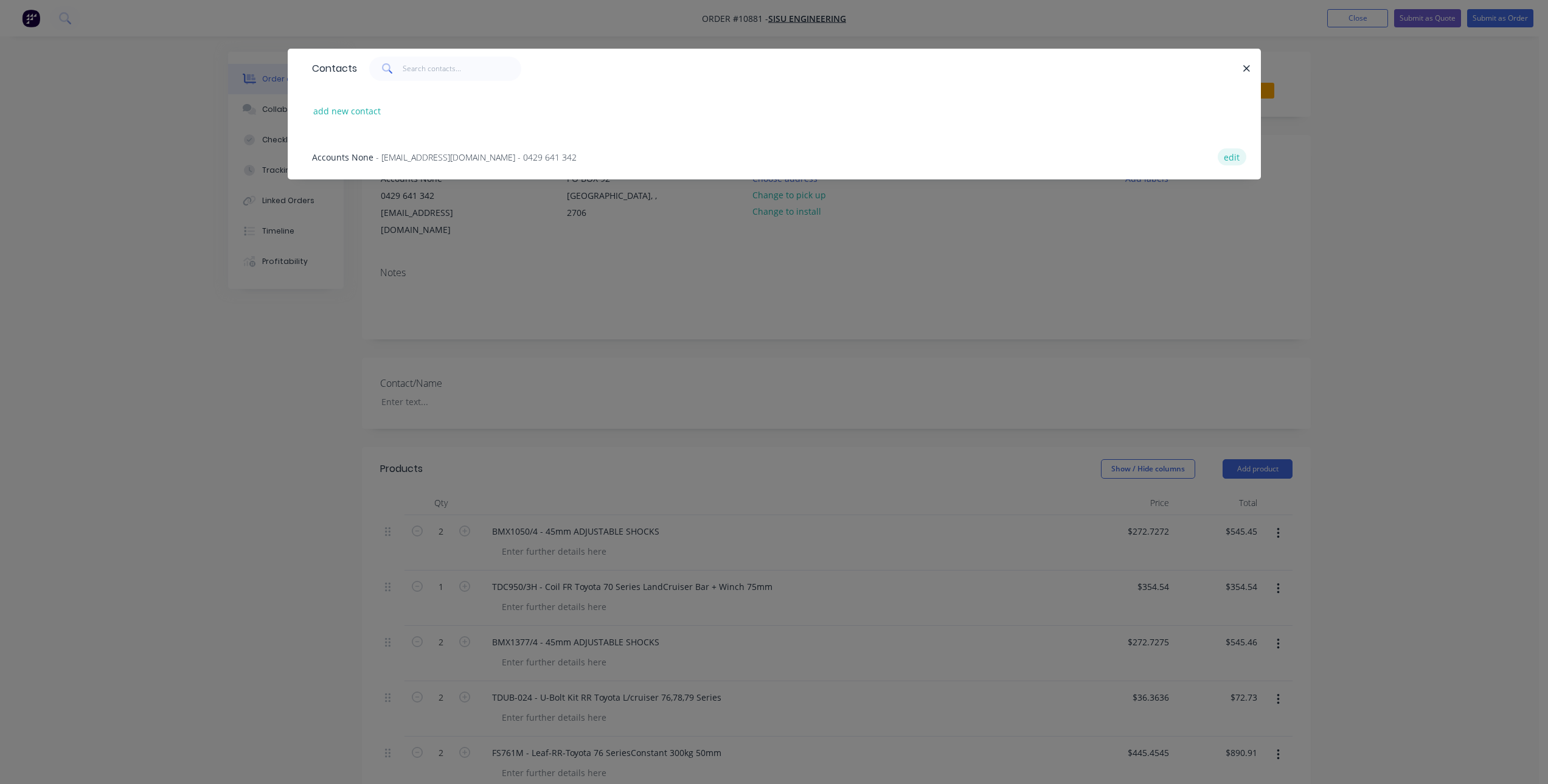
click at [1229, 157] on button "edit" at bounding box center [1232, 156] width 29 height 16
select select "AU"
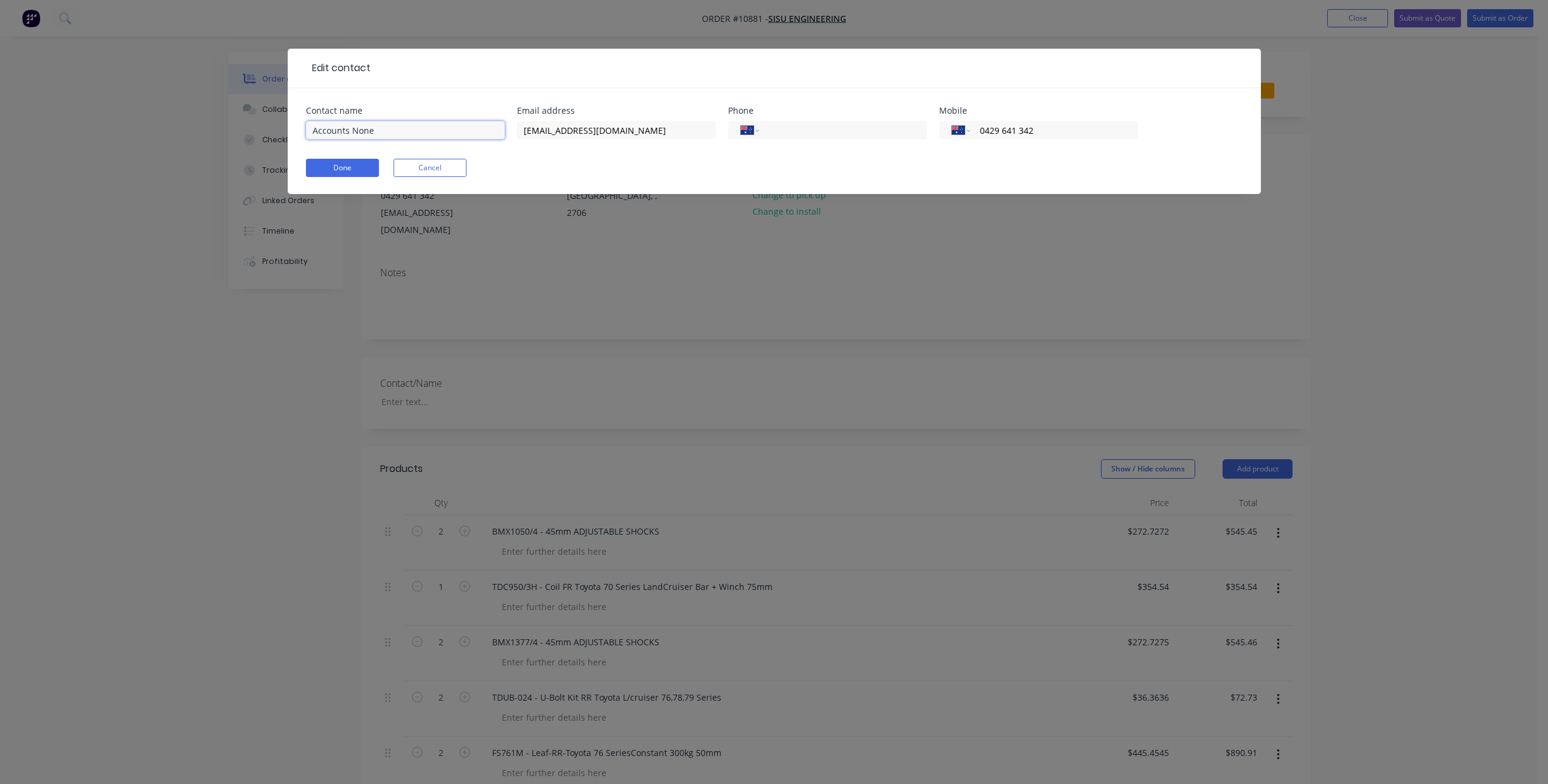
click at [410, 134] on input "Accounts None" at bounding box center [405, 130] width 199 height 18
type input "Accounts"
click at [362, 163] on button "Done" at bounding box center [343, 168] width 73 height 18
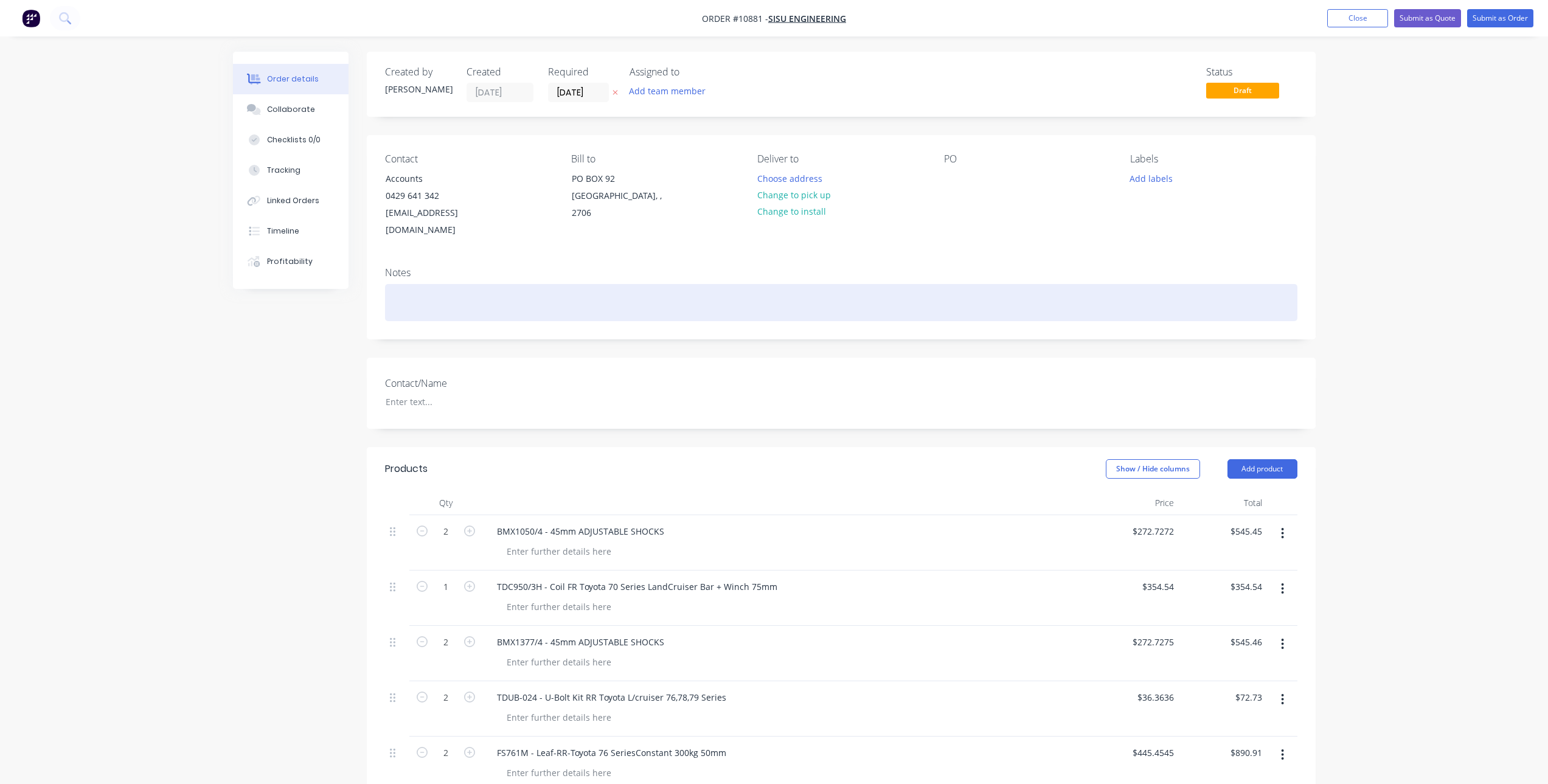
click at [640, 292] on div at bounding box center [841, 302] width 913 height 37
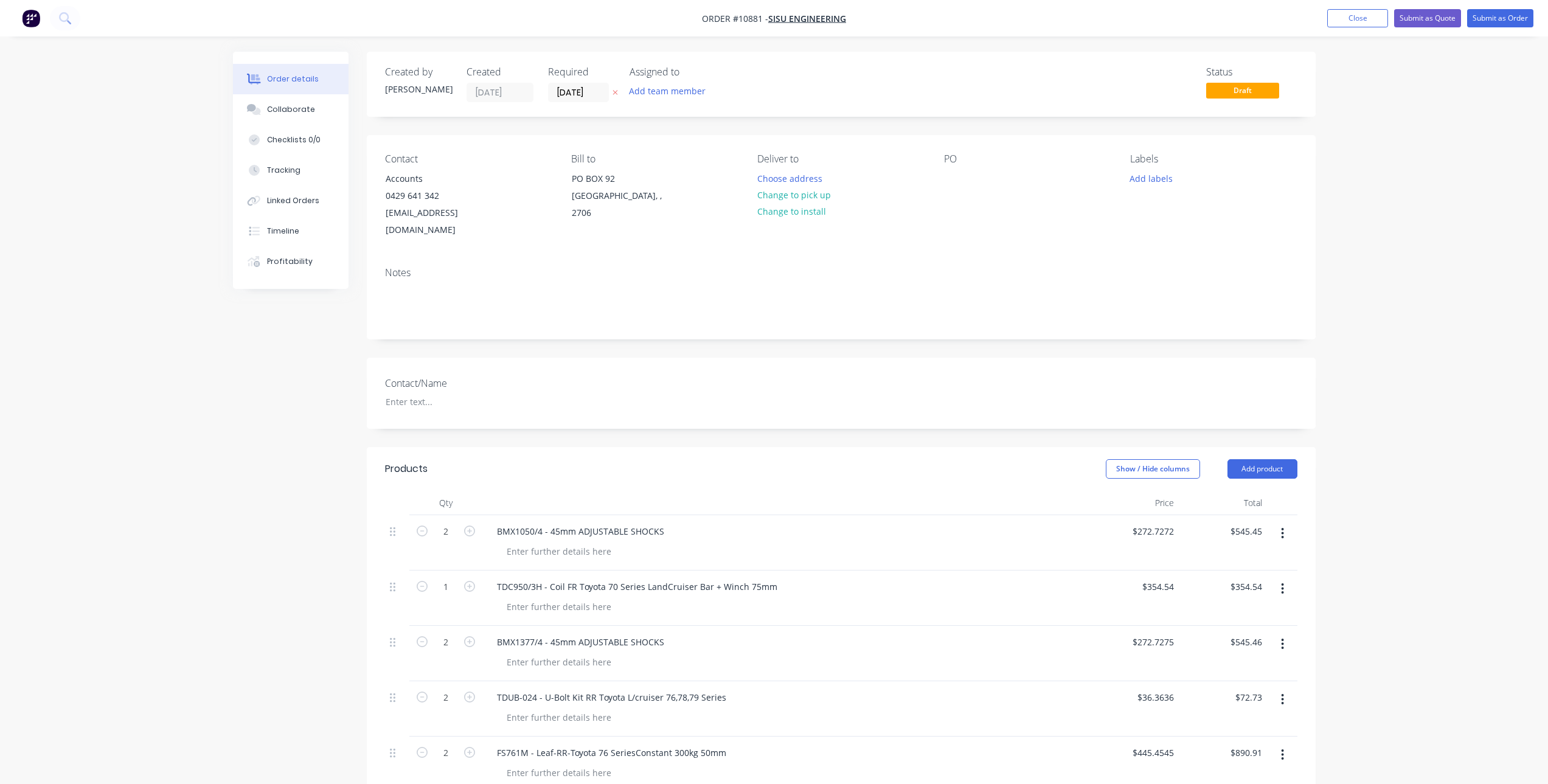
click at [782, 358] on div "Contact/Name" at bounding box center [841, 393] width 949 height 71
click at [1428, 15] on button "Submit as Quote" at bounding box center [1428, 18] width 67 height 18
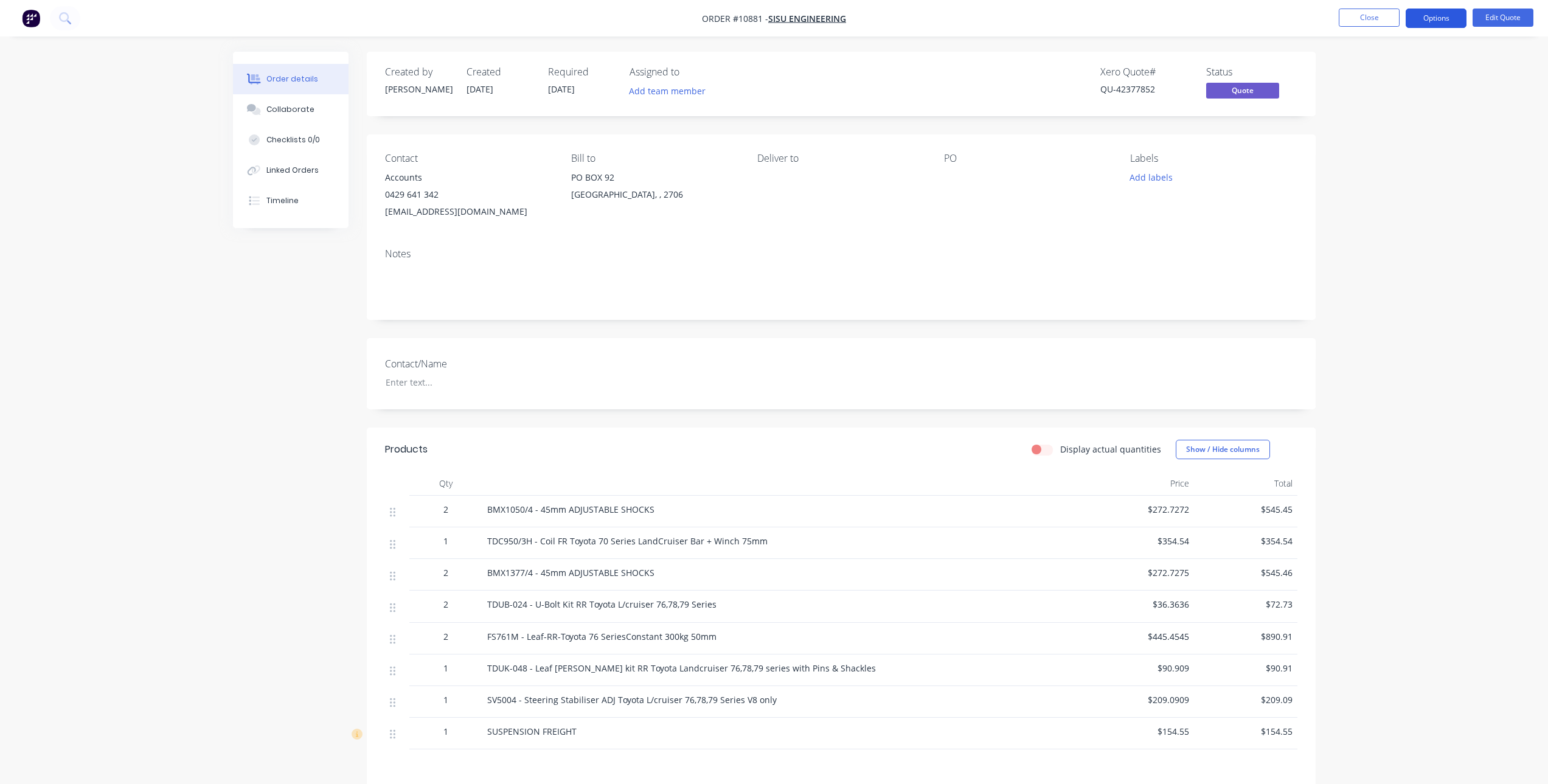
click at [1428, 18] on button "Options" at bounding box center [1436, 18] width 61 height 20
click at [1365, 74] on div "Quote" at bounding box center [1400, 74] width 112 height 18
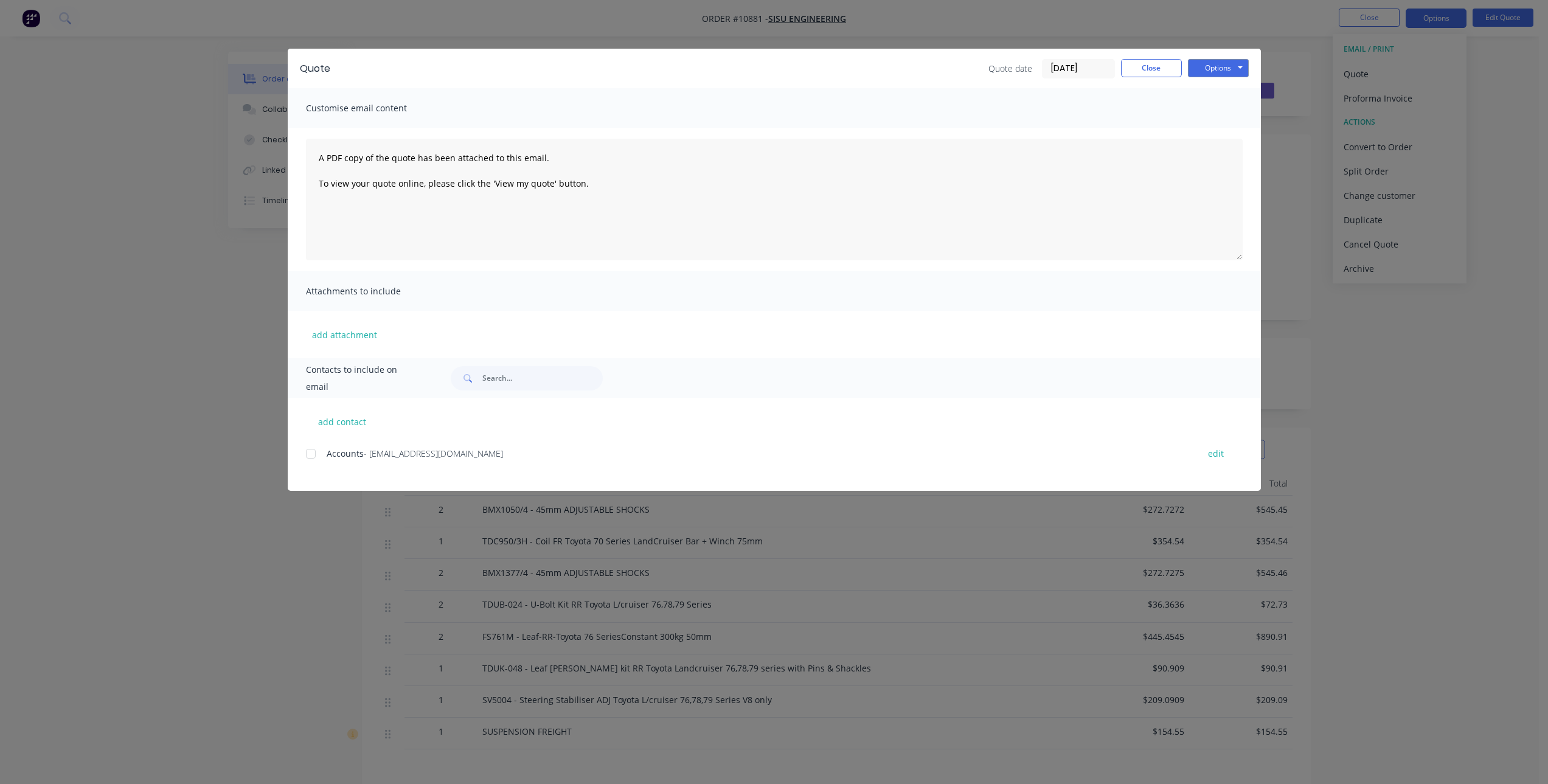
click at [309, 454] on div at bounding box center [311, 454] width 24 height 24
click at [1216, 68] on button "Options" at bounding box center [1219, 68] width 61 height 18
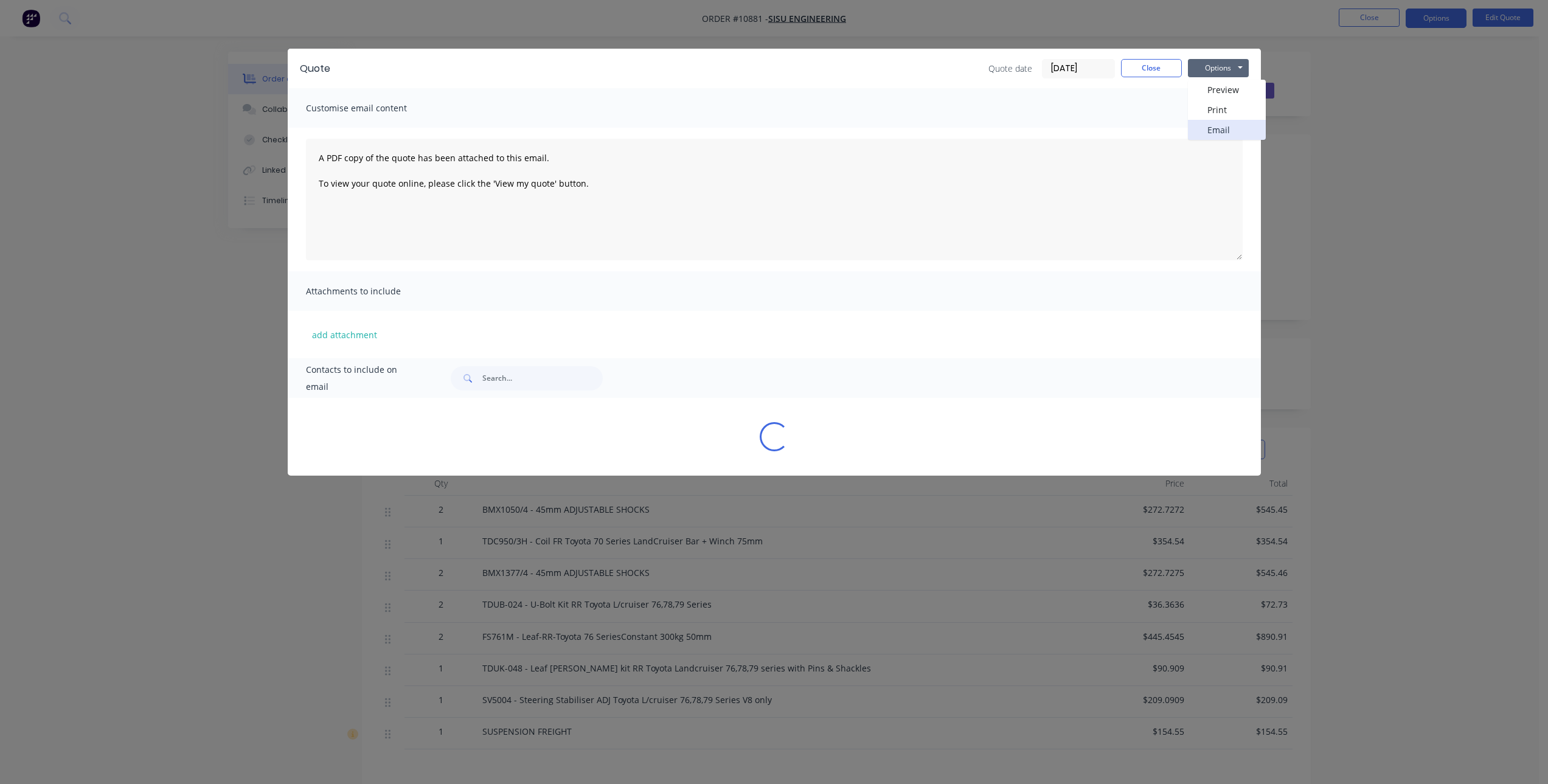
click at [1223, 132] on button "Email" at bounding box center [1227, 130] width 78 height 20
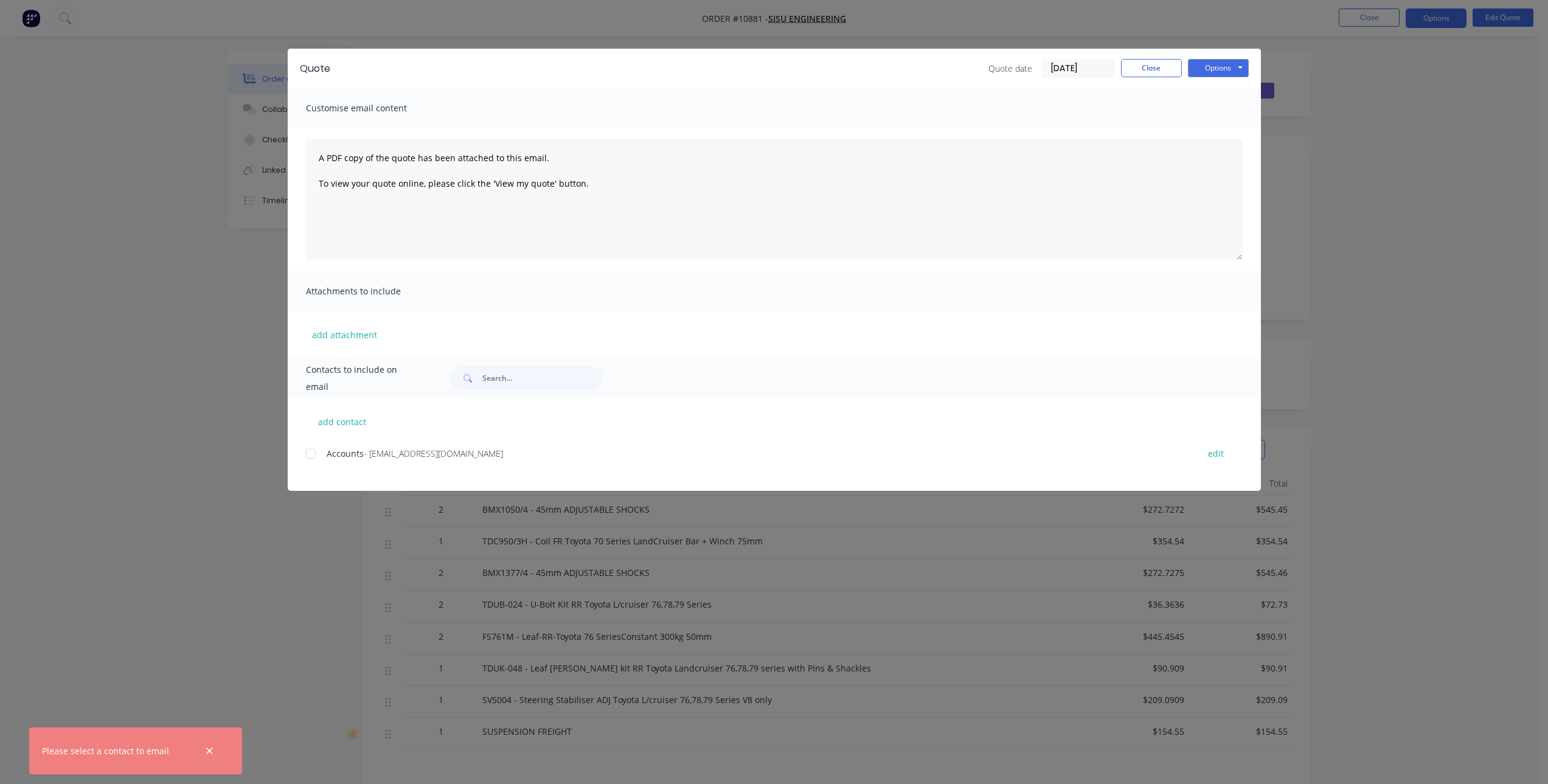
click at [311, 454] on div at bounding box center [311, 454] width 24 height 24
click at [1236, 68] on button "Options" at bounding box center [1219, 68] width 61 height 18
click at [1227, 127] on button "Email" at bounding box center [1227, 130] width 78 height 20
click at [310, 454] on div at bounding box center [311, 454] width 24 height 24
click at [1229, 70] on button "Options" at bounding box center [1219, 68] width 61 height 18
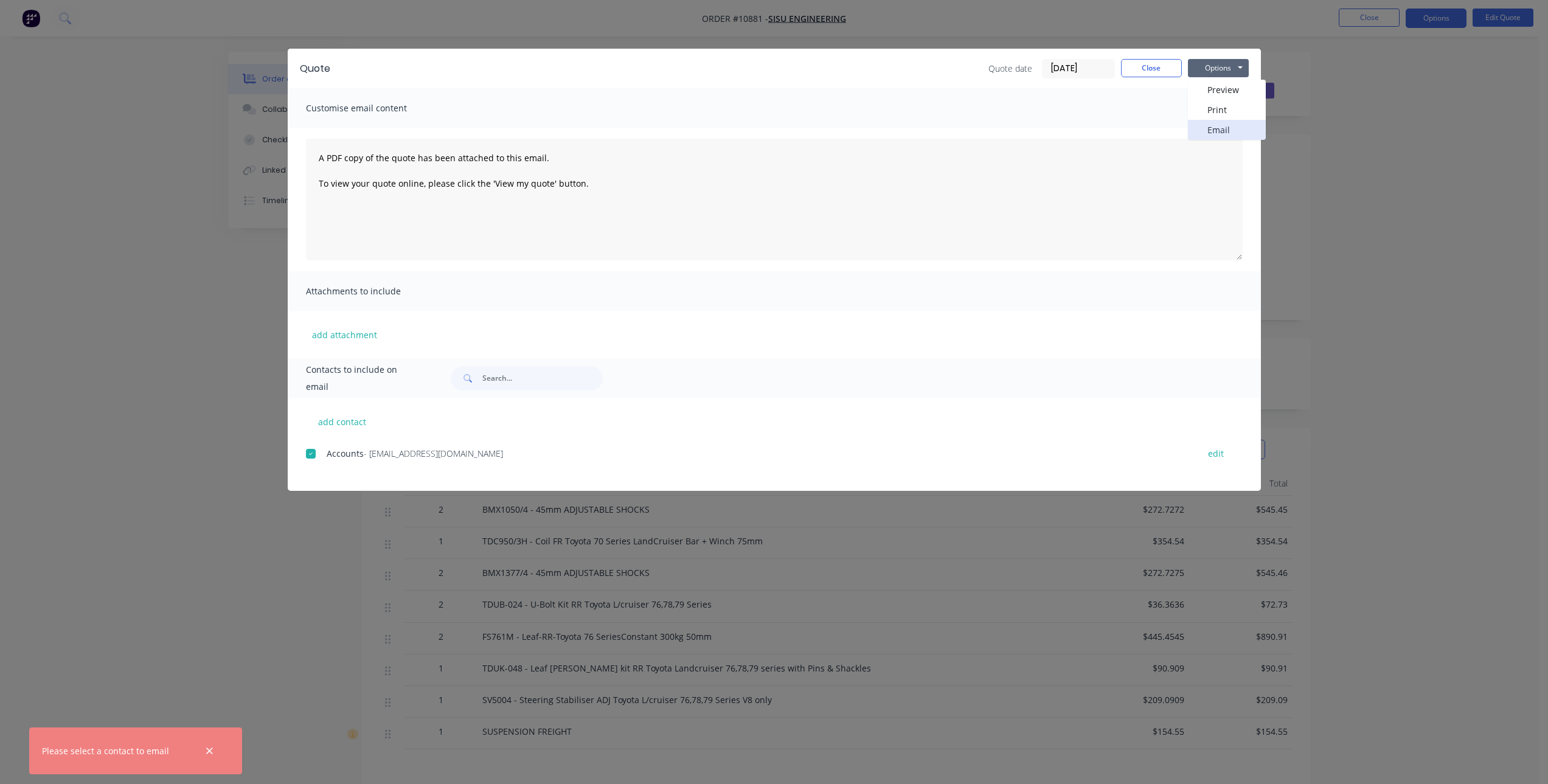
click at [1218, 127] on button "Email" at bounding box center [1227, 130] width 78 height 20
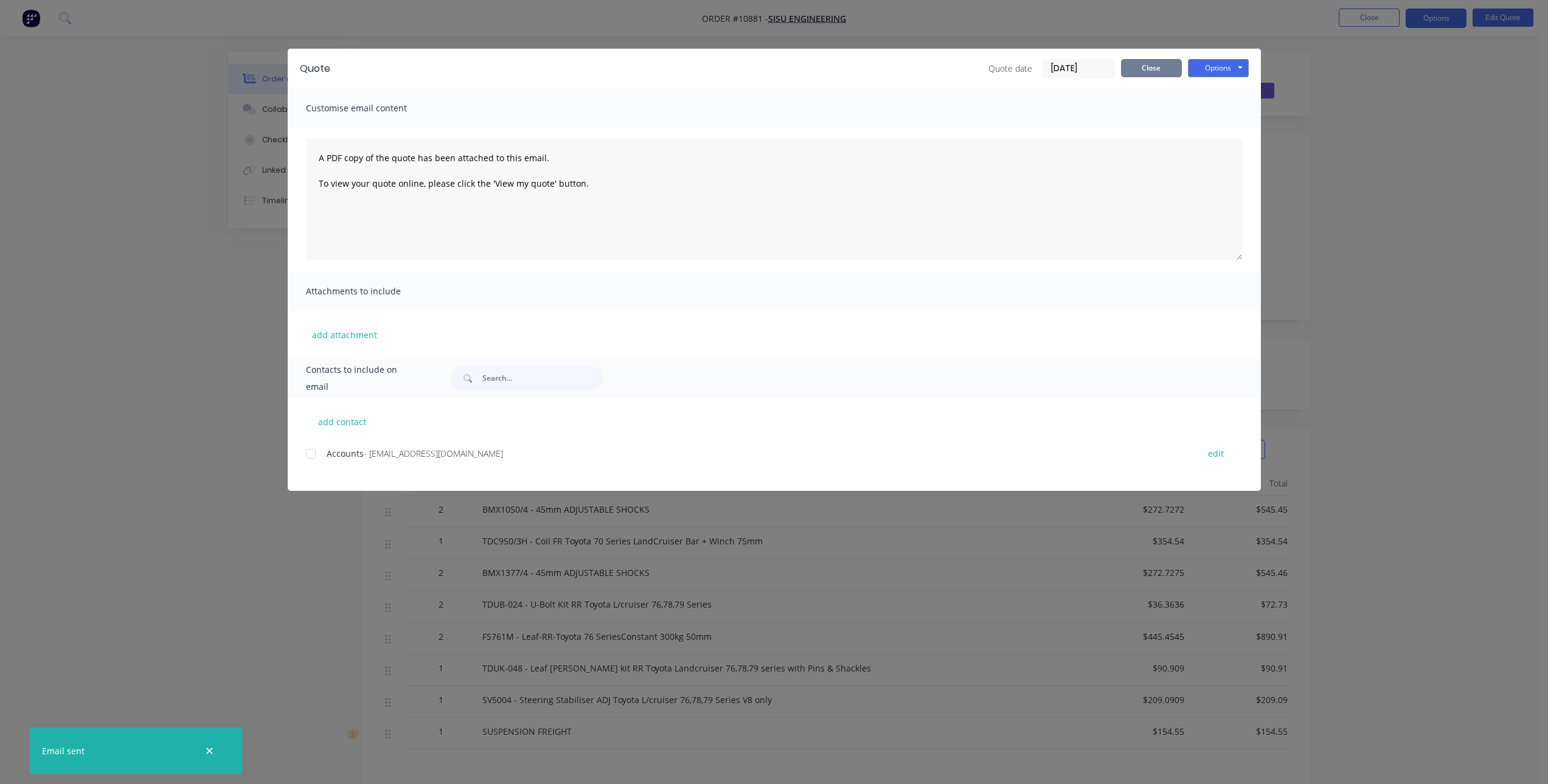
click at [1155, 65] on button "Close" at bounding box center [1152, 68] width 61 height 18
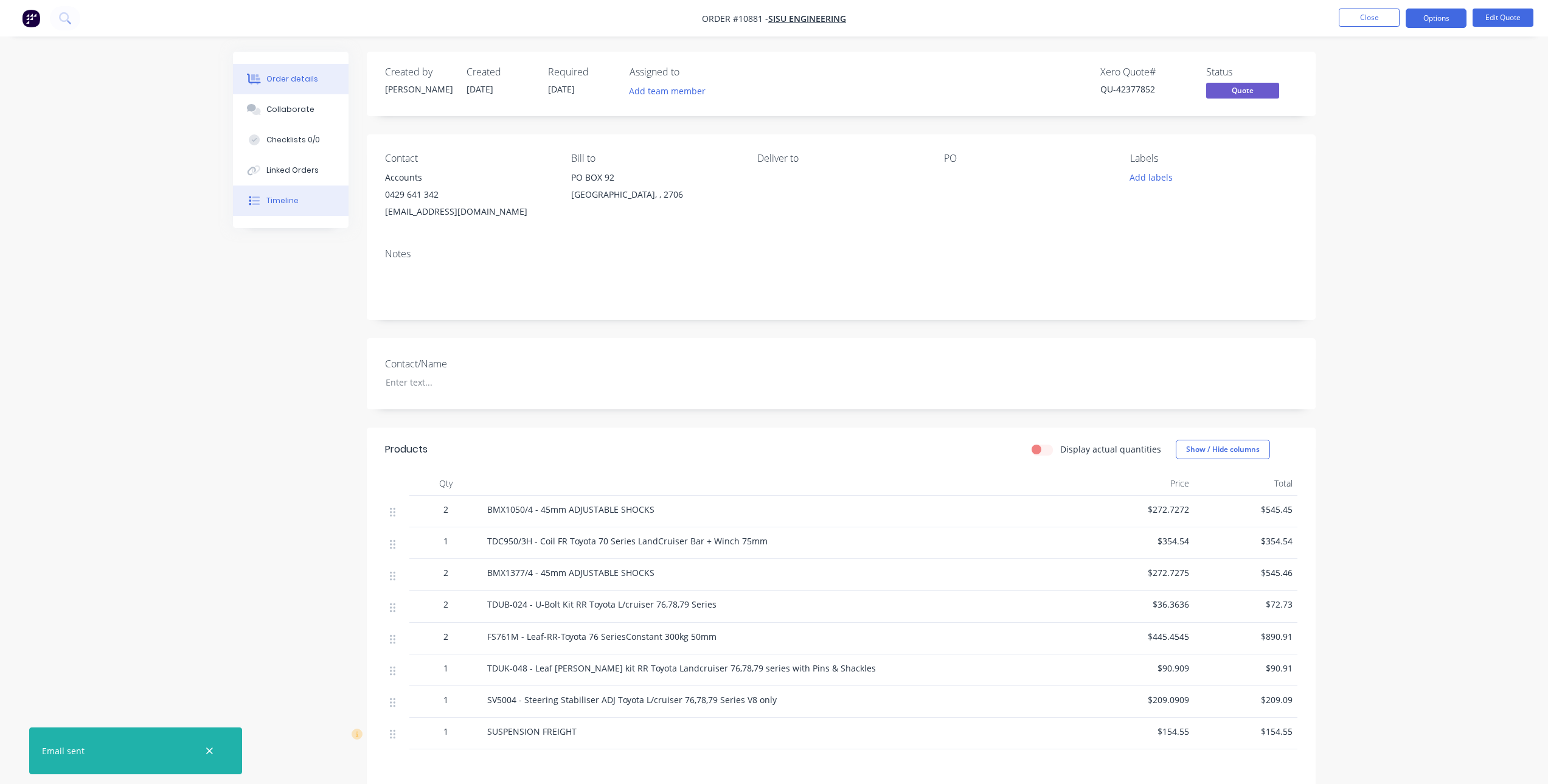
click at [317, 197] on button "Timeline" at bounding box center [291, 201] width 116 height 30
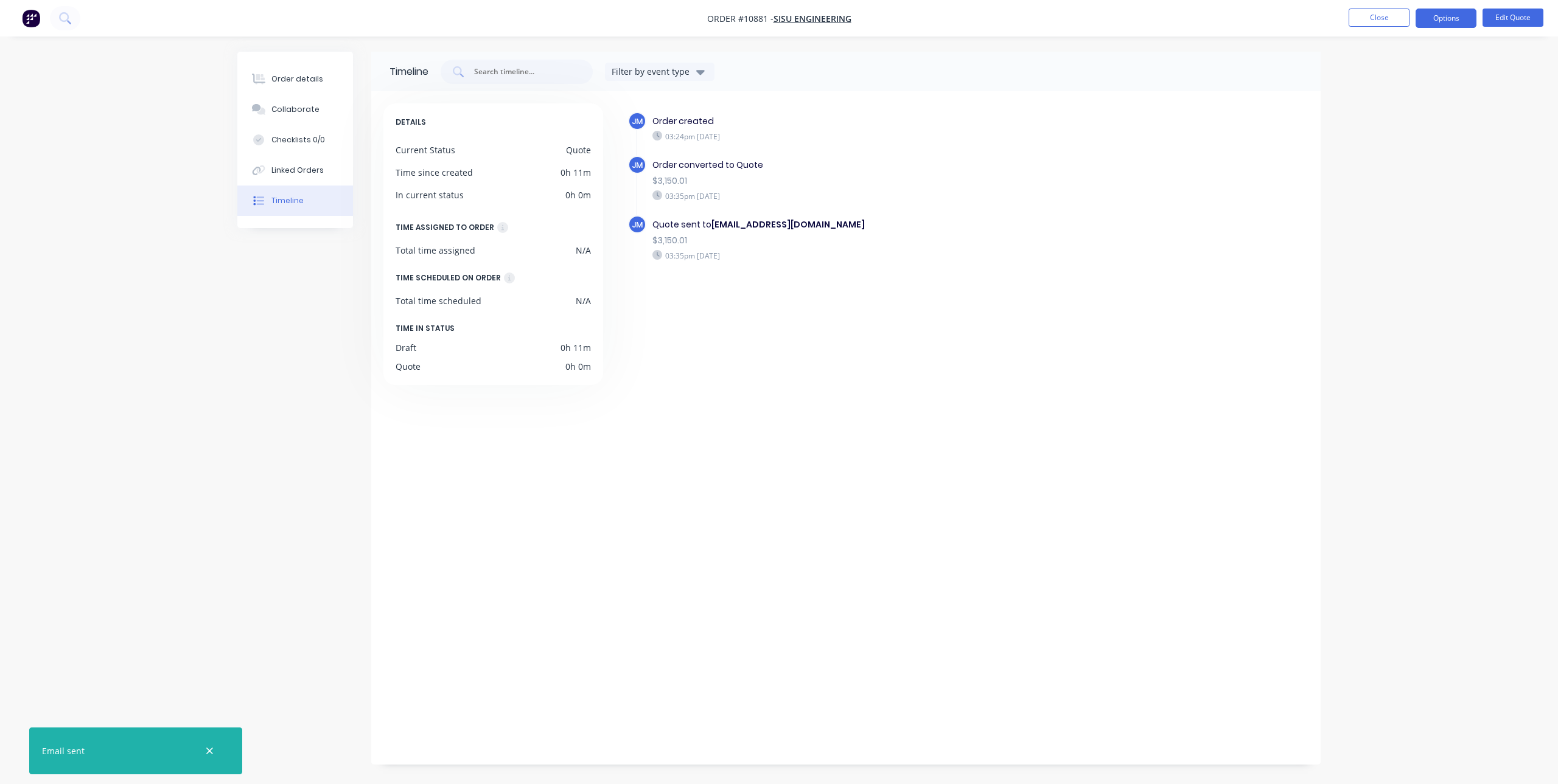
drag, startPoint x: 859, startPoint y: 402, endPoint x: 834, endPoint y: 418, distance: 29.7
click at [850, 406] on div "JM Order created 03:24pm [DATE] JM Order converted to Quote $3,150.01 03:35pm […" at bounding box center [961, 425] width 694 height 643
click at [1376, 8] on nav "Order #10881 - SISU Engineering Close Options Edit Quote" at bounding box center [779, 18] width 1558 height 37
click at [1374, 14] on button "Close" at bounding box center [1379, 18] width 61 height 18
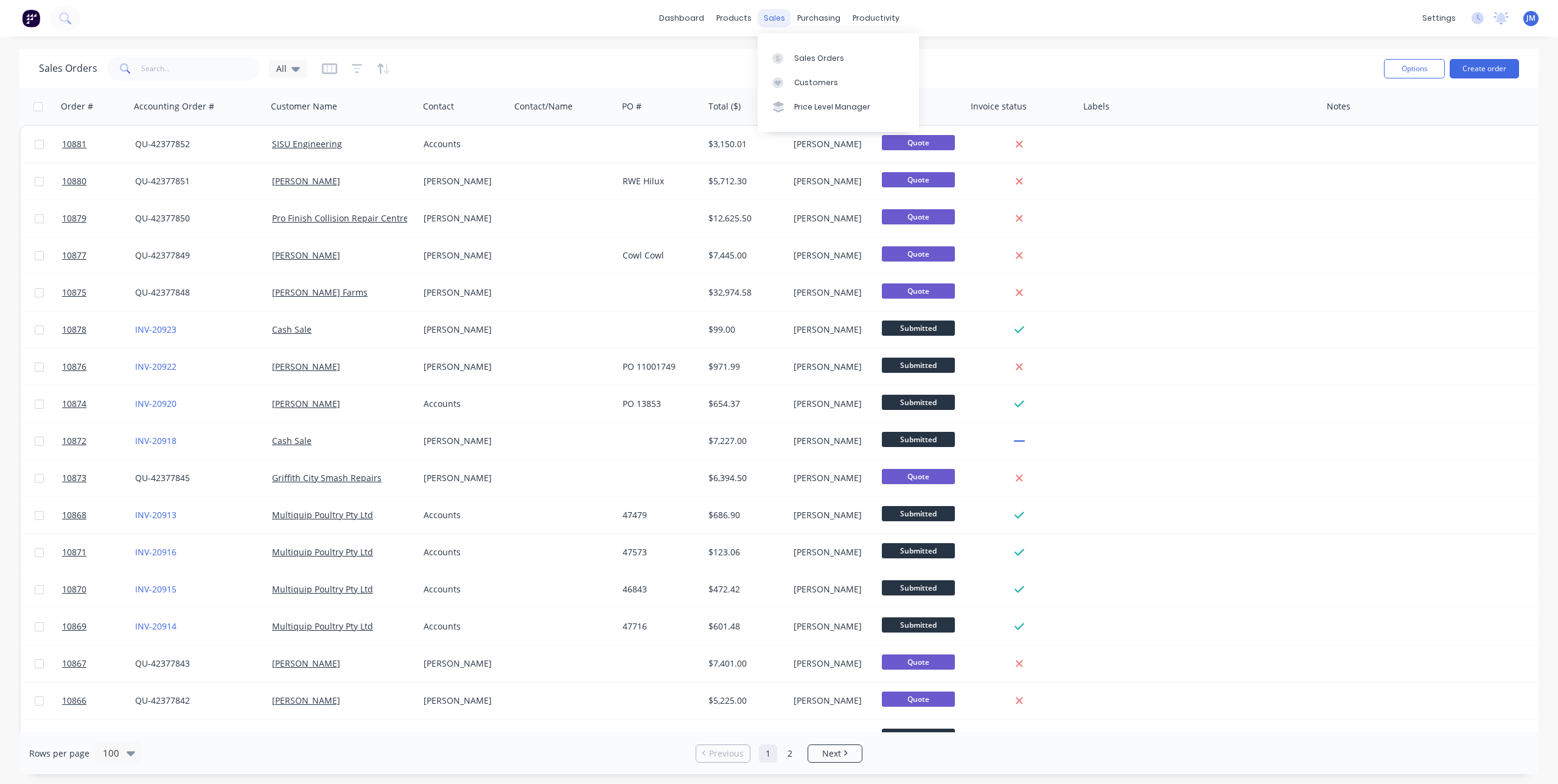
click at [774, 22] on div "sales" at bounding box center [774, 18] width 34 height 18
click at [817, 57] on div "Sales Orders" at bounding box center [819, 59] width 50 height 11
click at [1510, 69] on button "Create order" at bounding box center [1485, 69] width 70 height 20
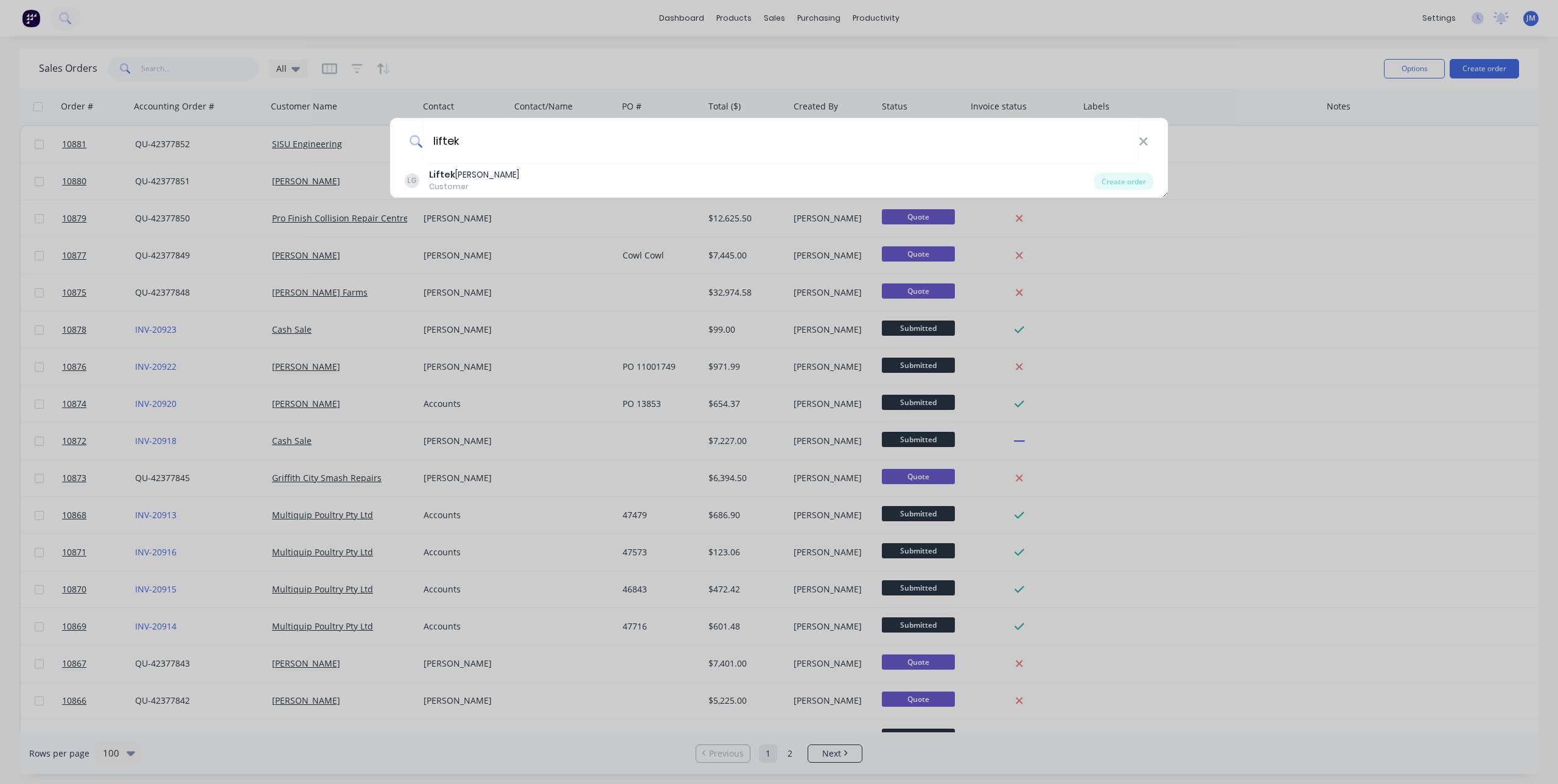
type input "liftek"
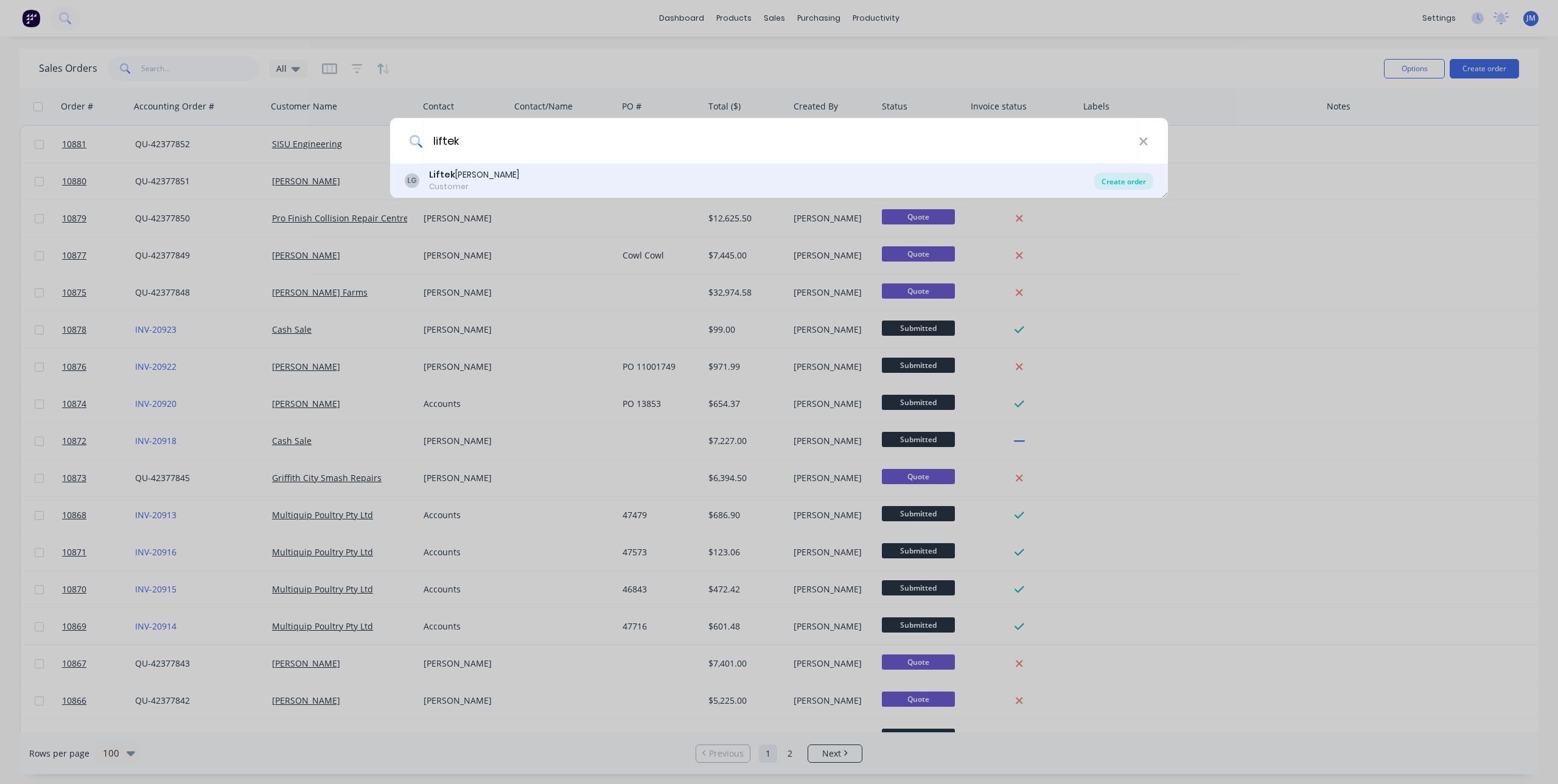
click at [1125, 182] on div "Create order" at bounding box center [1124, 181] width 59 height 17
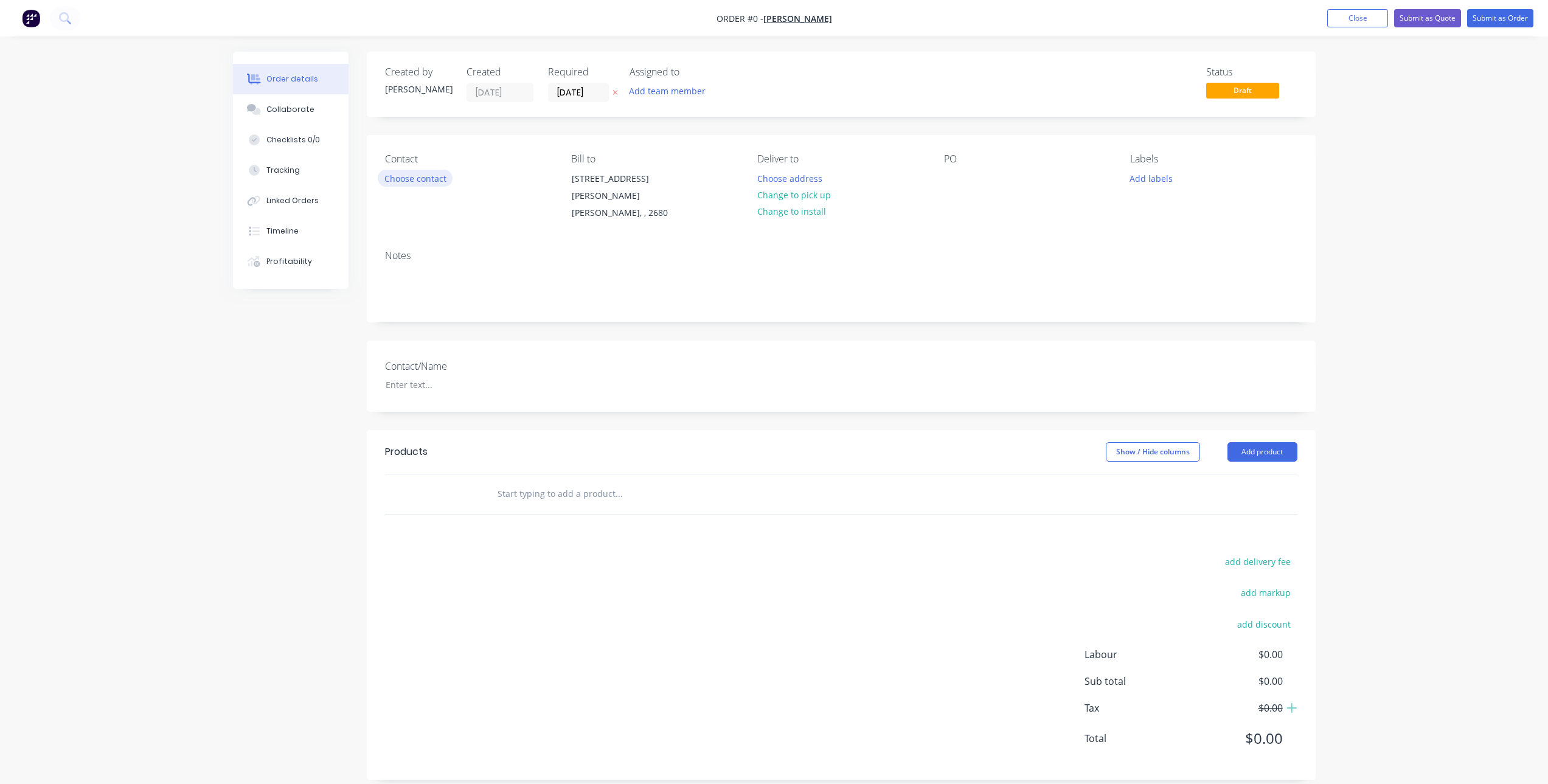
click at [398, 178] on button "Choose contact" at bounding box center [415, 177] width 75 height 16
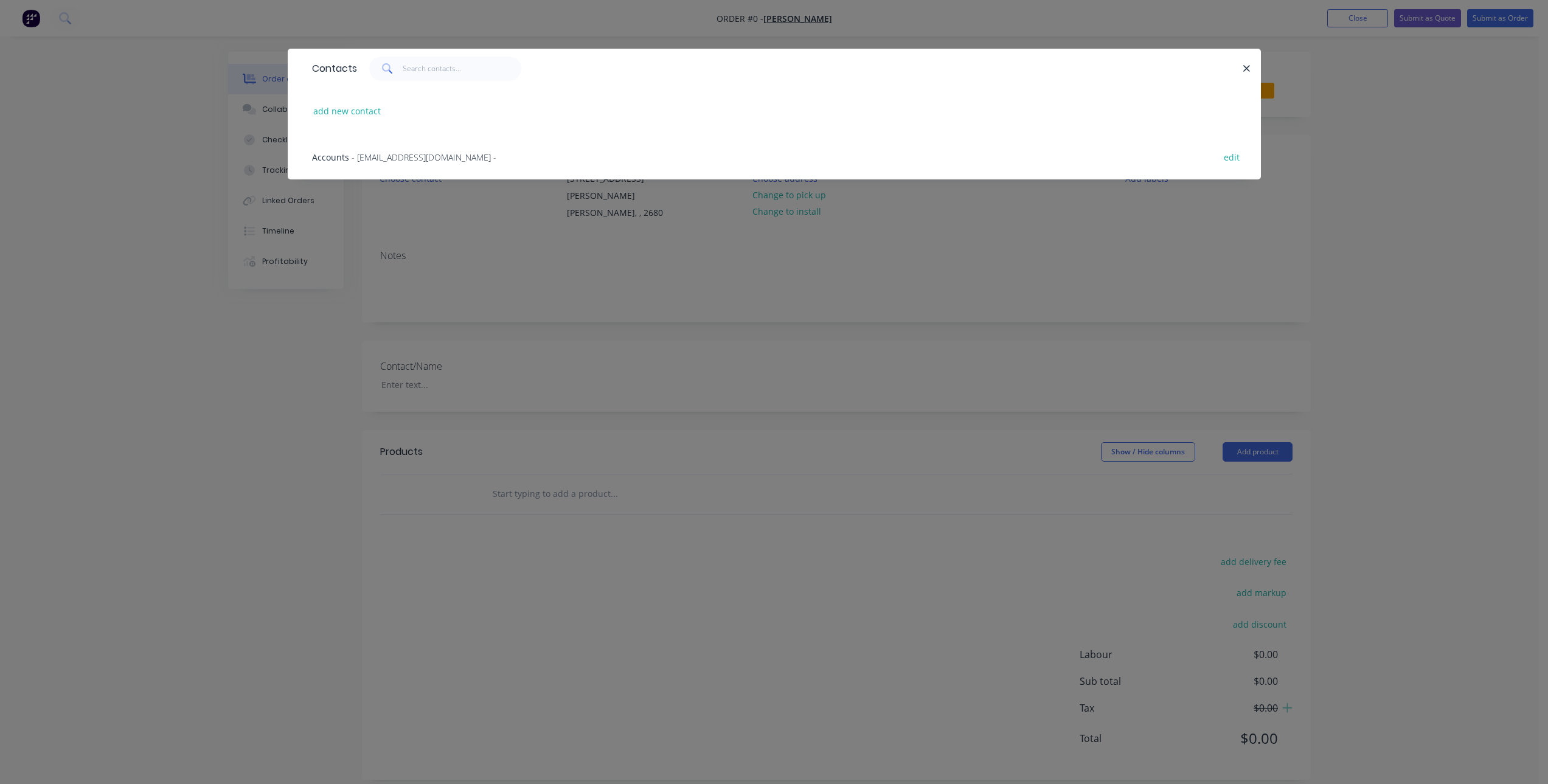
click at [351, 151] on div "Accounts - [EMAIL_ADDRESS][DOMAIN_NAME] -" at bounding box center [404, 157] width 184 height 13
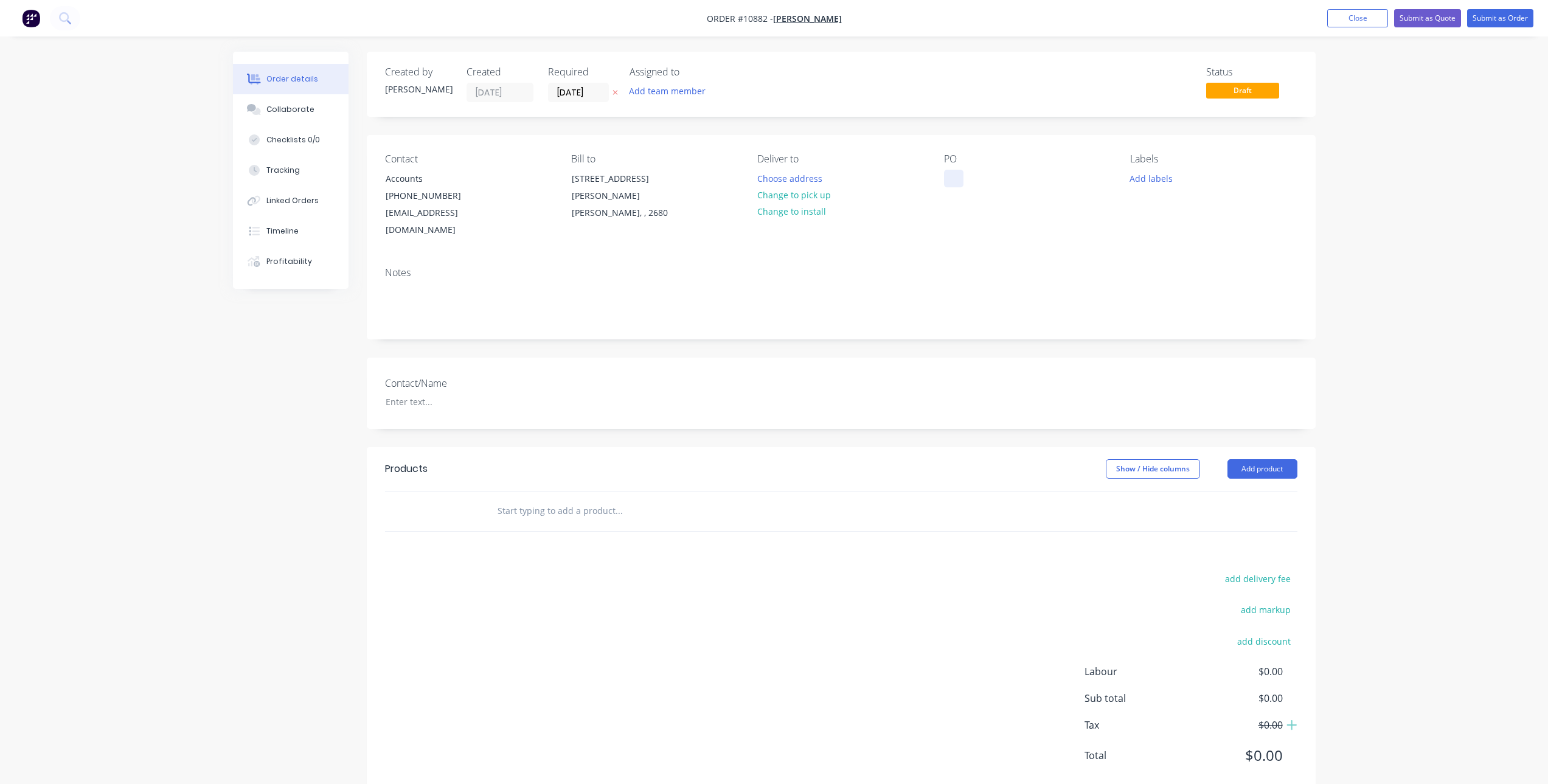
click at [949, 184] on div at bounding box center [954, 178] width 20 height 18
paste div
click at [515, 500] on input "text" at bounding box center [618, 511] width 243 height 24
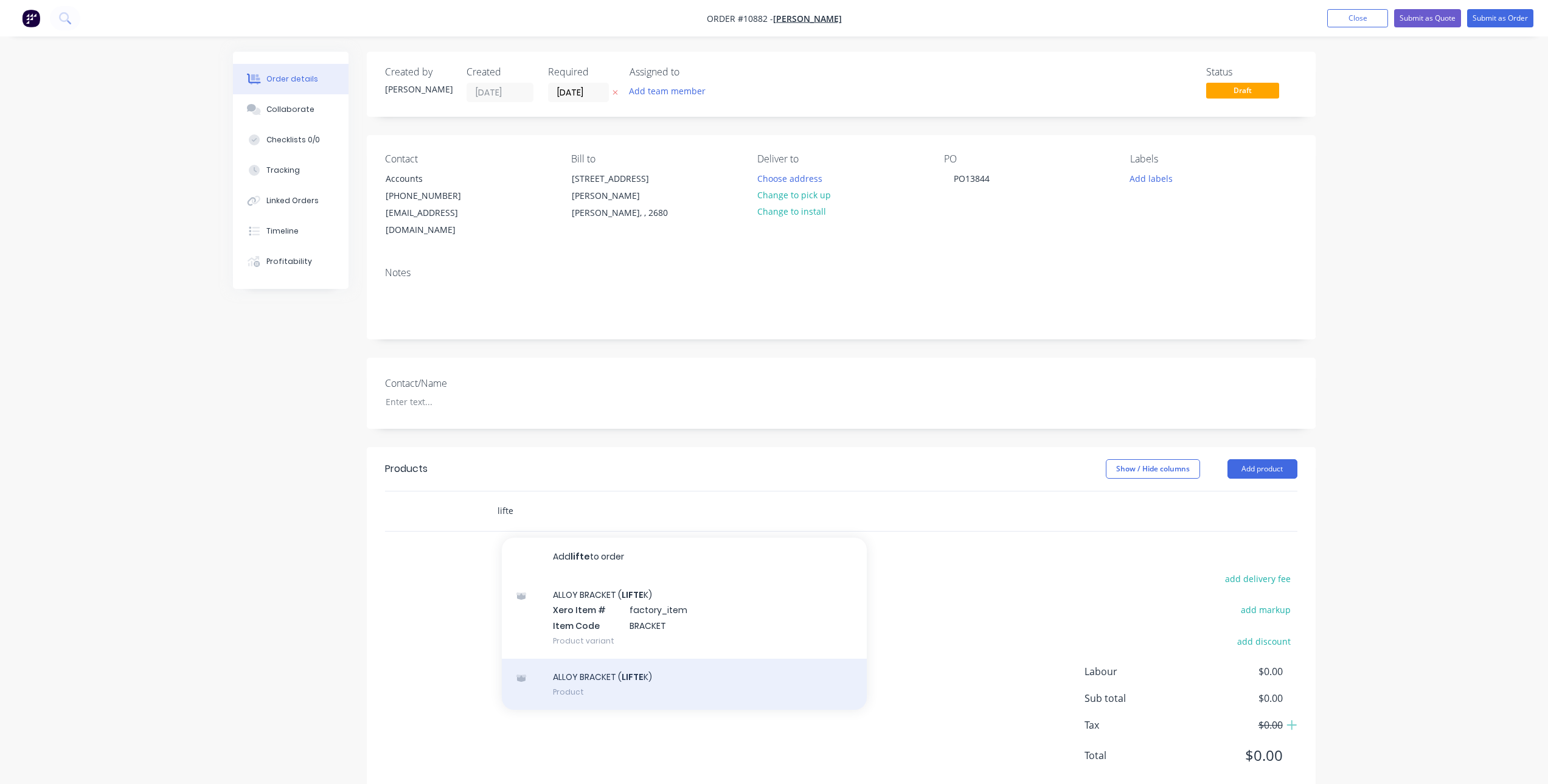
type input "lifte"
click at [633, 673] on div "ALLOY BRACKET ( LIFTE K) Product" at bounding box center [684, 685] width 365 height 51
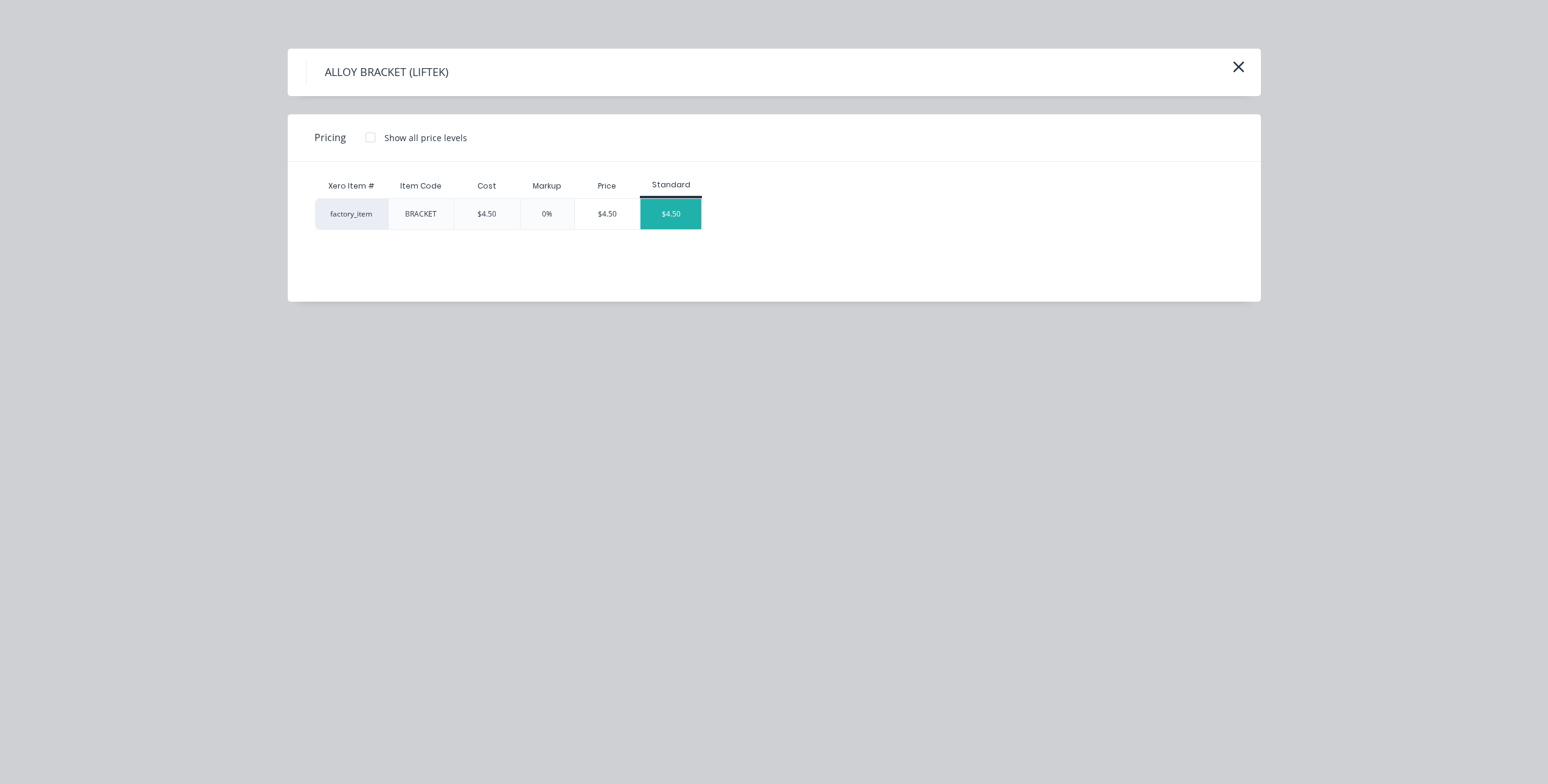
click at [684, 218] on div "$4.50" at bounding box center [671, 214] width 61 height 30
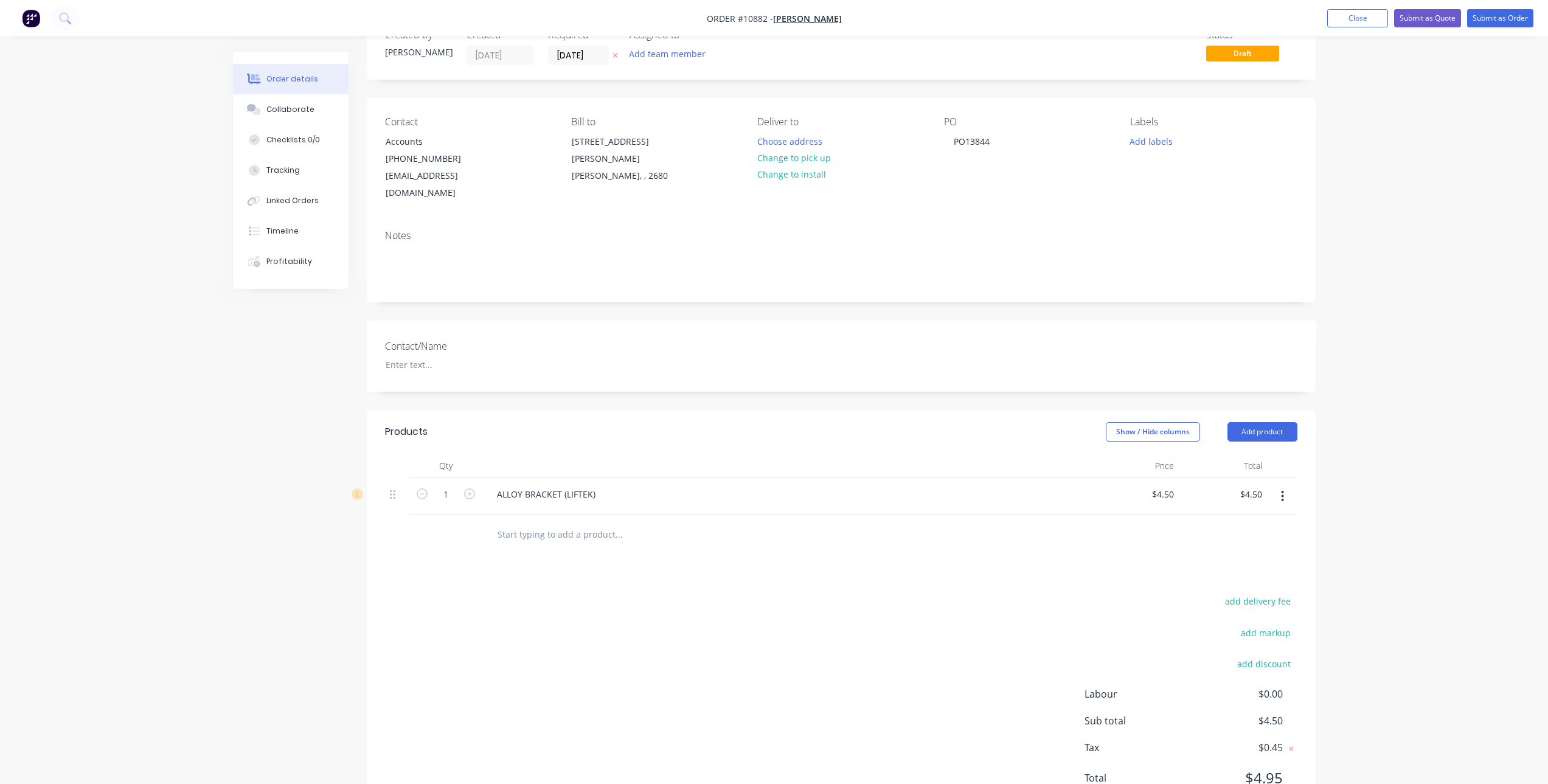
scroll to position [74, 0]
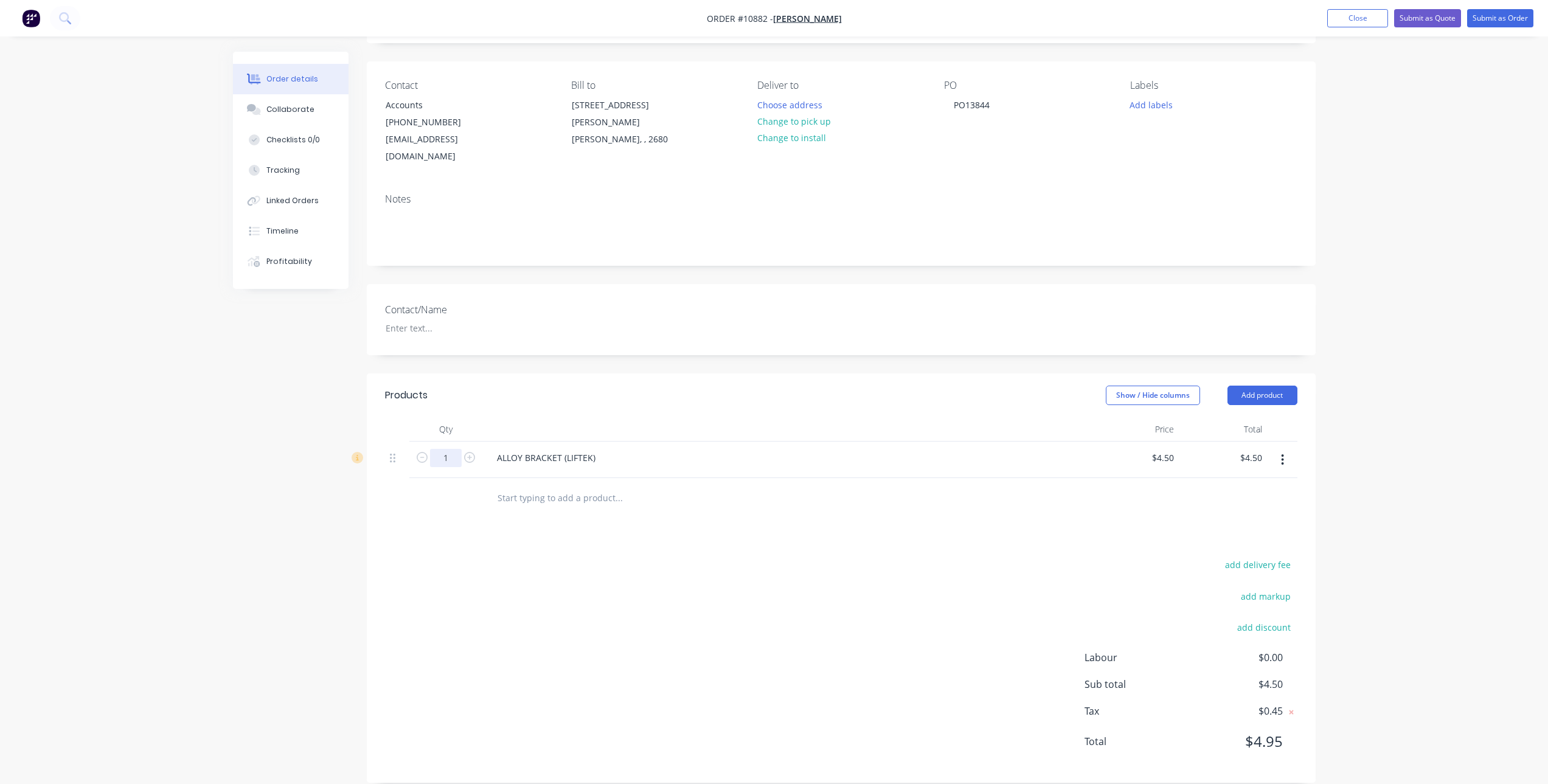
click at [460, 449] on input "1" at bounding box center [446, 458] width 32 height 18
type input "30"
type input "$135.00"
click at [485, 557] on div "add delivery fee add markup add discount Labour $0.00 Sub total $135.00 Tax $13…" at bounding box center [841, 660] width 913 height 208
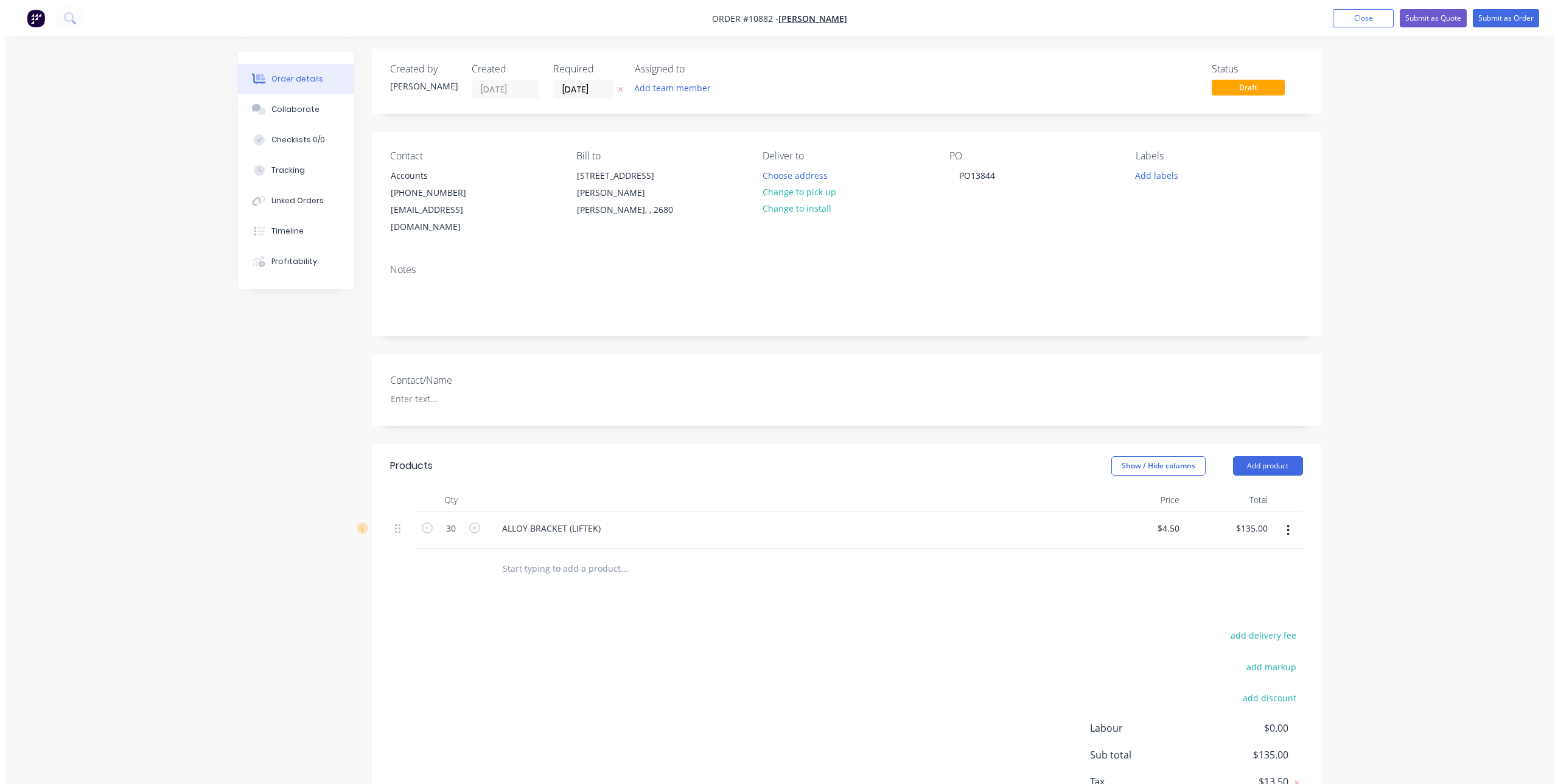
scroll to position [0, 0]
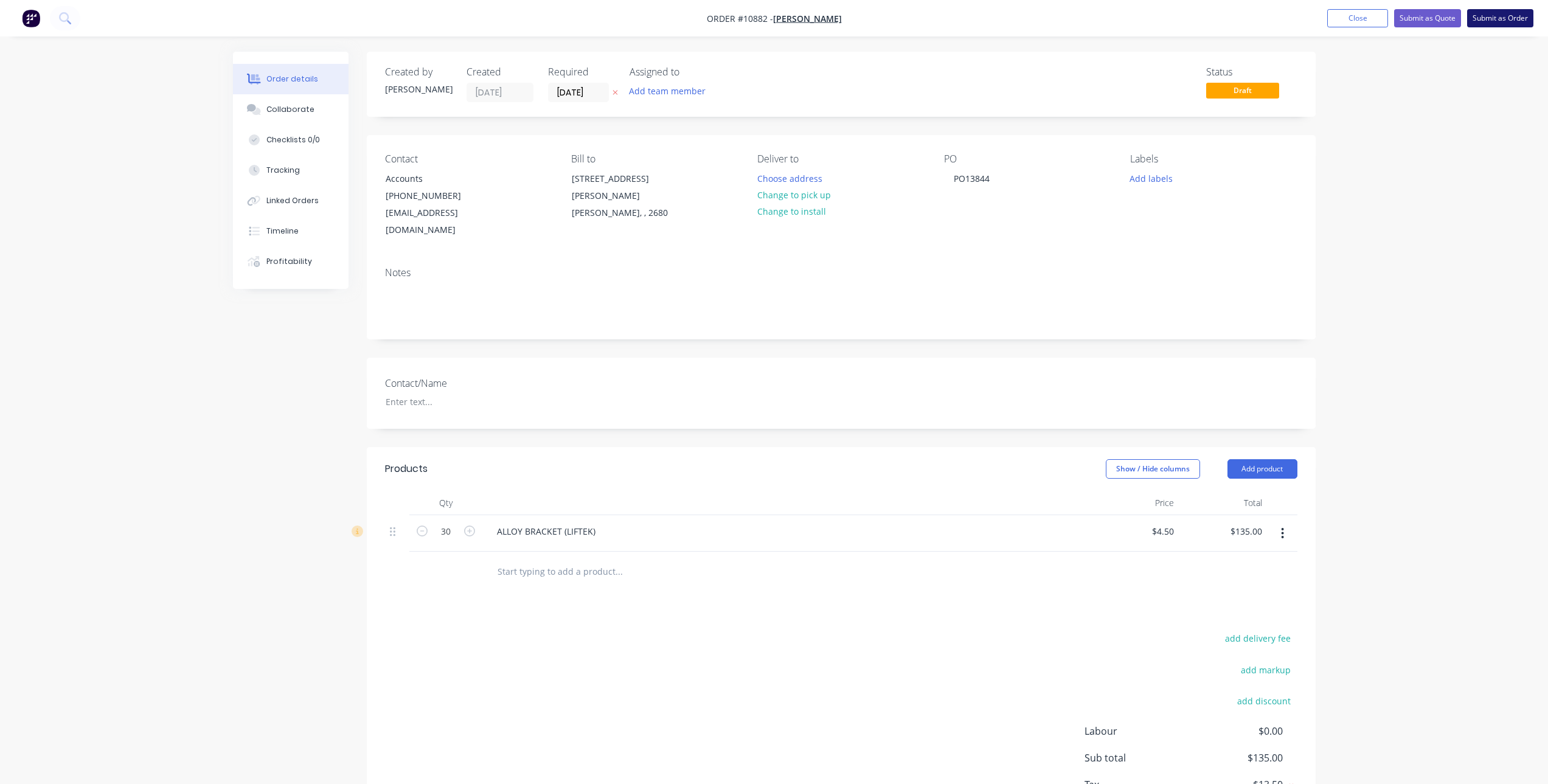
click at [1510, 15] on button "Submit as Order" at bounding box center [1500, 18] width 66 height 18
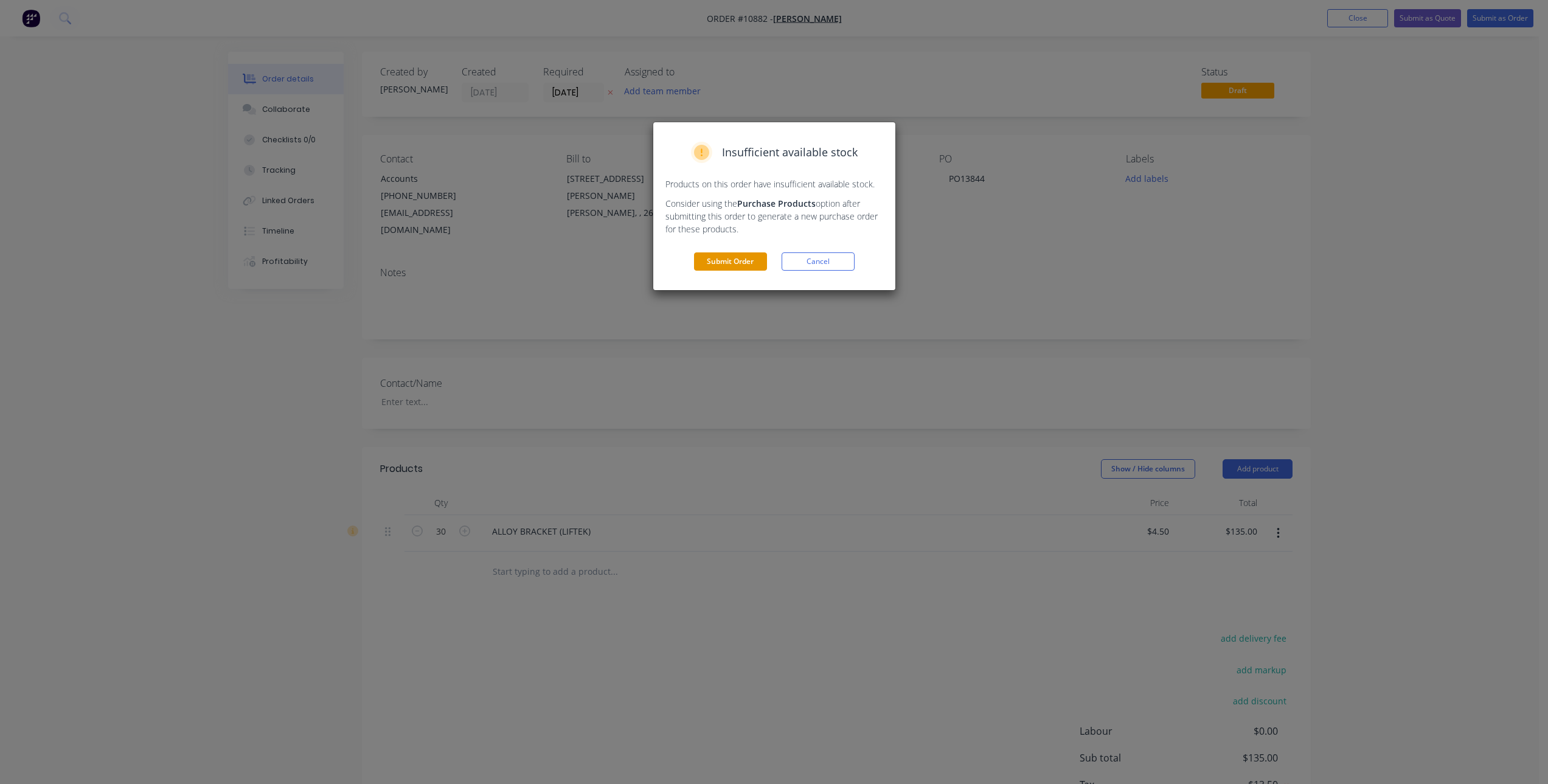
click at [734, 257] on button "Submit Order" at bounding box center [730, 262] width 73 height 18
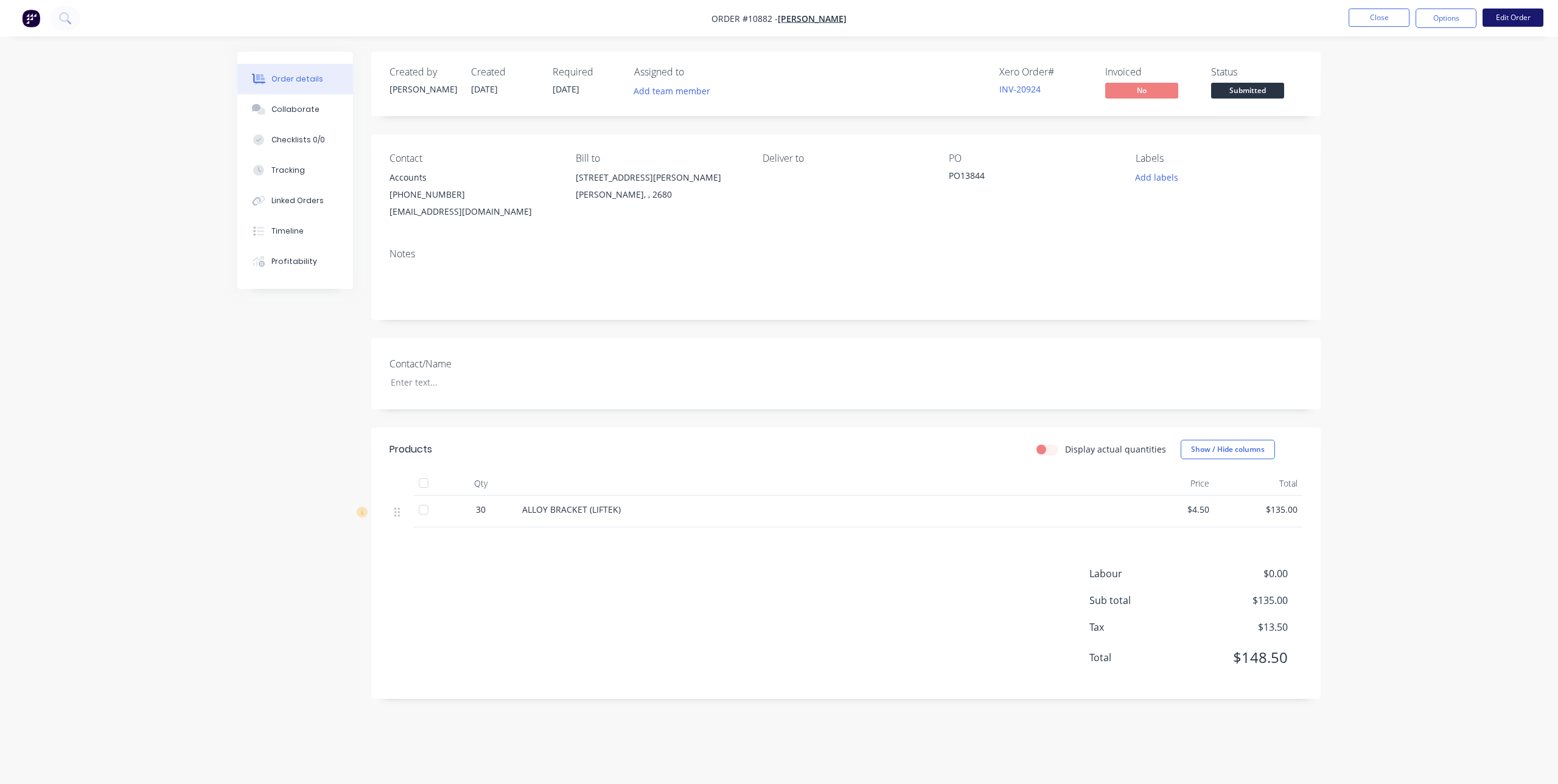
click at [1520, 21] on button "Edit Order" at bounding box center [1513, 18] width 61 height 18
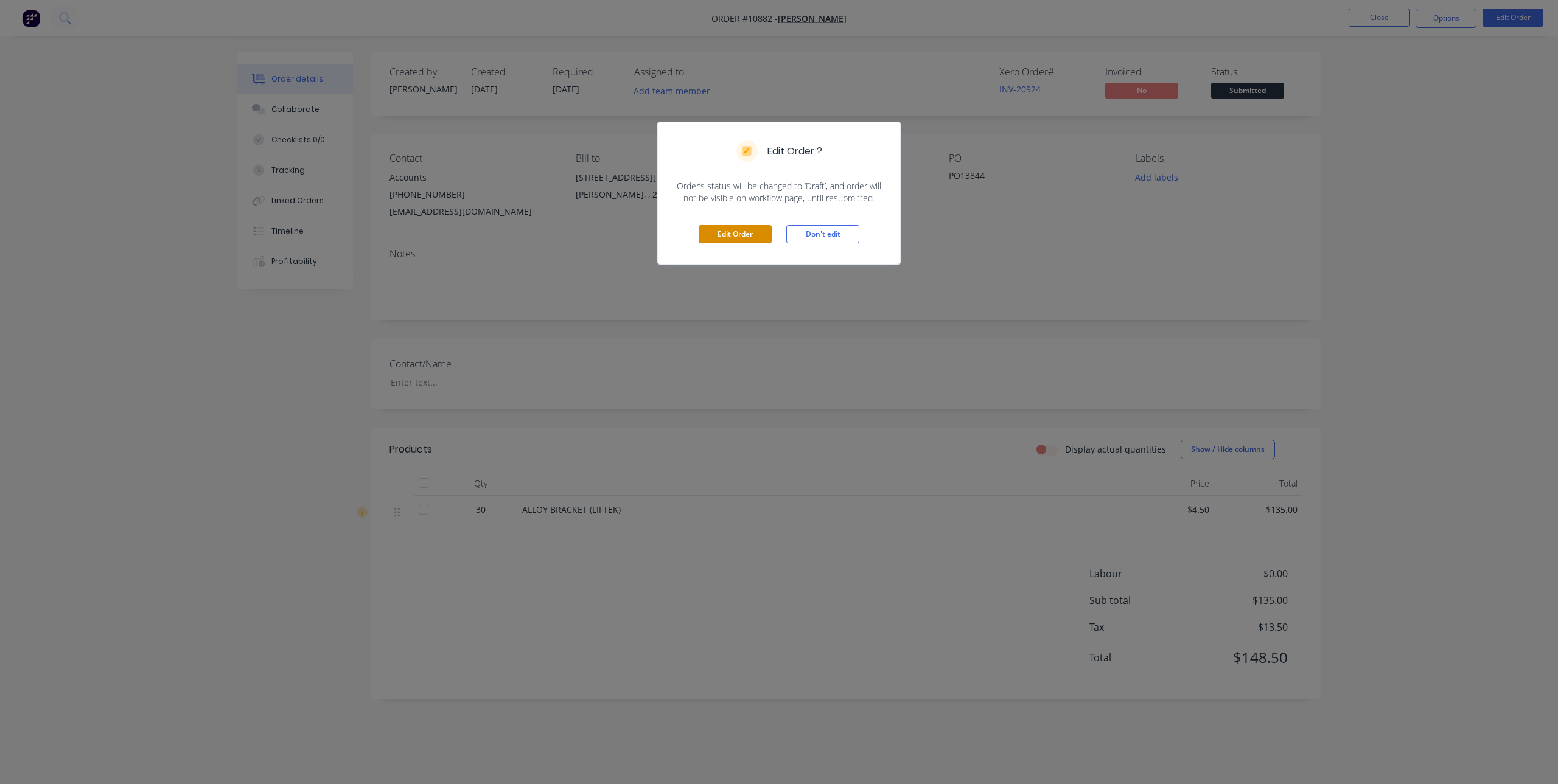
click at [737, 233] on button "Edit Order" at bounding box center [735, 234] width 73 height 18
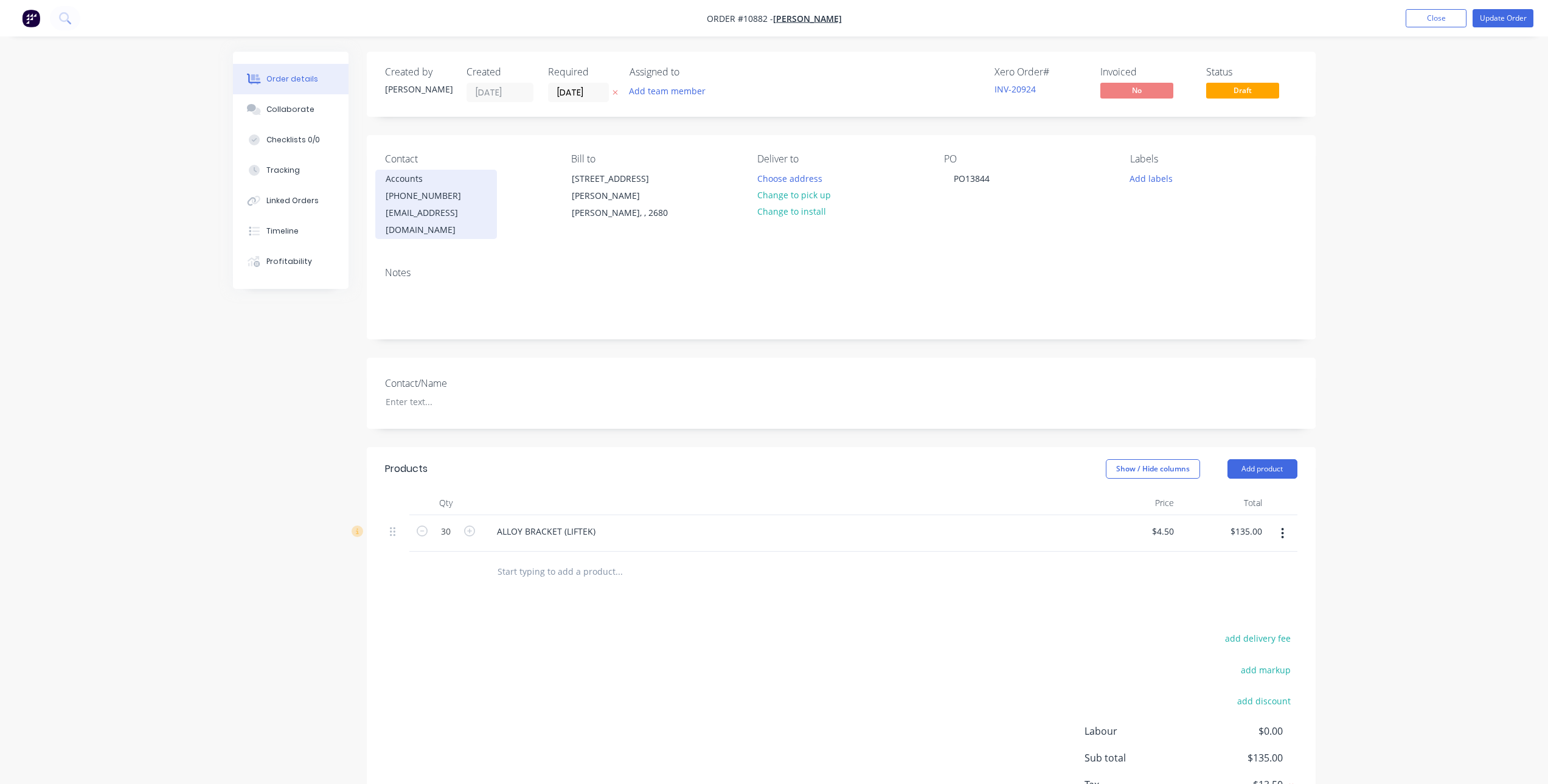
click at [414, 187] on div "Accounts" at bounding box center [437, 179] width 101 height 17
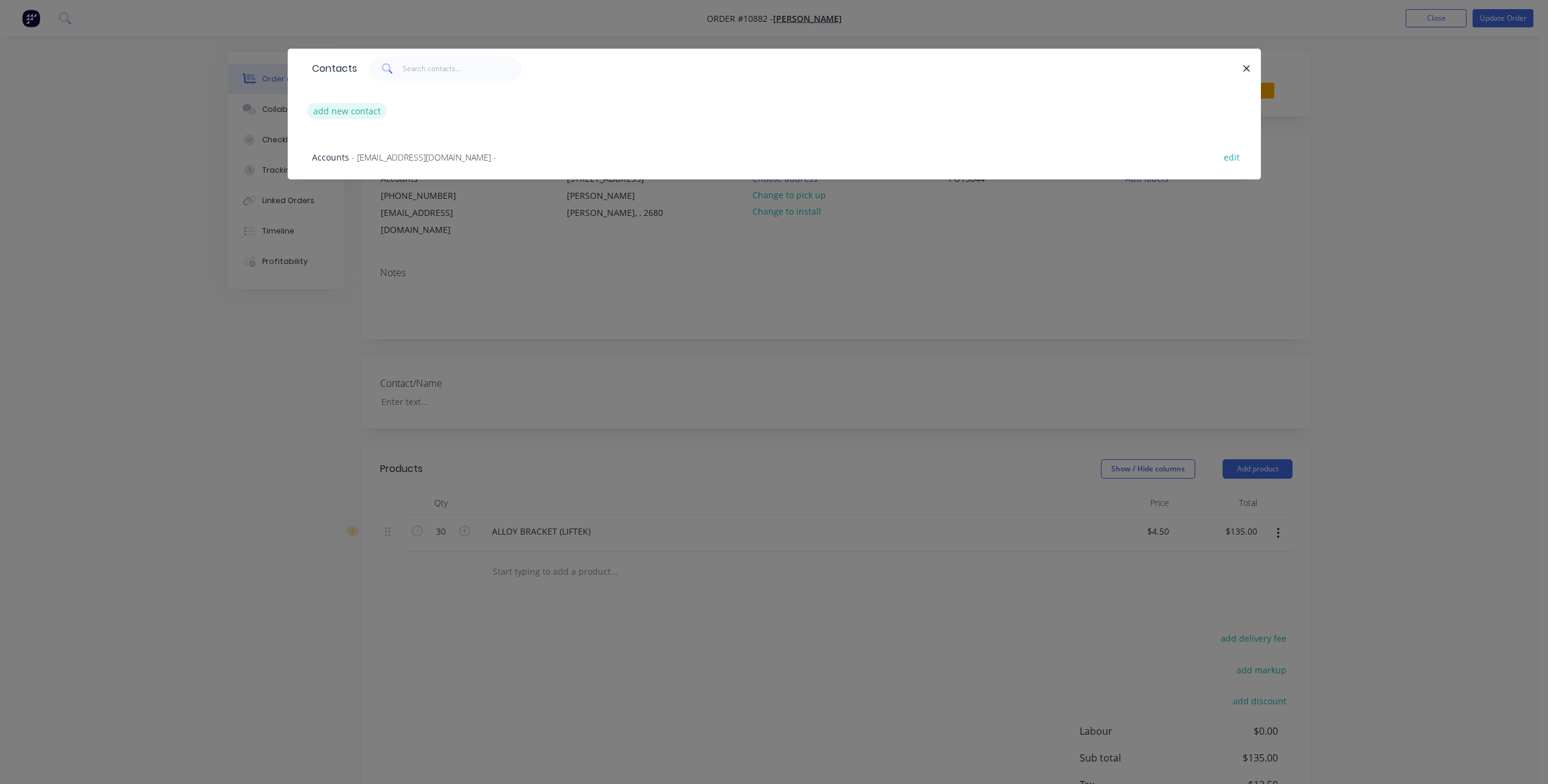
click at [345, 113] on button "add new contact" at bounding box center [348, 111] width 80 height 16
select select "AU"
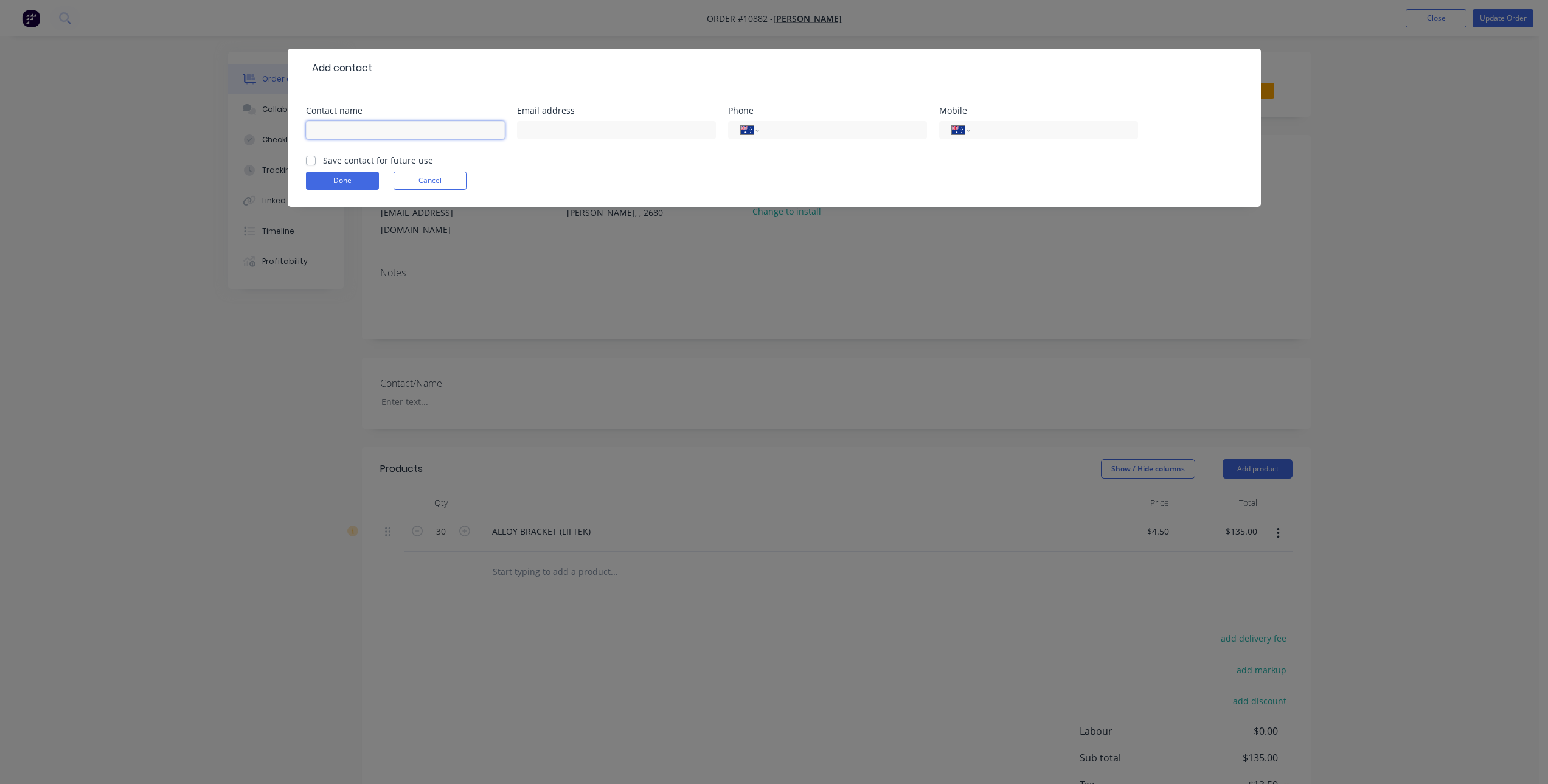
click at [355, 129] on input "text" at bounding box center [405, 130] width 199 height 18
type input "Spare Parts"
click at [599, 132] on input "text" at bounding box center [616, 130] width 199 height 18
paste input "mailto:[EMAIL_ADDRESS][DOMAIN_NAME]"
drag, startPoint x: 552, startPoint y: 132, endPoint x: 418, endPoint y: 135, distance: 134.0
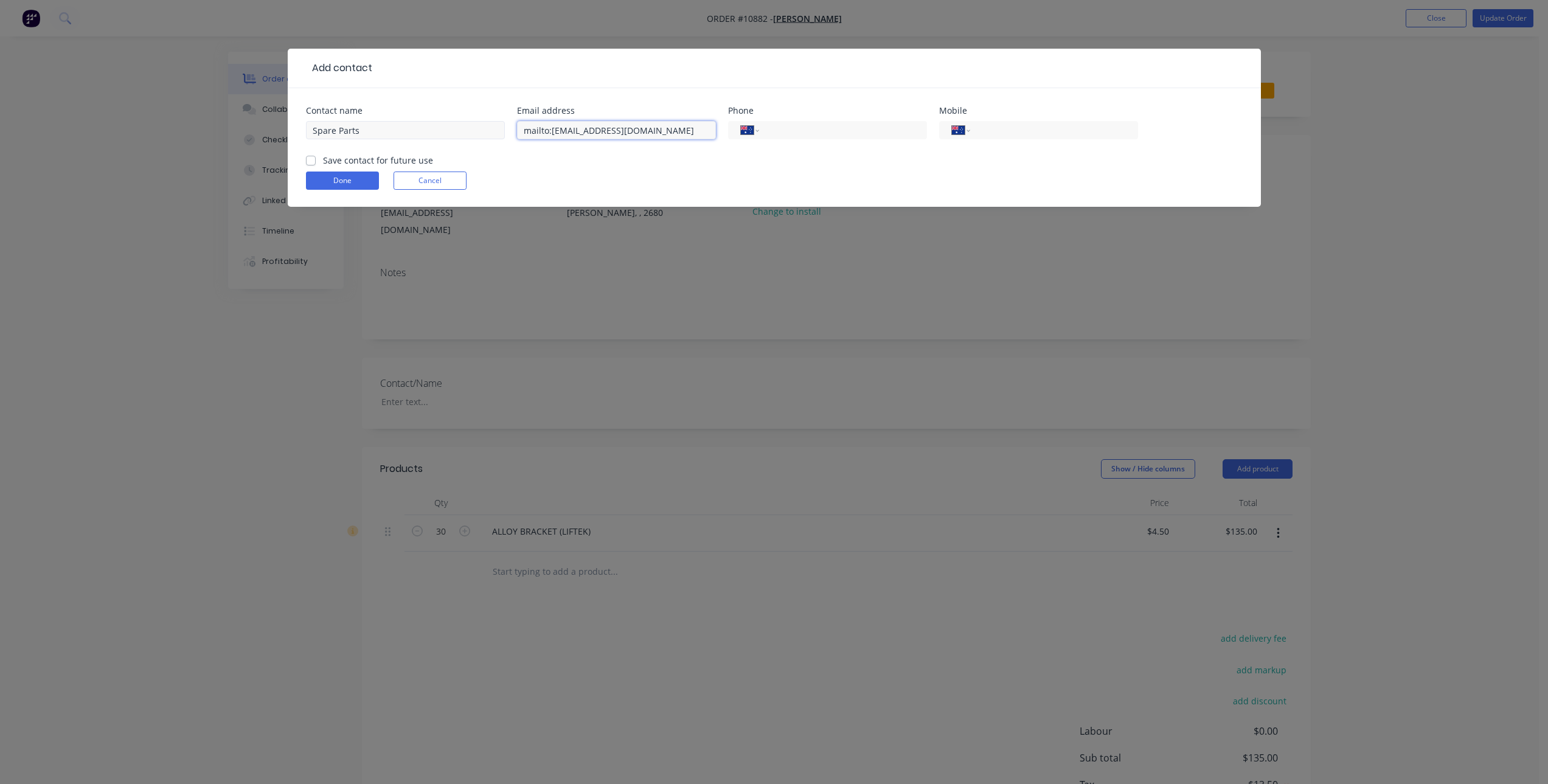
click at [418, 135] on div "Contact name Spare Parts Email address mailto:[EMAIL_ADDRESS][DOMAIN_NAME] Phon…" at bounding box center [774, 130] width 936 height 48
type input "[EMAIL_ADDRESS][DOMAIN_NAME]"
click at [323, 162] on label "Save contact for future use" at bounding box center [378, 160] width 110 height 13
click at [315, 162] on input "Save contact for future use" at bounding box center [311, 159] width 10 height 12
checkbox input "true"
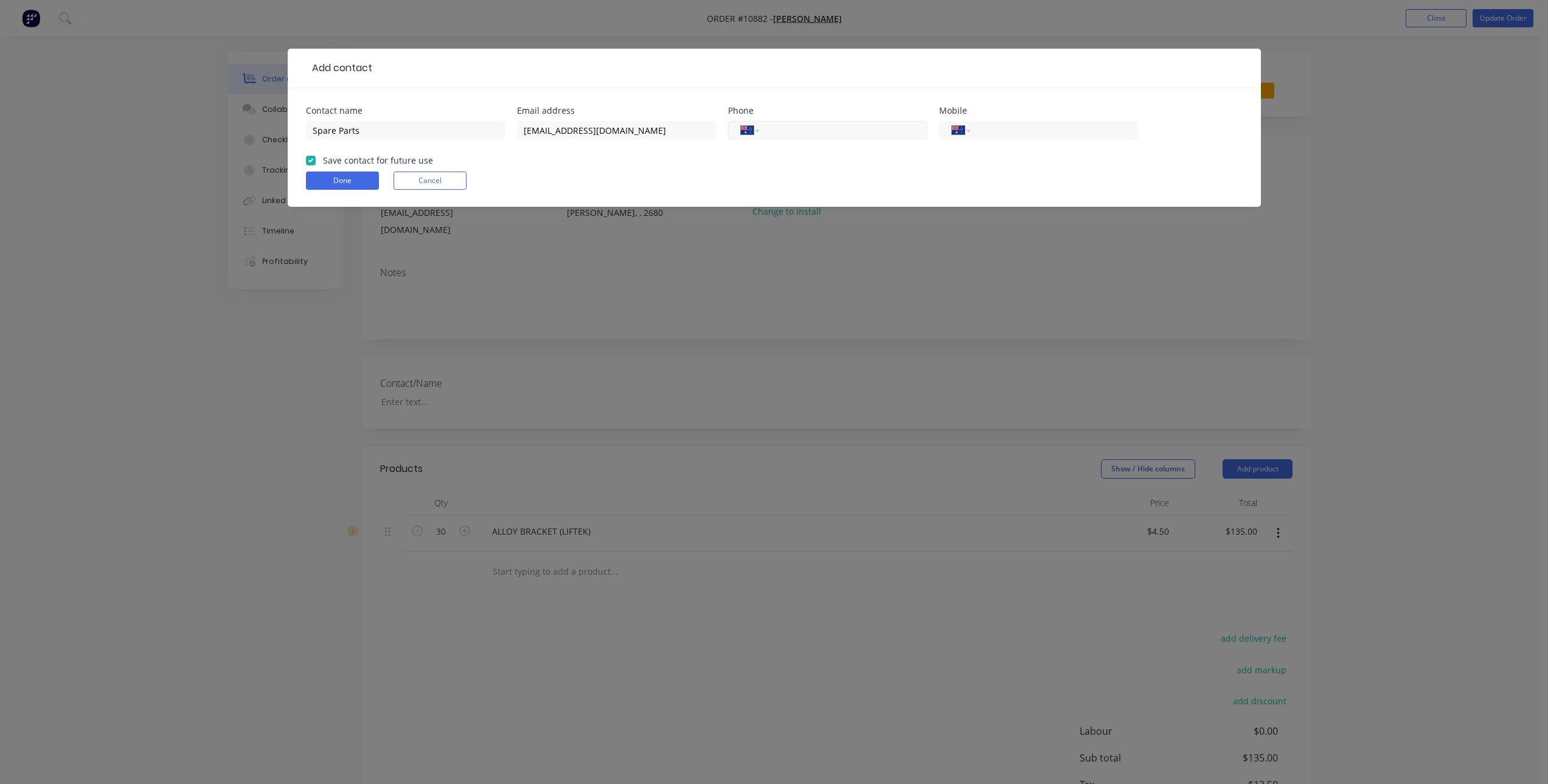
click at [795, 129] on input "tel" at bounding box center [840, 130] width 146 height 14
paste input "[PHONE_NUMBER]"
type input "[PHONE_NUMBER]"
click at [675, 180] on div "Done Cancel" at bounding box center [774, 180] width 936 height 18
click at [319, 177] on button "Done" at bounding box center [343, 180] width 73 height 18
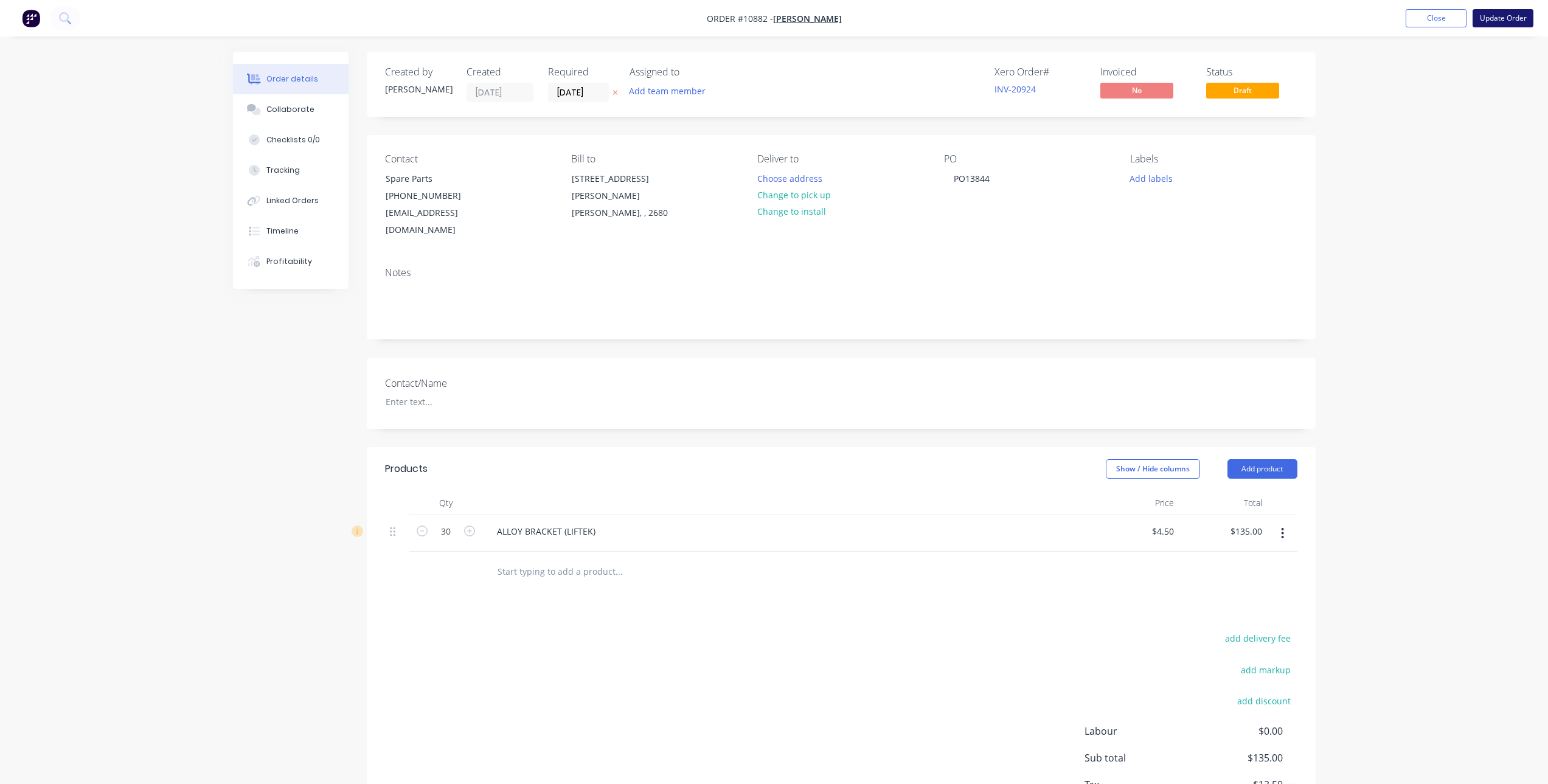
click at [1494, 14] on button "Update Order" at bounding box center [1503, 18] width 61 height 18
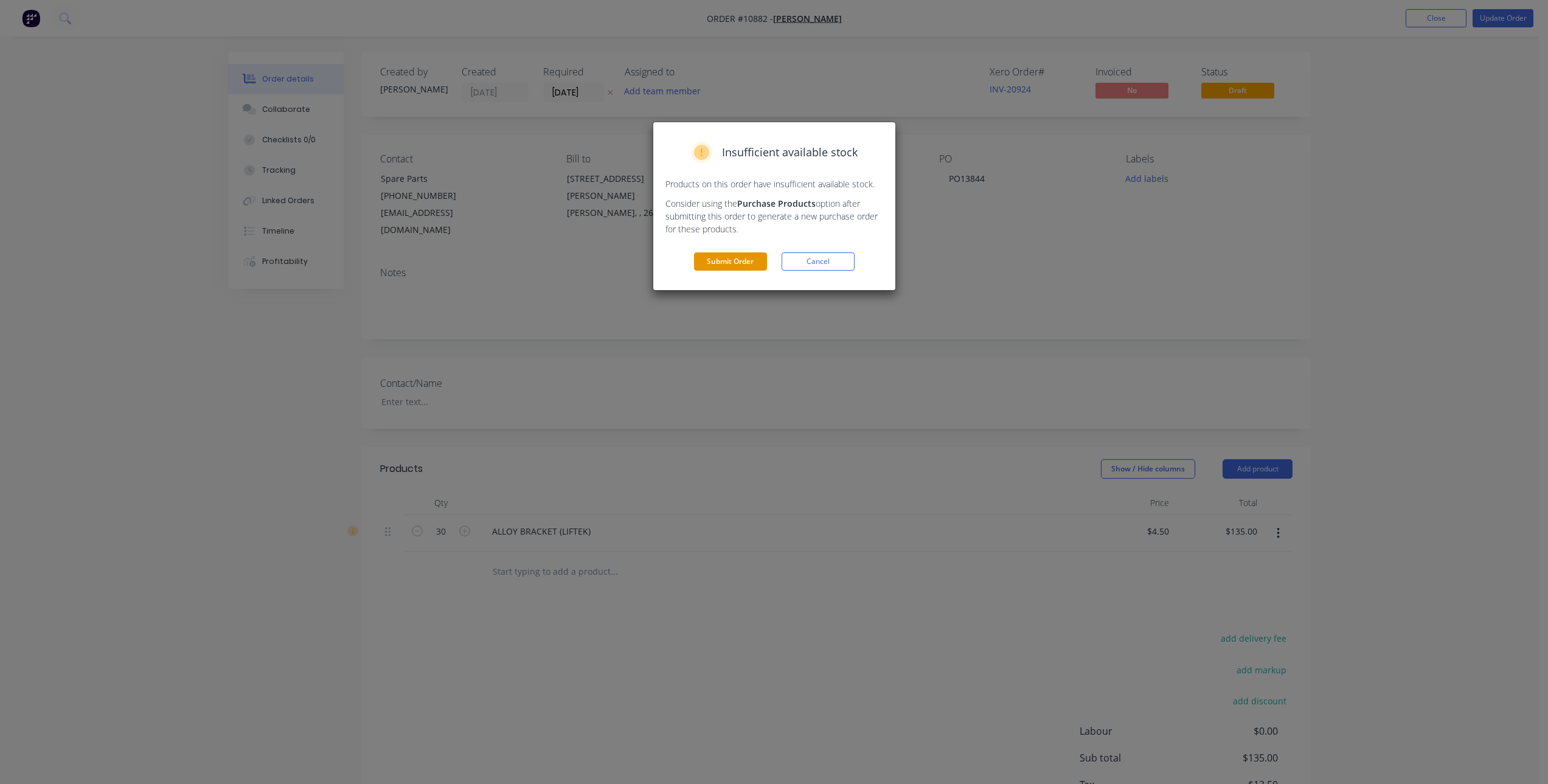
click at [735, 261] on button "Submit Order" at bounding box center [730, 262] width 73 height 18
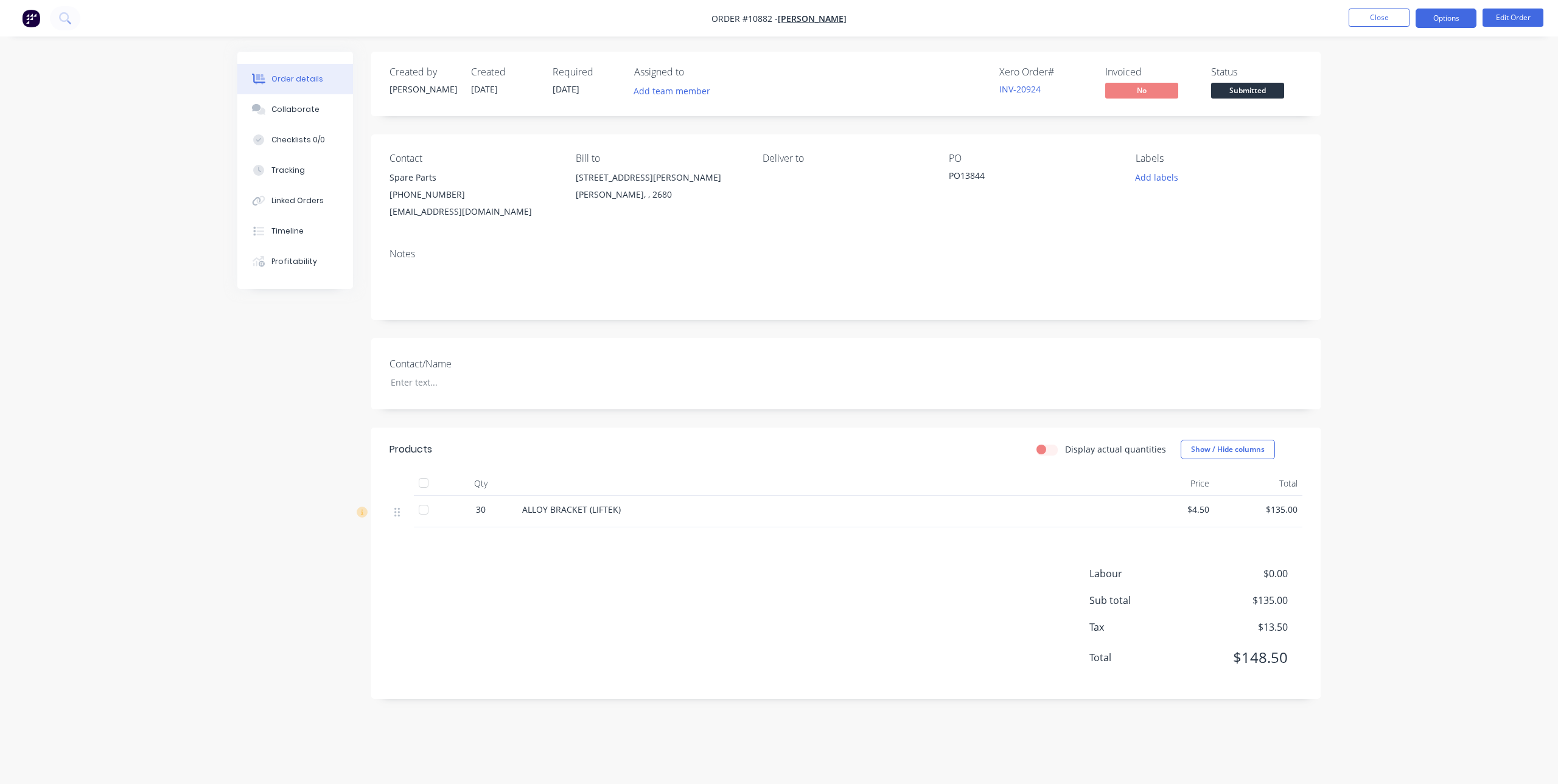
click at [1444, 16] on button "Options" at bounding box center [1446, 18] width 61 height 20
click at [1385, 78] on div "Invoice" at bounding box center [1410, 74] width 112 height 18
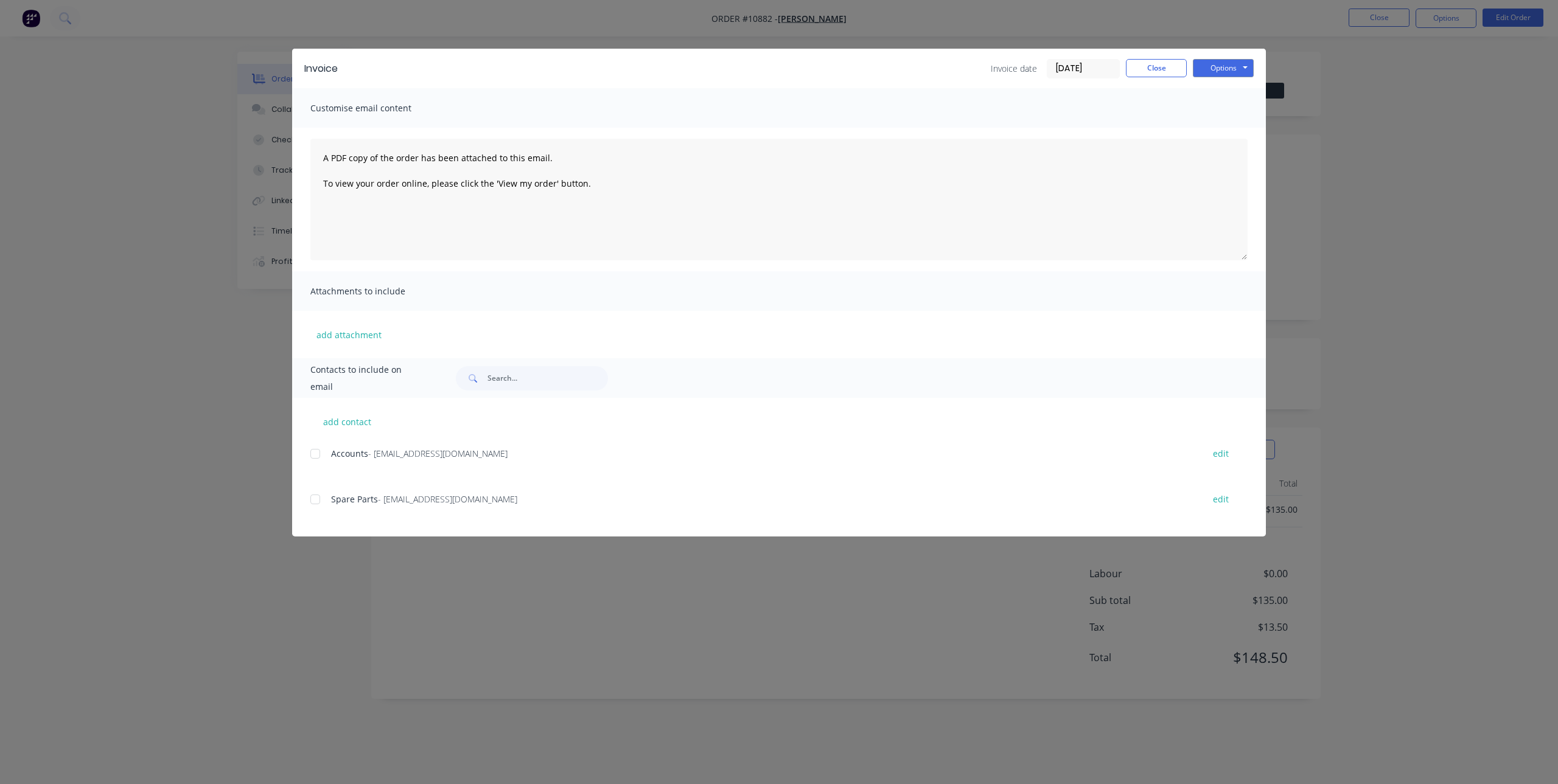
click at [315, 451] on div at bounding box center [315, 454] width 24 height 24
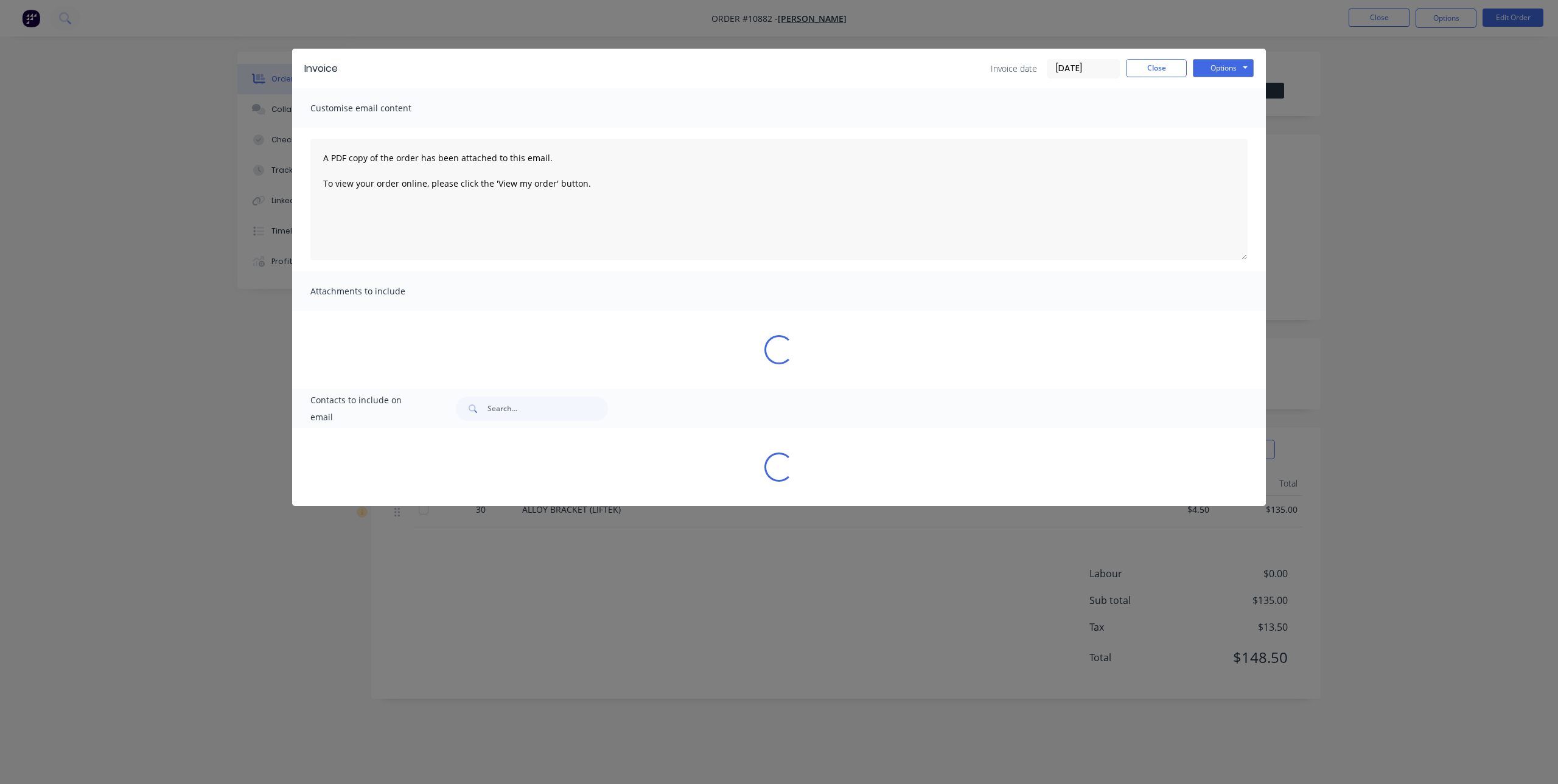
click at [315, 499] on div "Invoice Invoice date [DATE] Close Options Preview Print Email Customise email c…" at bounding box center [779, 277] width 974 height 457
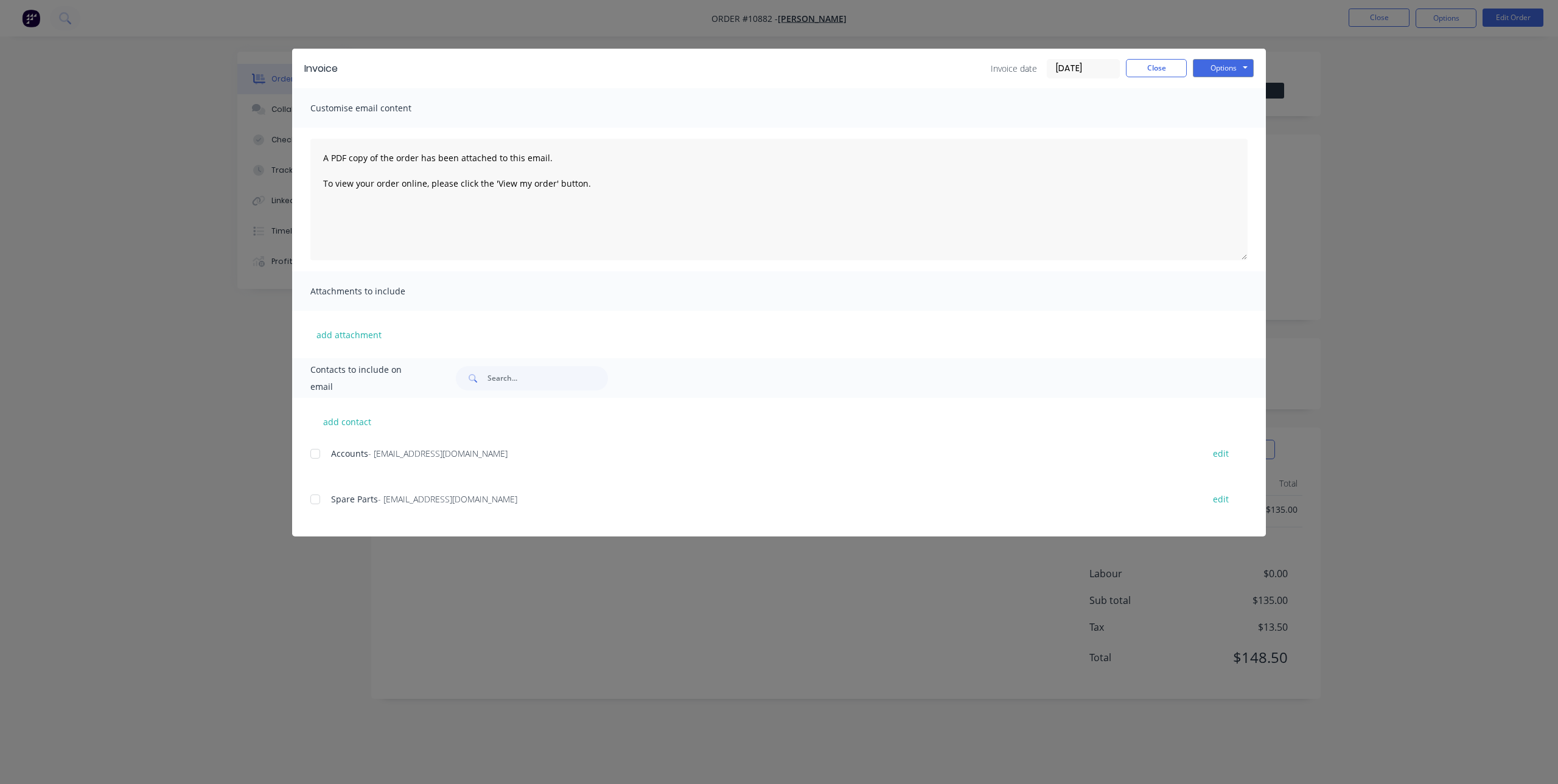
click at [316, 454] on div at bounding box center [315, 454] width 24 height 24
click at [316, 508] on div at bounding box center [315, 499] width 24 height 24
click at [1235, 71] on button "Options" at bounding box center [1224, 68] width 61 height 18
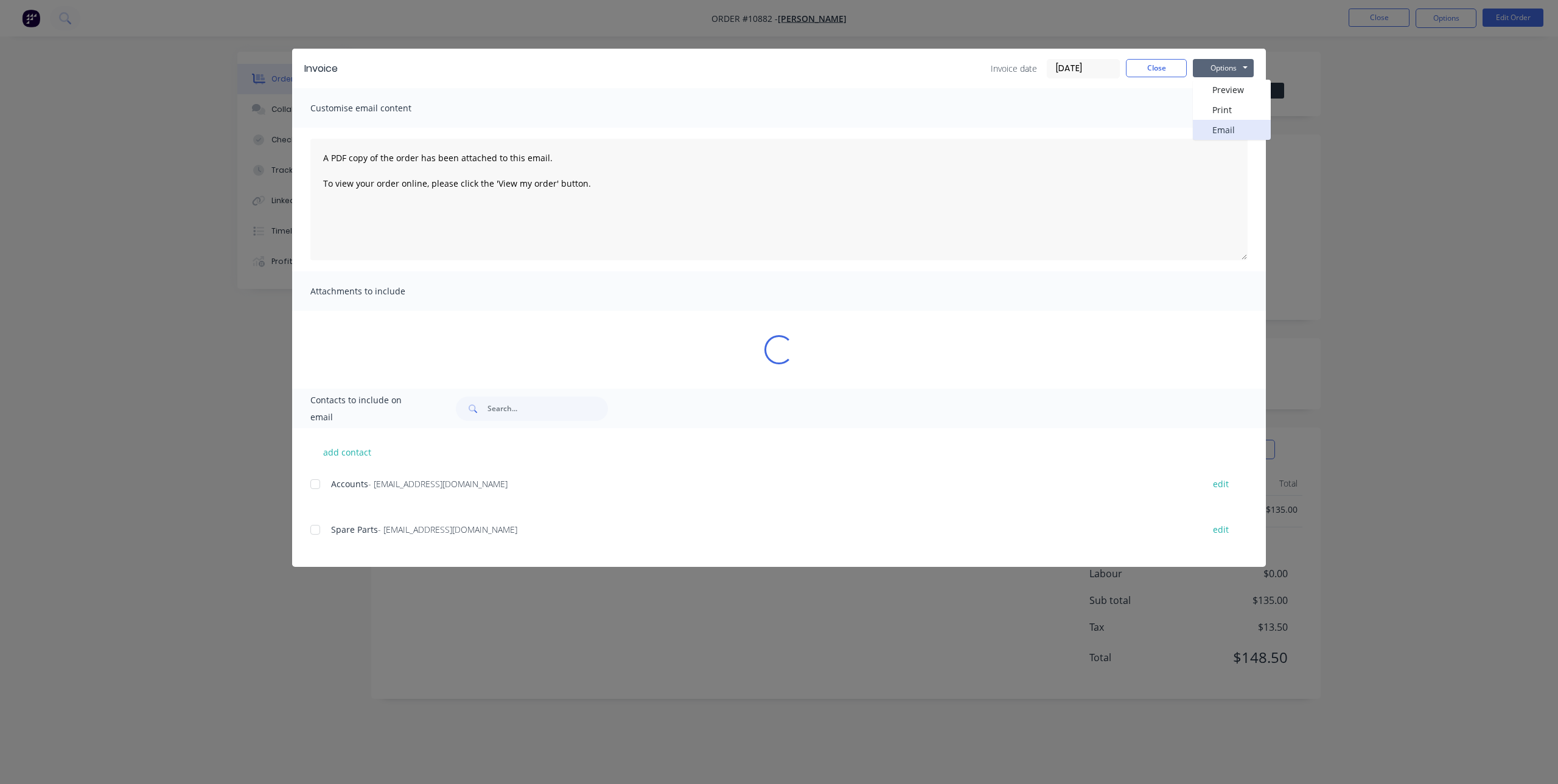
click at [1224, 126] on button "Email" at bounding box center [1232, 130] width 78 height 20
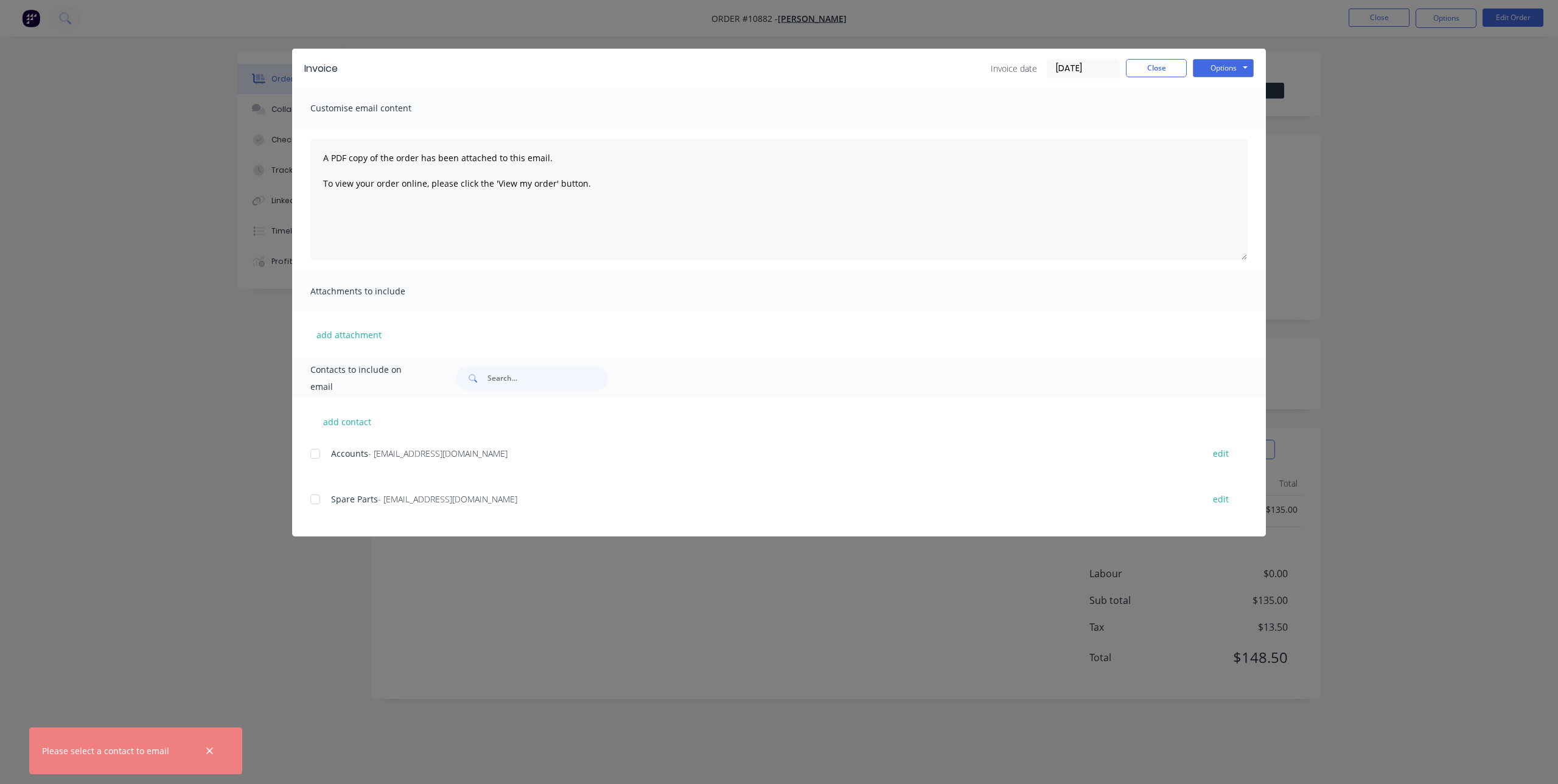
click at [318, 455] on div at bounding box center [315, 454] width 24 height 24
click at [316, 499] on div at bounding box center [315, 499] width 24 height 24
click at [1227, 76] on button "Options" at bounding box center [1224, 68] width 61 height 18
click at [1220, 130] on button "Email" at bounding box center [1232, 130] width 78 height 20
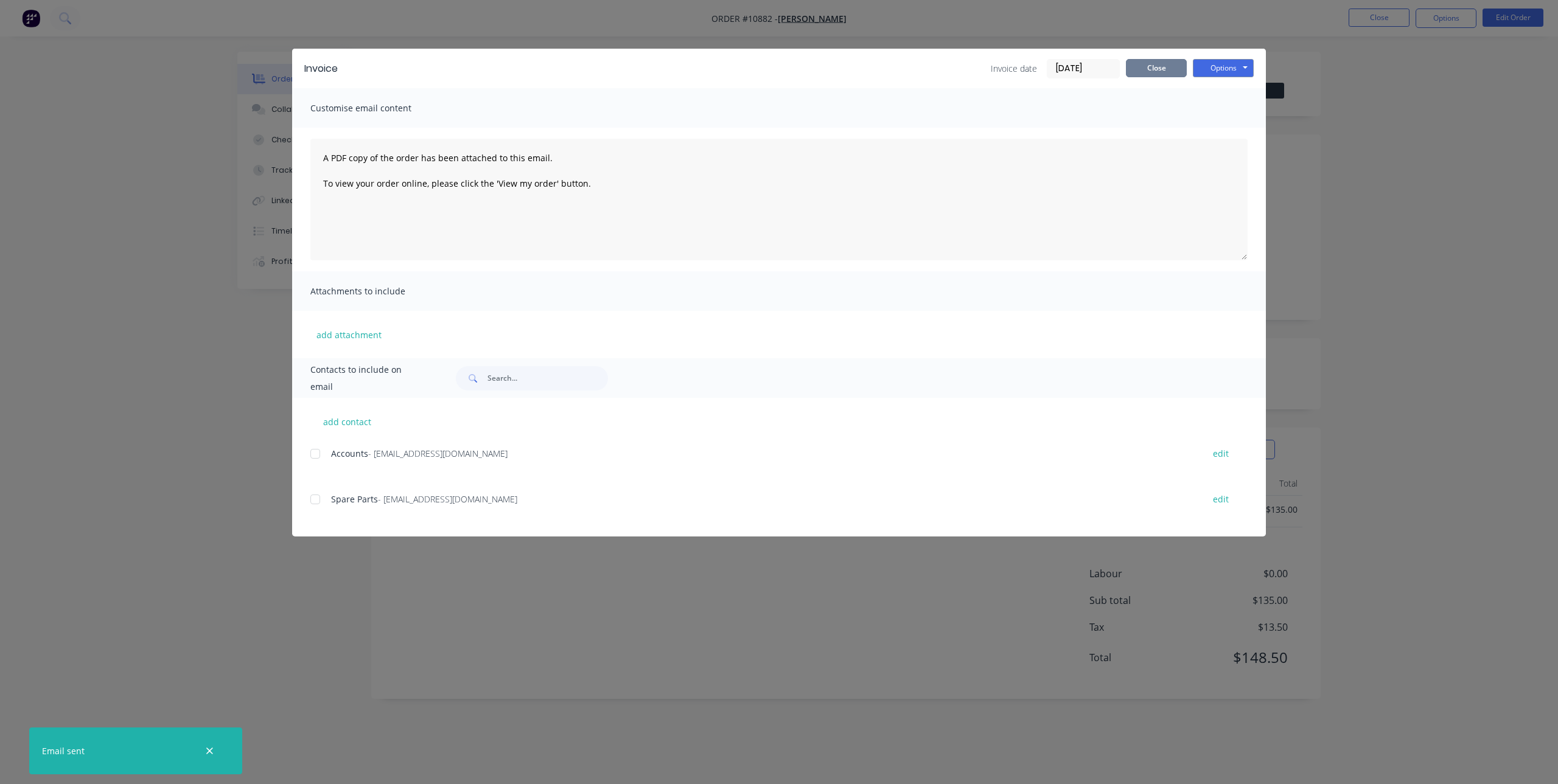
click at [1161, 64] on button "Close" at bounding box center [1157, 68] width 61 height 18
